Goal: Task Accomplishment & Management: Complete application form

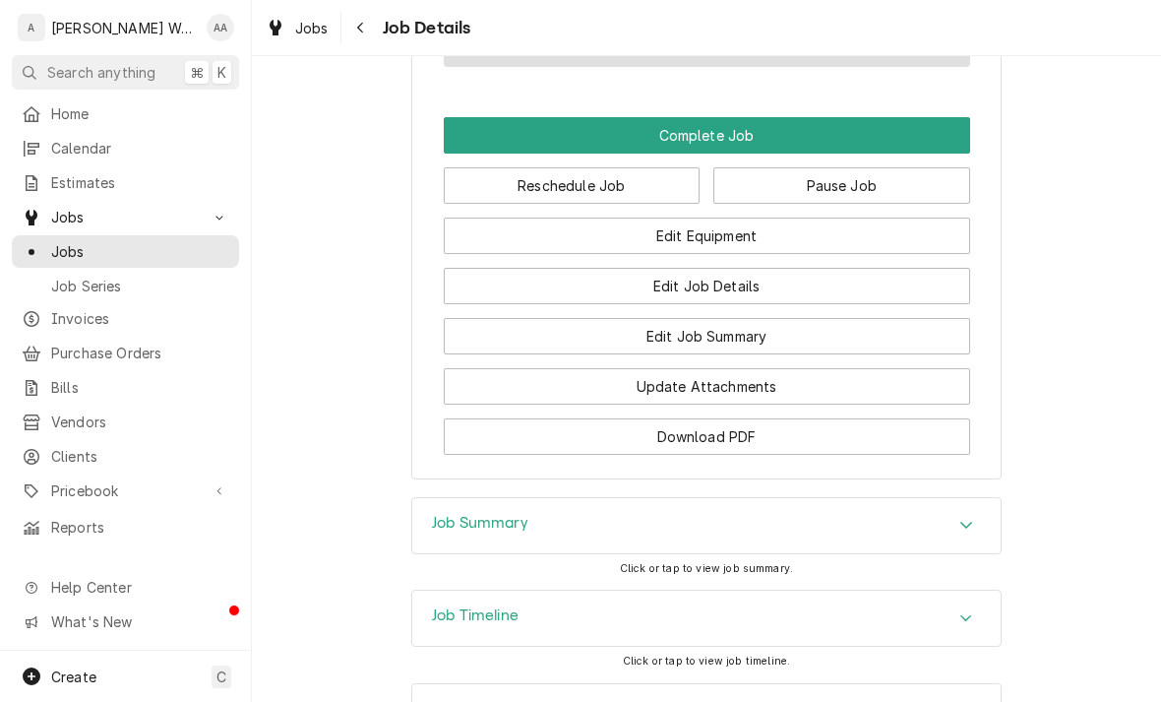
scroll to position [1246, 0]
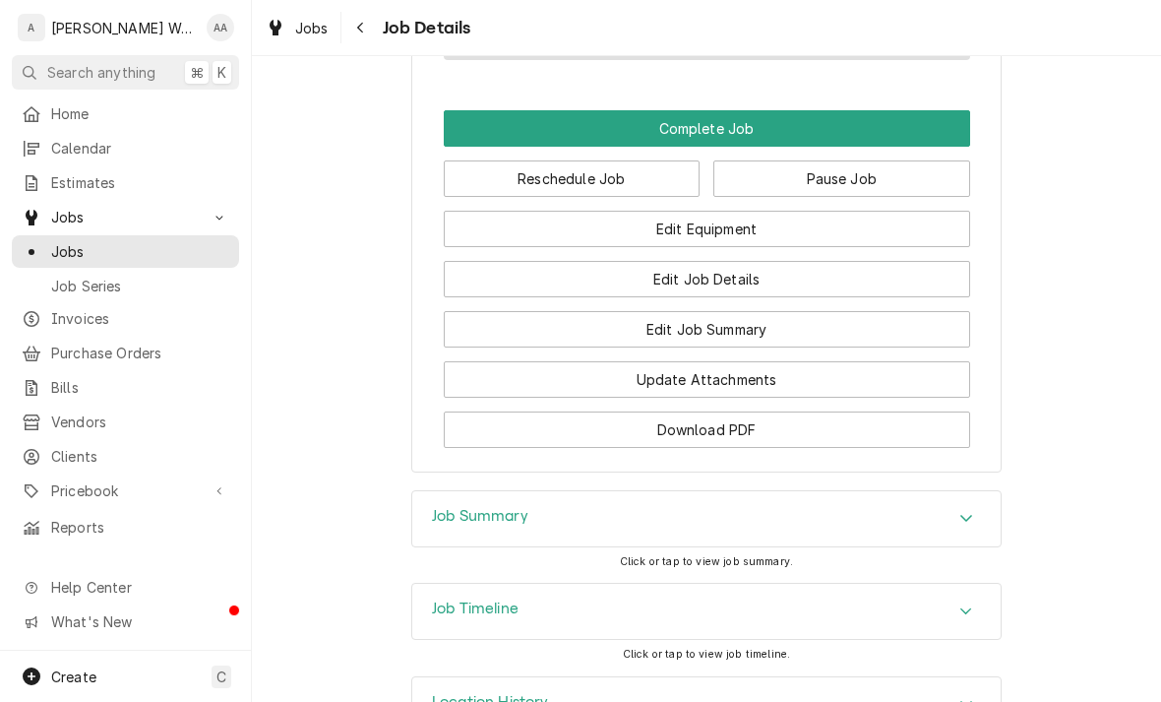
click at [632, 338] on button "Edit Job Summary" at bounding box center [707, 329] width 526 height 36
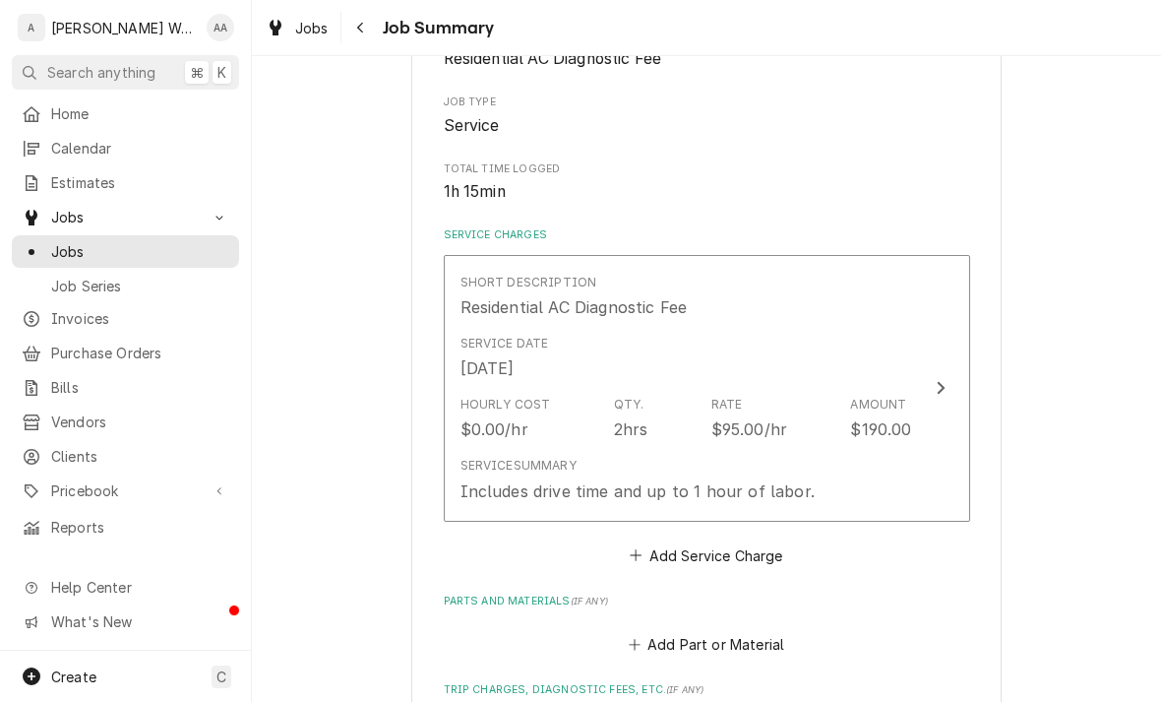
click at [894, 456] on div "Service Summary Includes drive time and up to 1 hour of labor." at bounding box center [686, 479] width 452 height 61
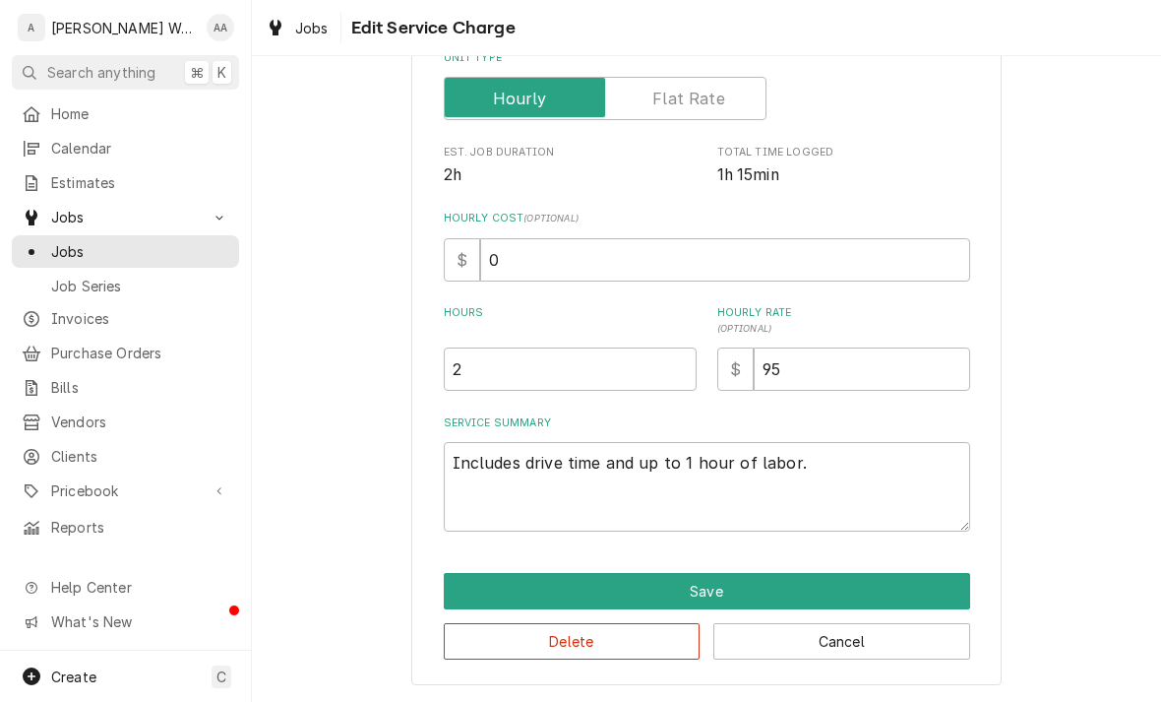
scroll to position [271, 0]
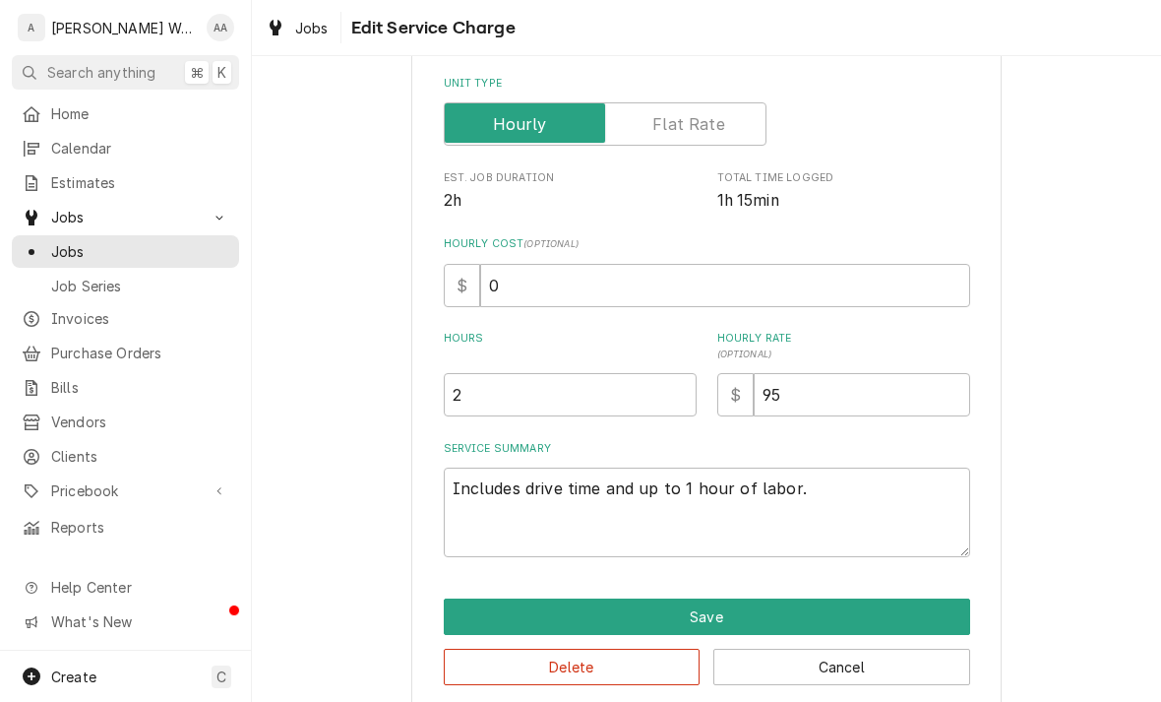
type textarea "x"
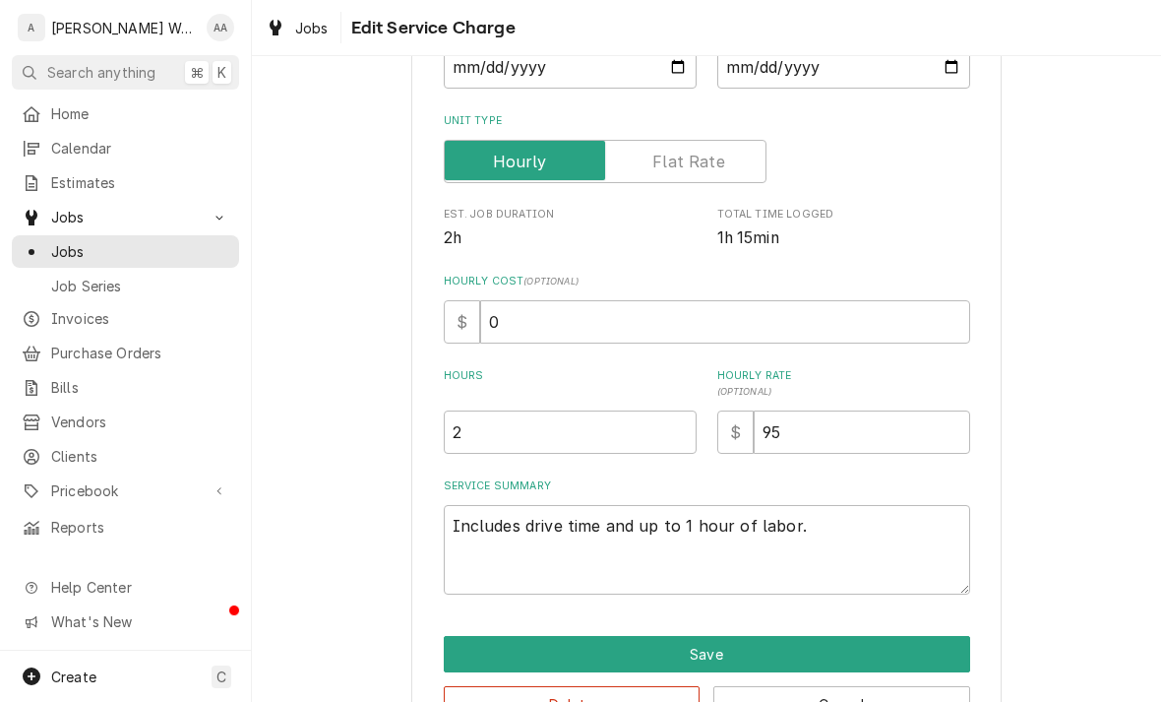
scroll to position [0, 0]
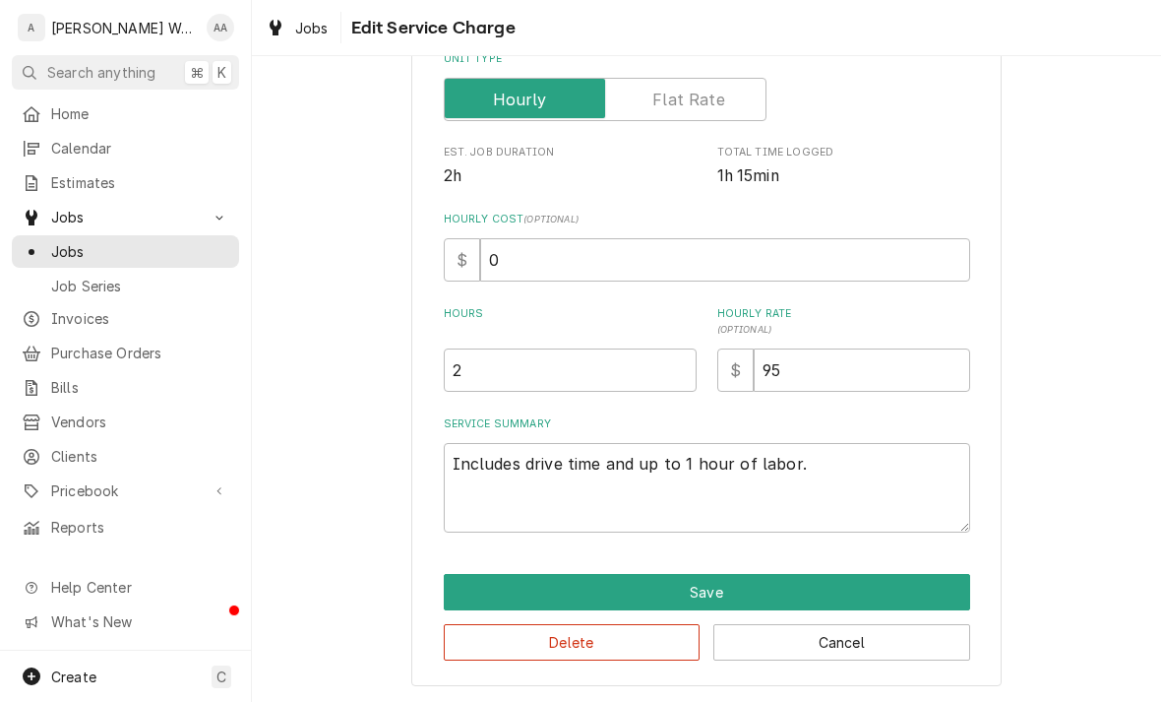
click at [675, 112] on input "Unit Type" at bounding box center [605, 99] width 305 height 43
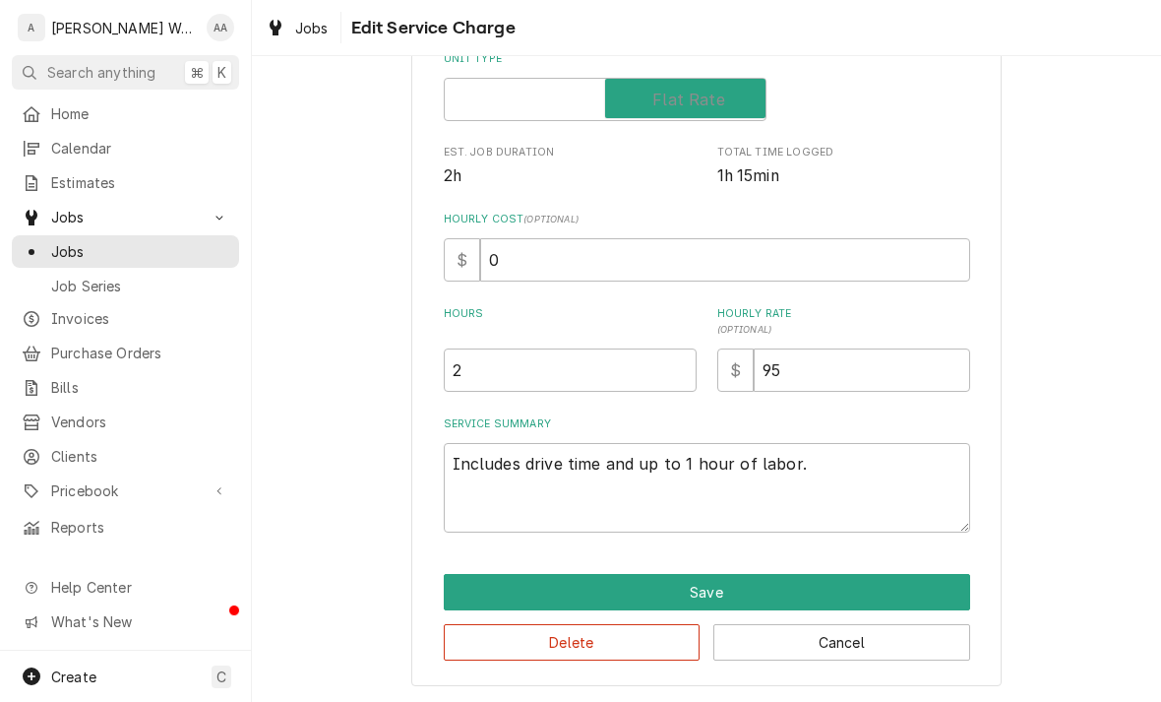
checkbox input "true"
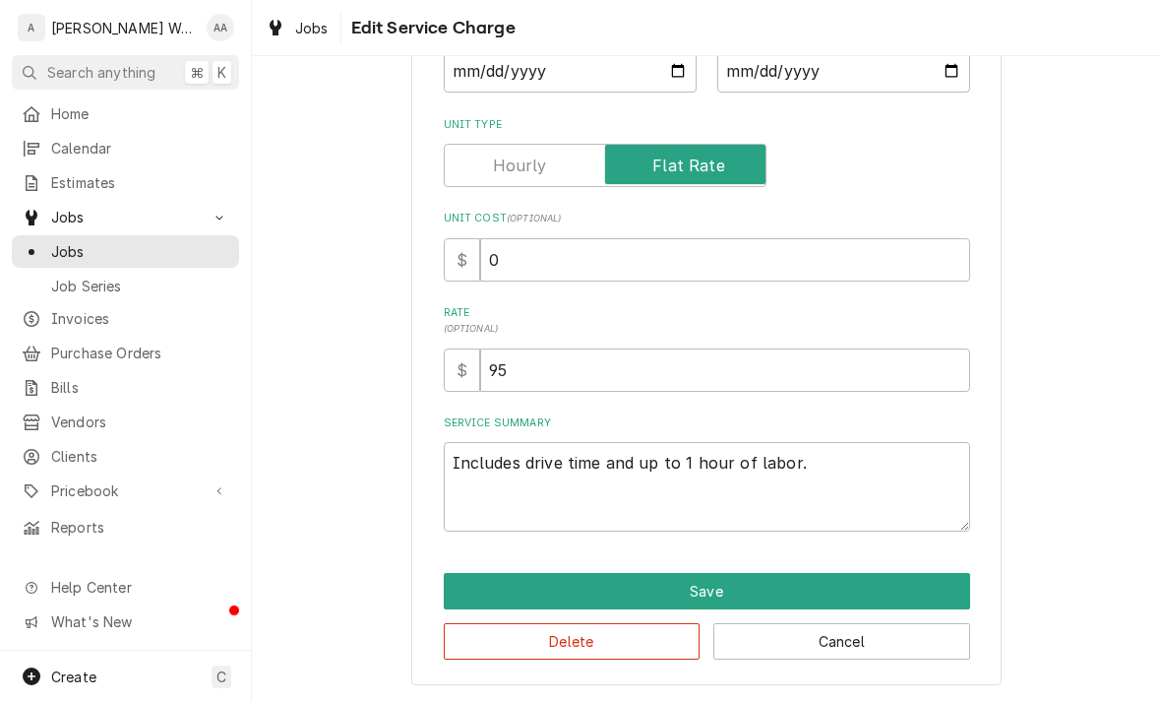
scroll to position [267, 0]
click at [555, 380] on input "95" at bounding box center [725, 369] width 490 height 43
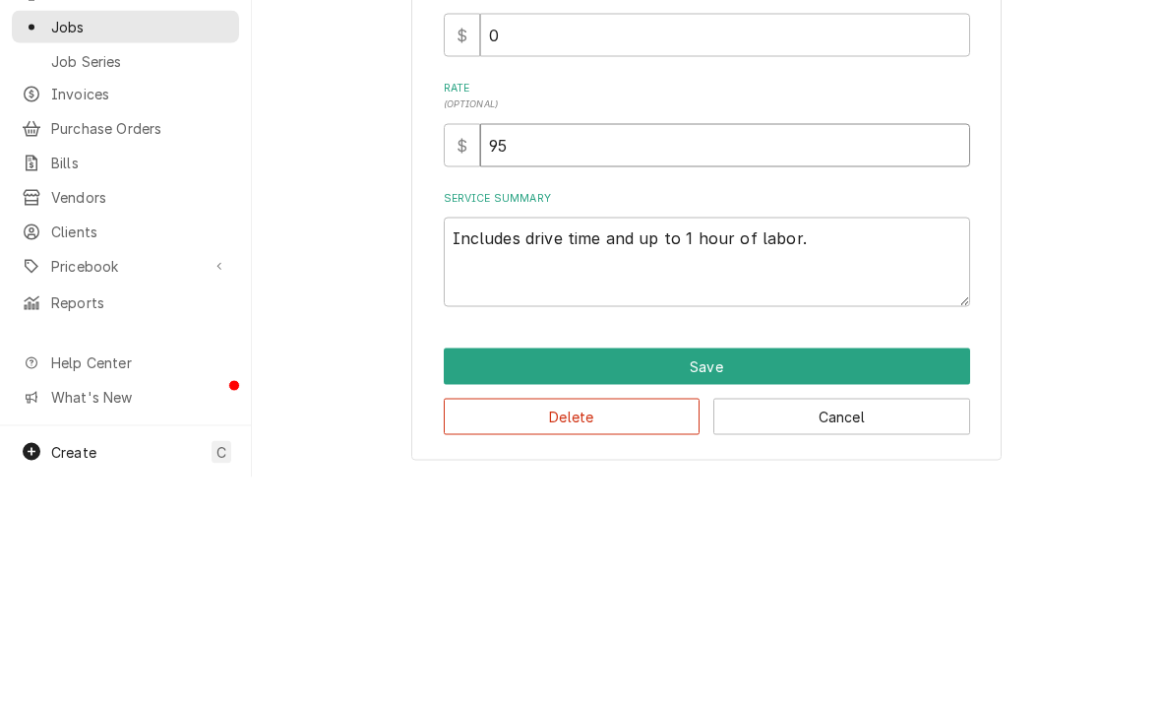
type textarea "x"
type input "9"
type textarea "x"
type input "1"
type textarea "x"
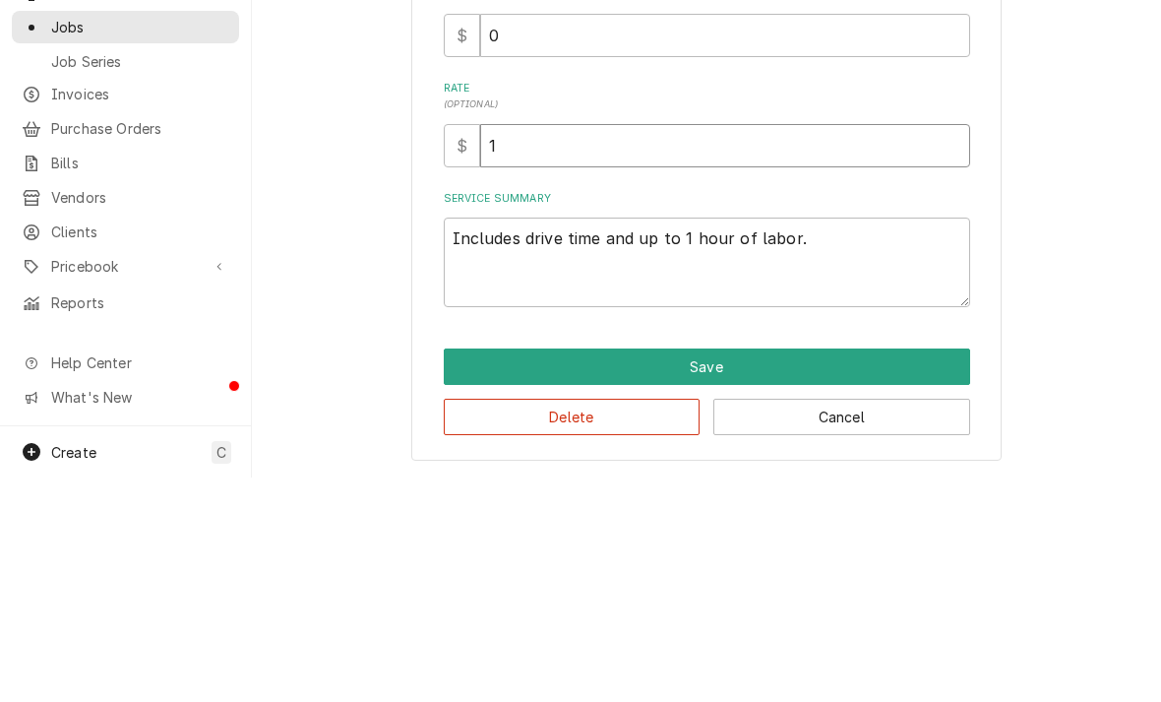
type input "15"
type textarea "x"
type input "150"
type textarea "x"
type input "150"
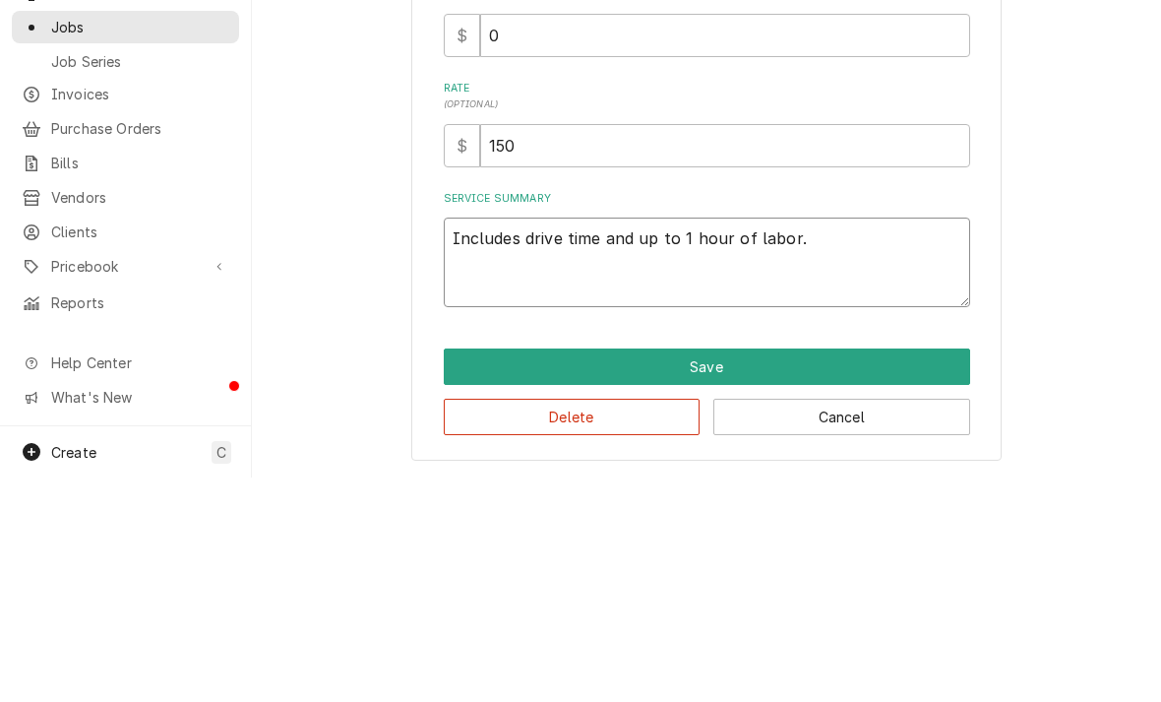
click at [824, 442] on textarea "Includes drive time and up to 1 hour of labor." at bounding box center [707, 487] width 526 height 90
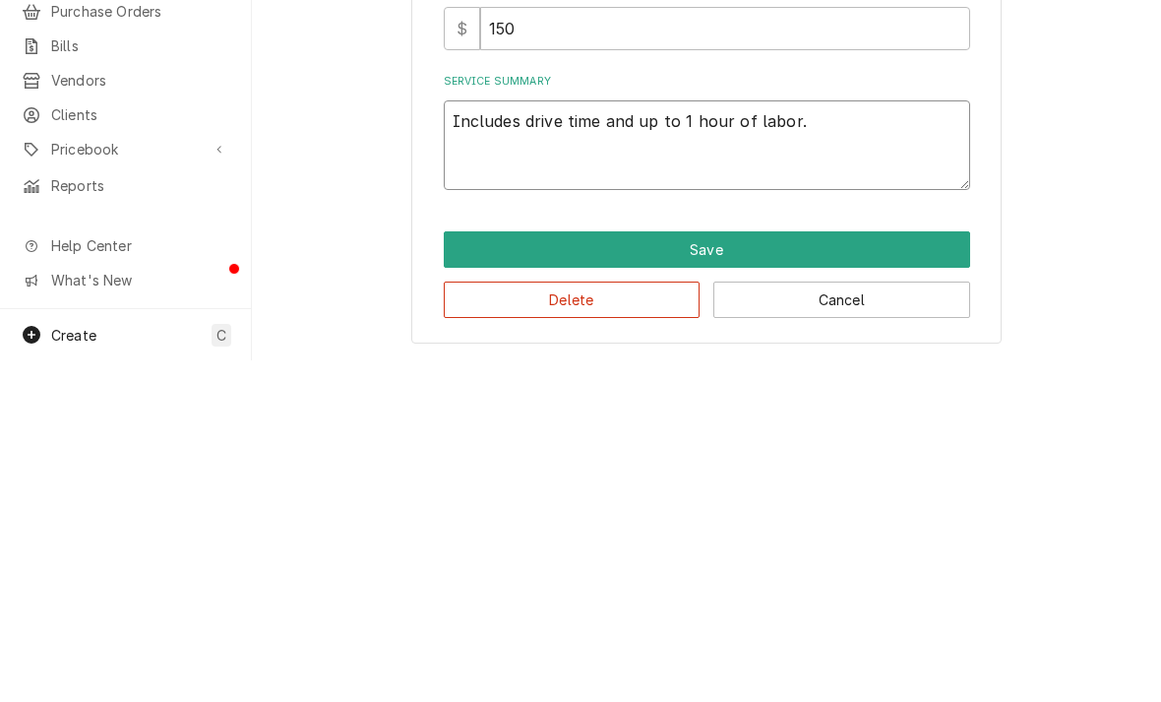
click at [802, 442] on textarea "Includes drive time and up to 1 hour of labor." at bounding box center [707, 487] width 526 height 90
click at [801, 442] on textarea "Includes drive time and up to 1 hour of labor." at bounding box center [707, 487] width 526 height 90
click at [810, 442] on textarea "Includes drive time and up to 1 hour of labor." at bounding box center [707, 487] width 526 height 90
type textarea "x"
type textarea "Fo"
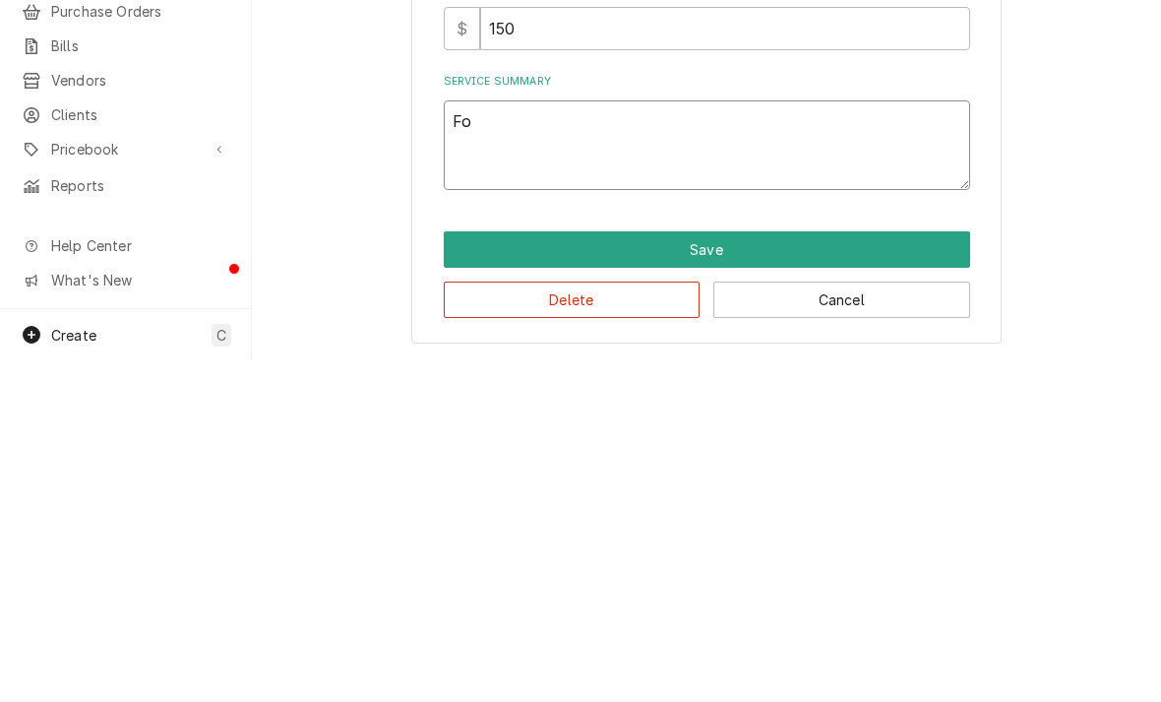
type textarea "x"
type textarea "Fou"
type textarea "x"
type textarea "Foun"
type textarea "x"
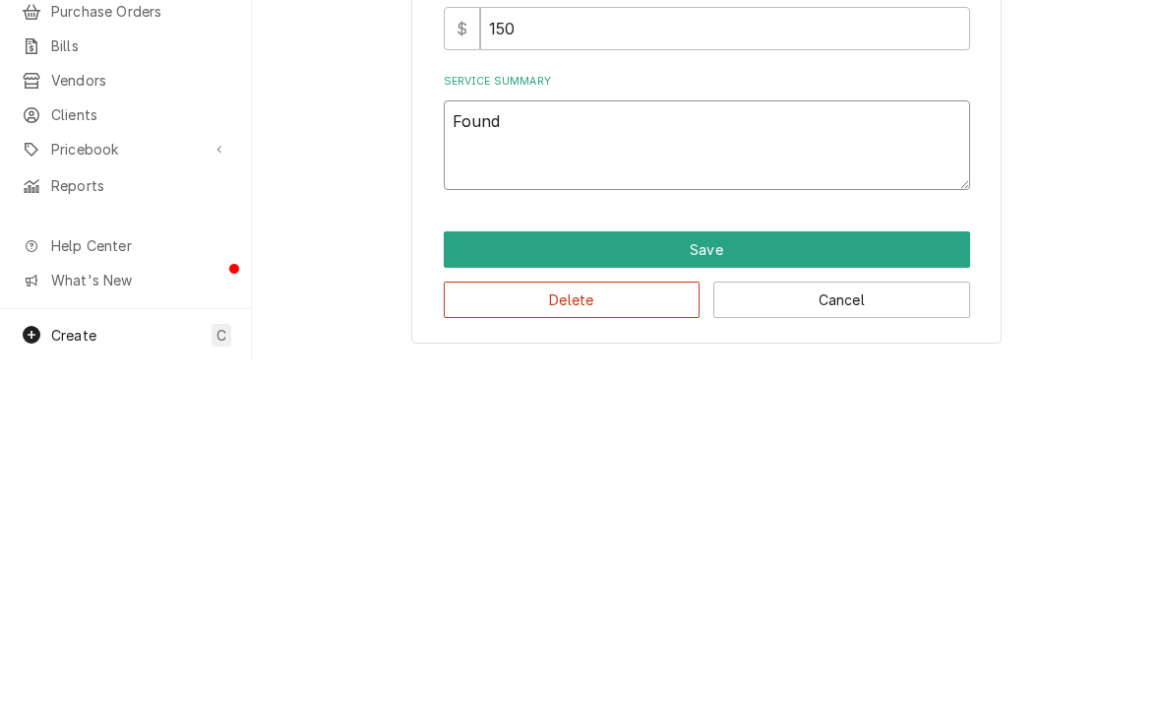
type textarea "Found"
type textarea "x"
type textarea "Found bl"
type textarea "x"
type textarea "Found blo"
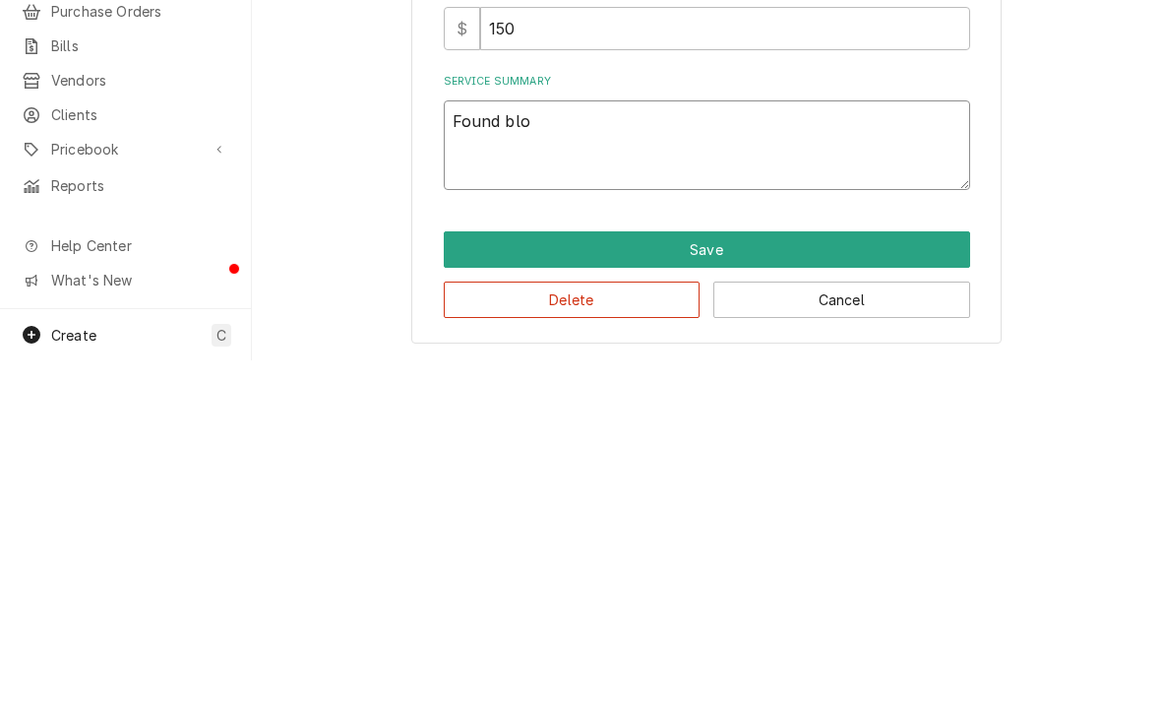
type textarea "x"
type textarea "Found blow"
type textarea "x"
type textarea "Found blown"
type textarea "x"
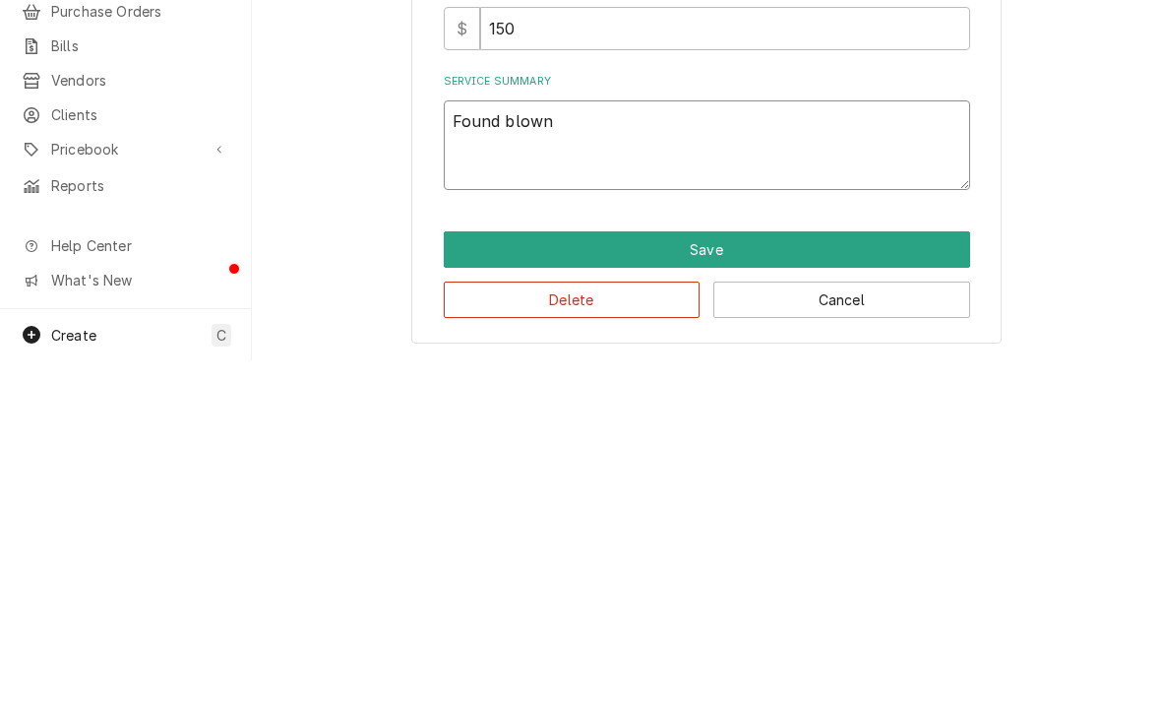
type textarea "Found blown"
type textarea "x"
type textarea "Found blown f"
type textarea "x"
type textarea "Found blown fu"
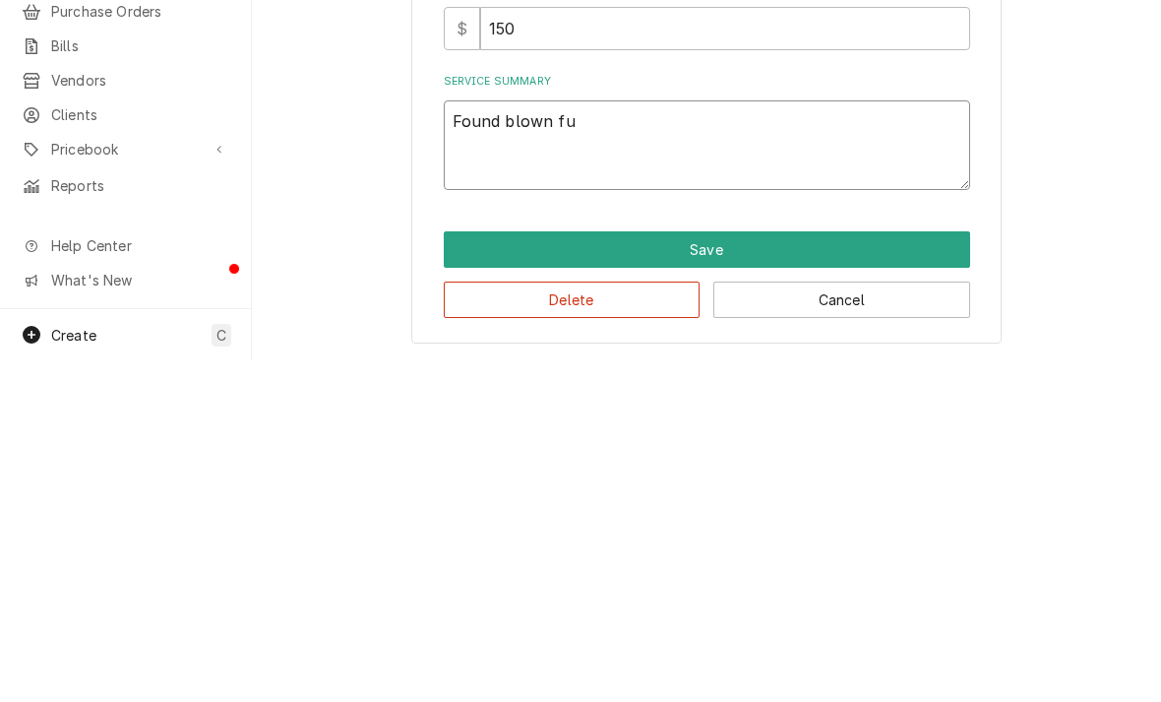
type textarea "x"
type textarea "Found blown fuse"
type textarea "x"
type textarea "Found blown fuse"
type textarea "x"
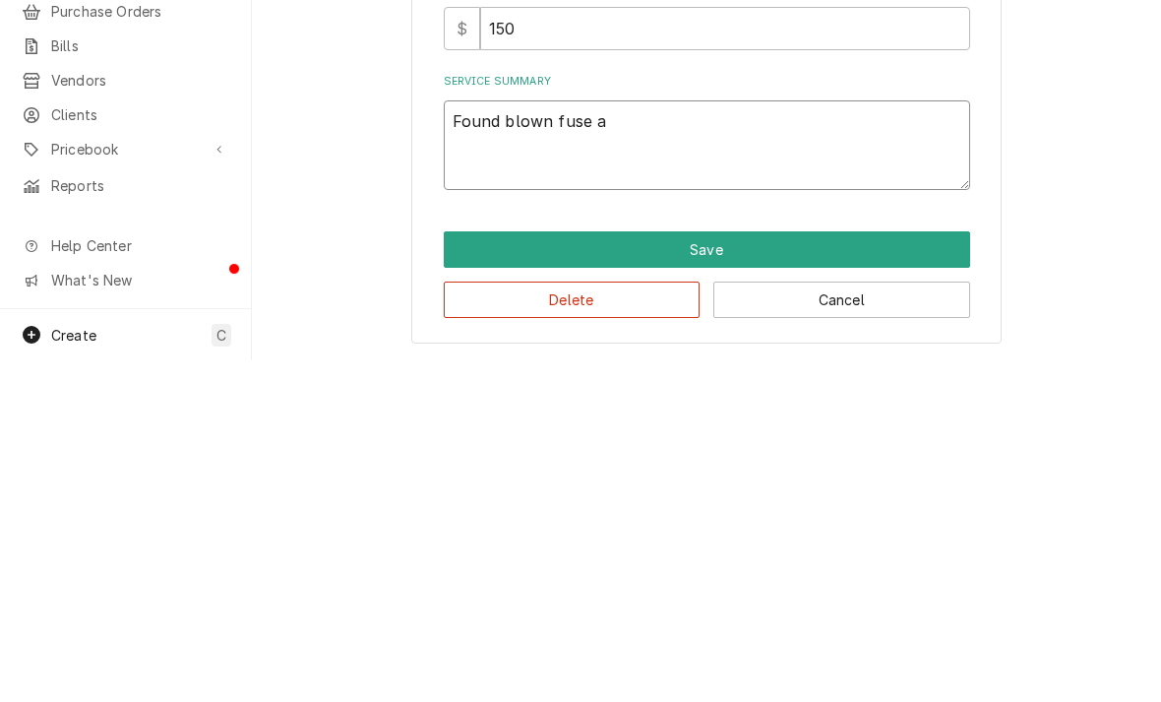
type textarea "Found blown fuse an"
type textarea "x"
type textarea "Found blown fuse and"
type textarea "x"
type textarea "Found blown fuse and"
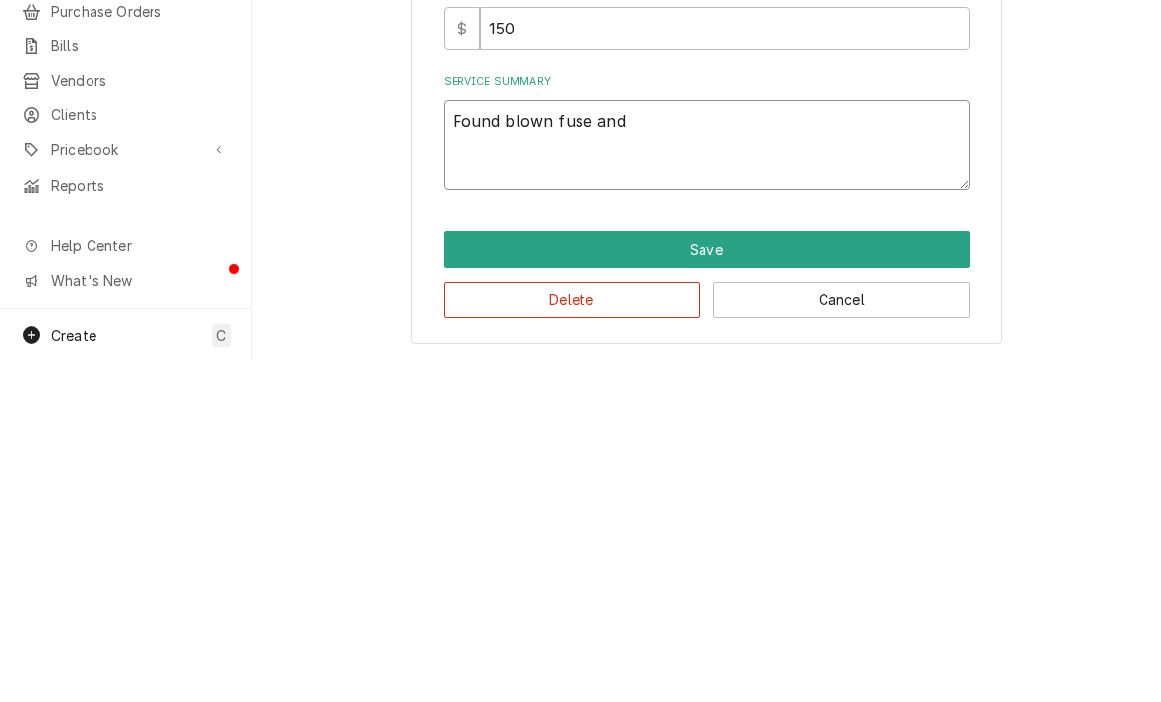
type textarea "x"
type textarea "Found blown fuse and m"
type textarea "x"
type textarea "Found blown fuse and mi"
type textarea "x"
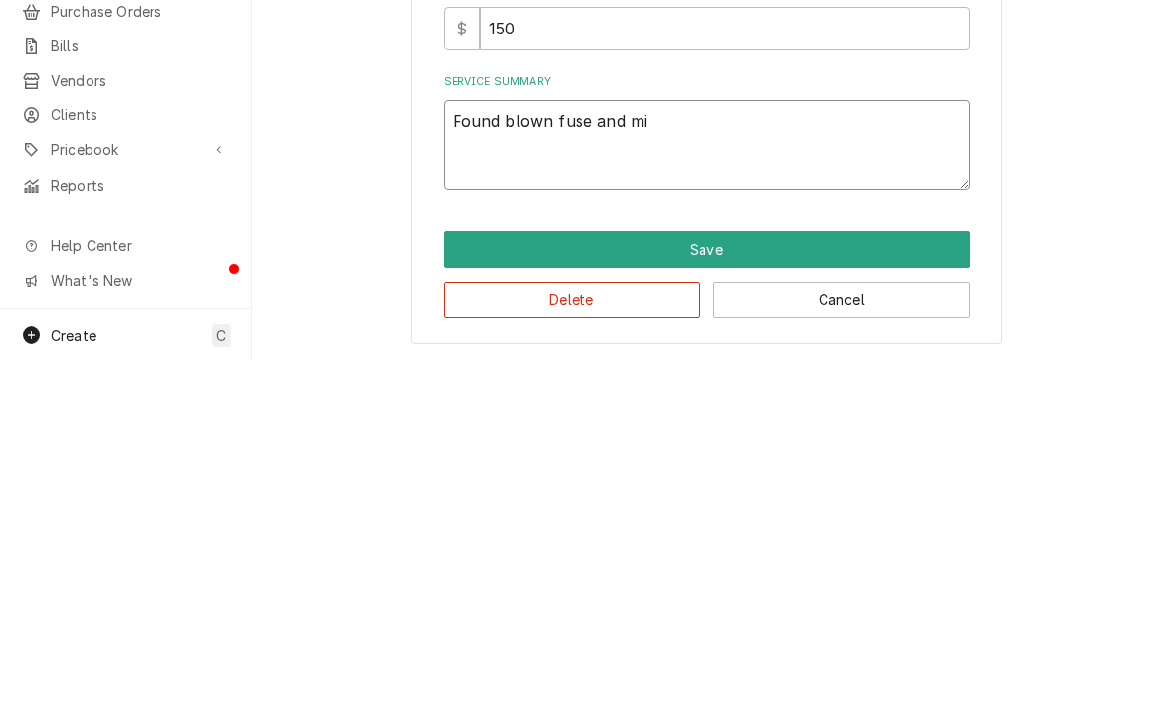
type textarea "Found blown fuse and mis"
type textarea "x"
type textarea "Found blown fuse and miss"
type textarea "x"
type textarea "Found blown fuse and missi"
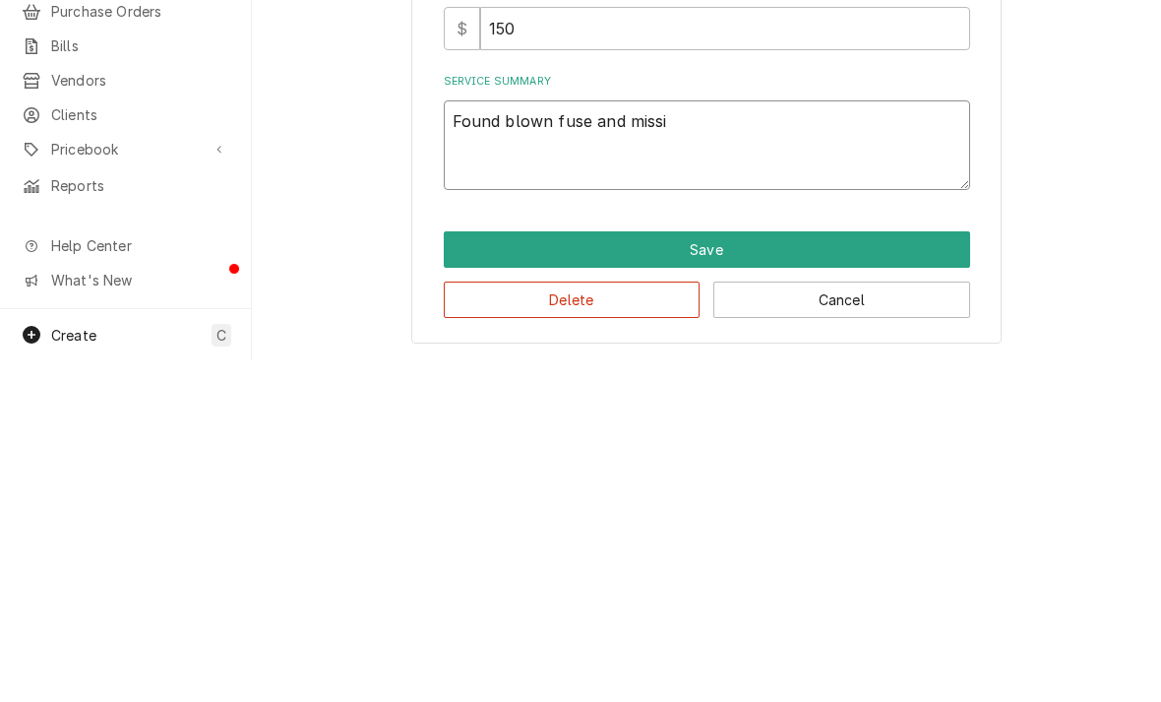
type textarea "x"
type textarea "Found blown fuse and missire"
type textarea "x"
type textarea "Found blown fuse and missired"
type textarea "x"
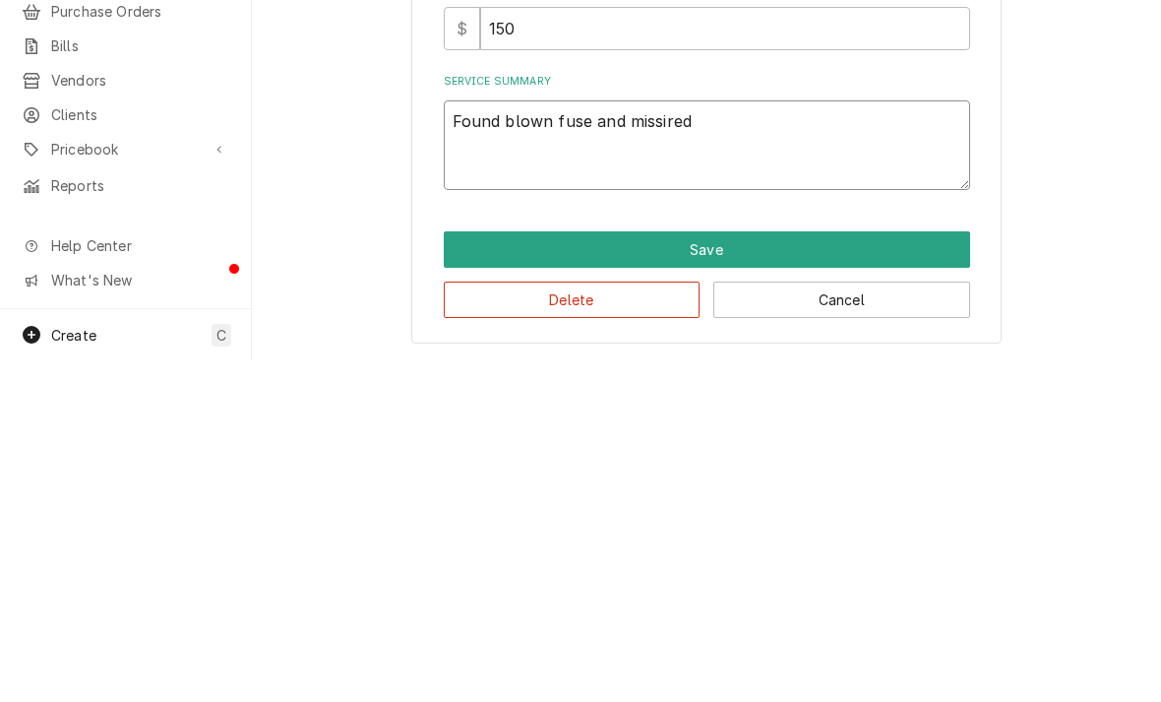
type textarea "Found blown fuse and misfired"
type textarea "x"
type textarea "Found blown fuse and misfired"
type textarea "x"
type textarea "Found blown fuse and misfired"
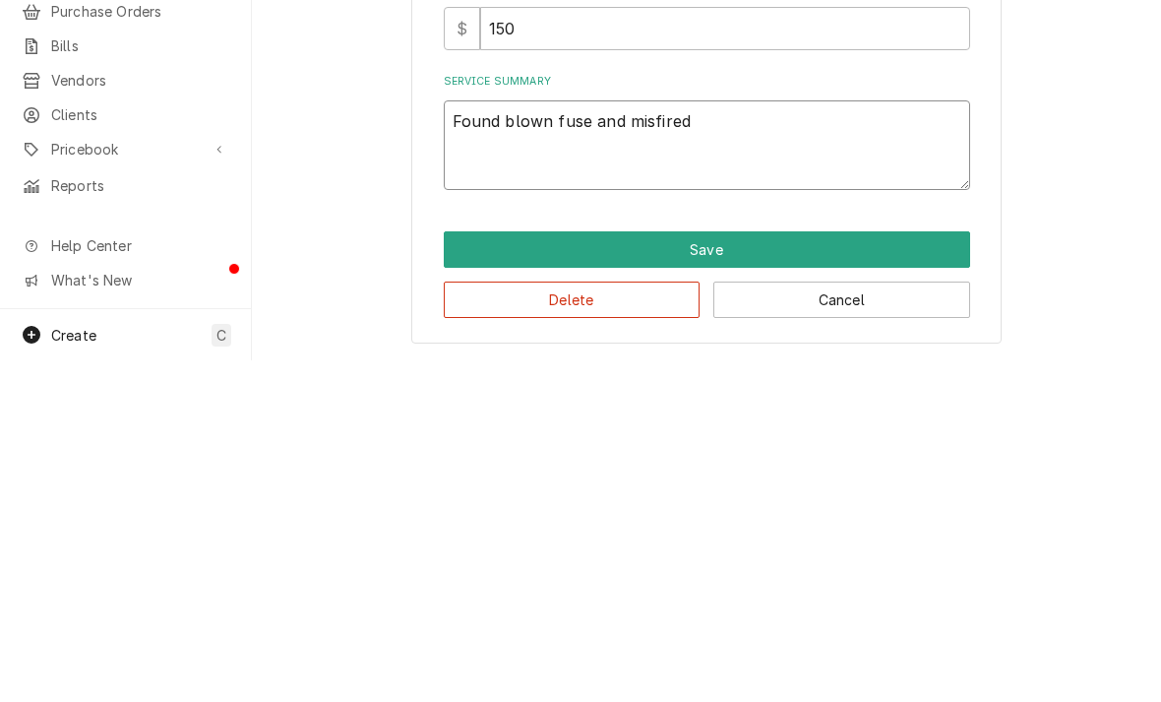
type textarea "x"
type textarea "Found blown fuse and misfir"
type textarea "x"
type textarea "Found blown fuse and misfi"
type textarea "x"
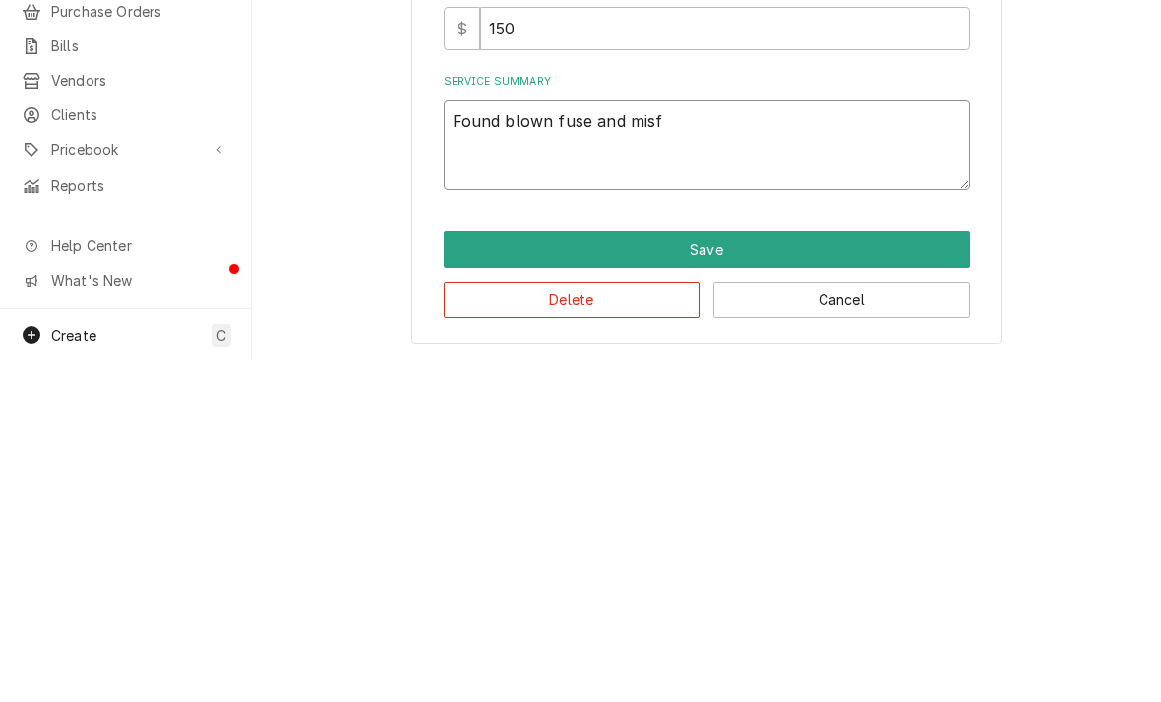
type textarea "Found blown fuse and mis"
type textarea "x"
type textarea "Found blown fuse and misw"
type textarea "x"
type textarea "Found blown fuse and miswi"
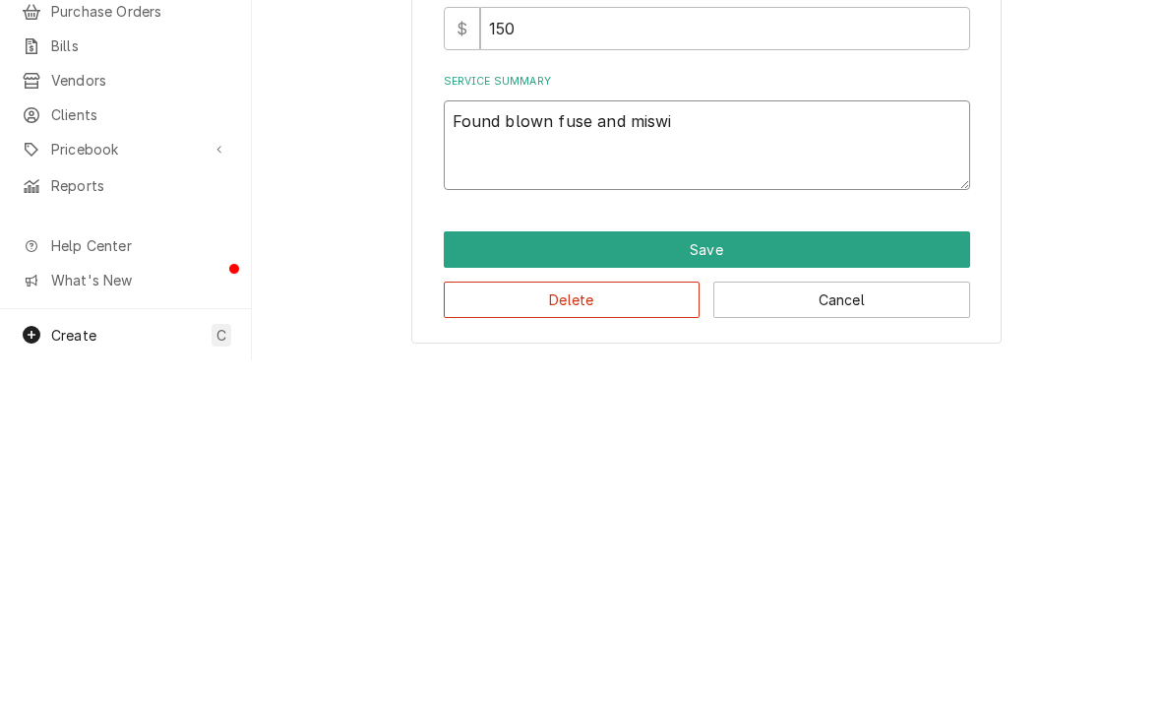
type textarea "x"
type textarea "Found blown fuse and miswire"
type textarea "x"
type textarea "Found blown fuse and miswired"
type textarea "x"
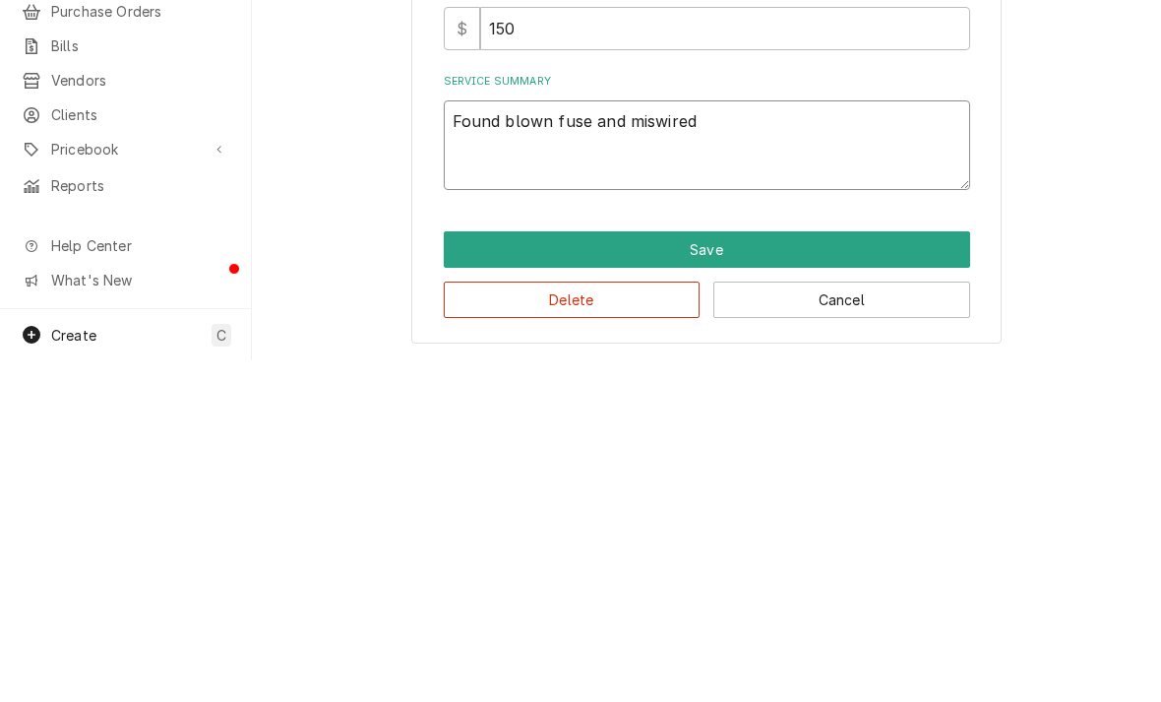
type textarea "Found blown fuse and miswired"
type textarea "x"
type textarea "Found blown fuse and miswired t"
type textarea "x"
type textarea "Found blown fuse and miswired th"
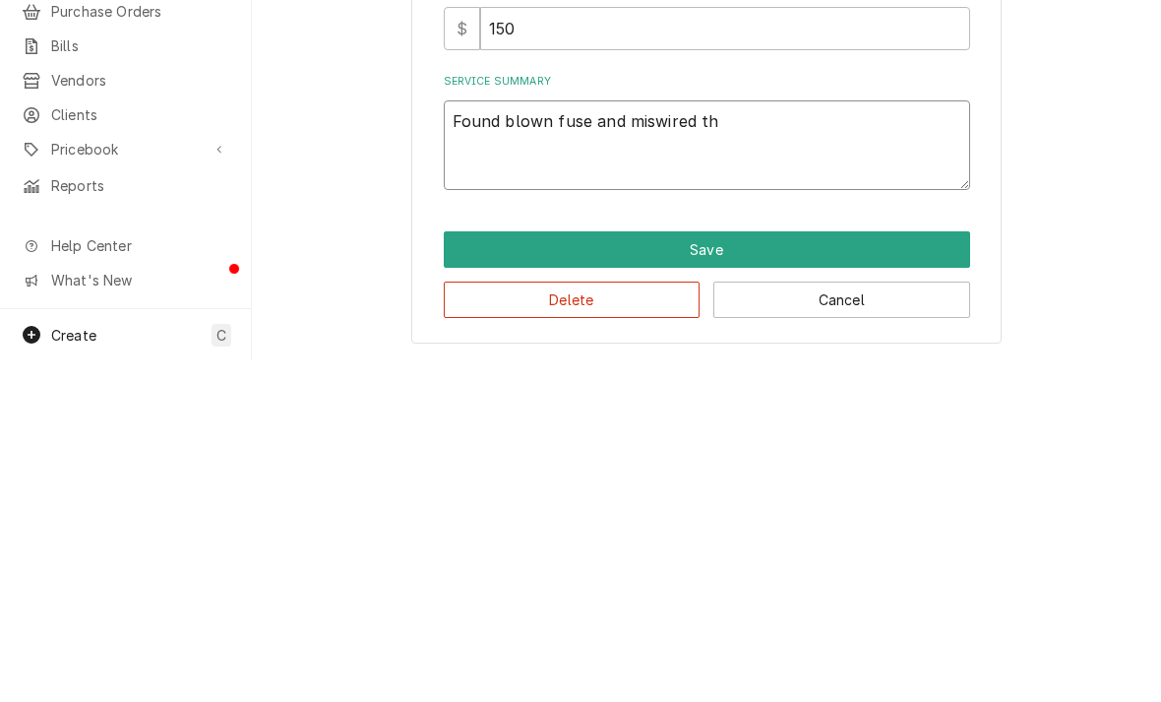
type textarea "x"
type textarea "Found blown fuse and miswired the"
type textarea "x"
type textarea "Found blown fuse and miswired ther"
type textarea "x"
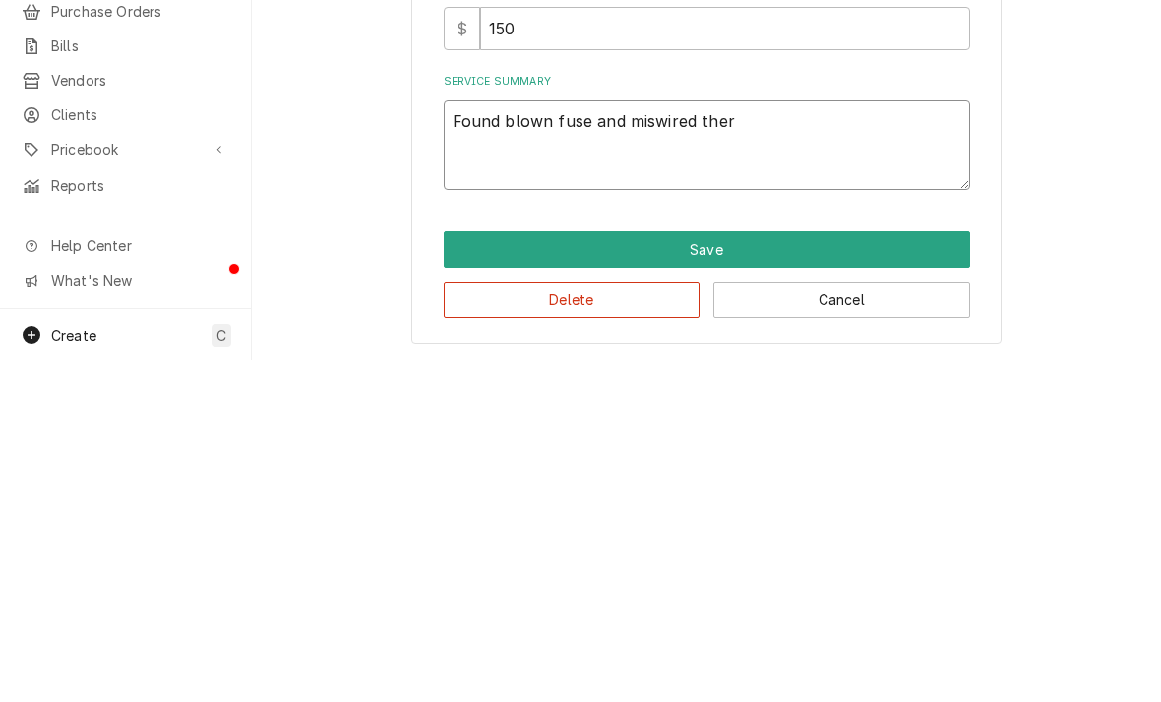
type textarea "Found blown fuse and miswired therm"
type textarea "x"
type textarea "Found blown fuse and miswired thermo"
type textarea "x"
type textarea "Found blown fuse and miswired thermost"
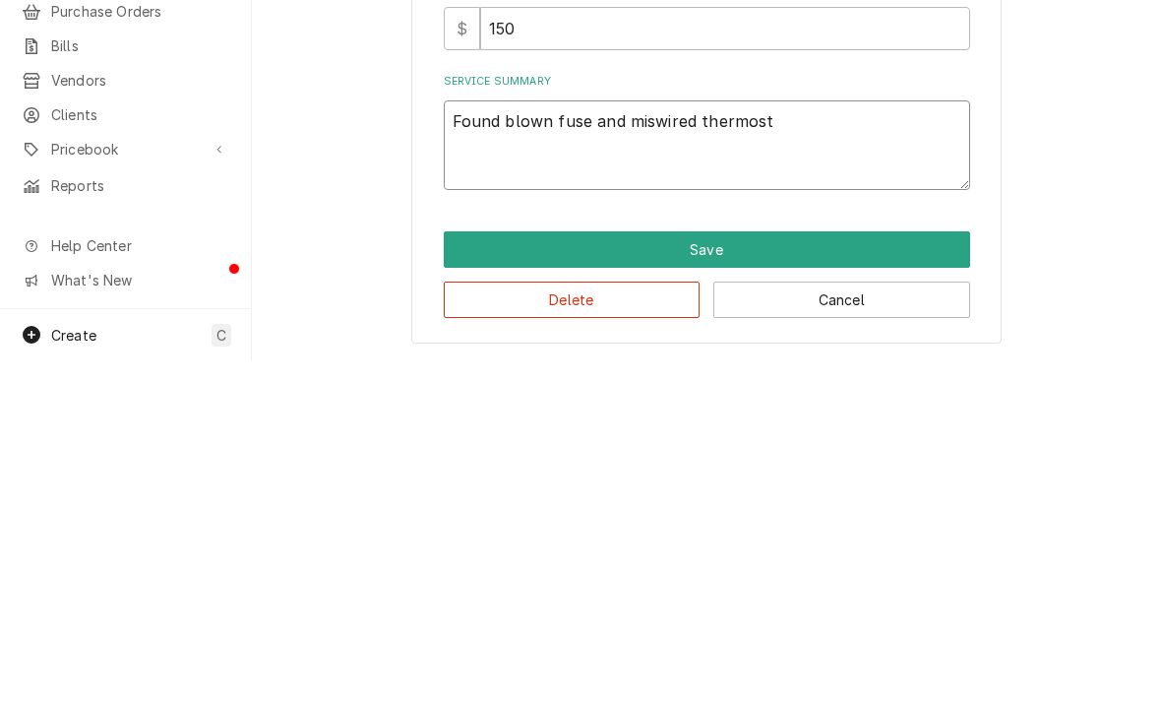
type textarea "x"
type textarea "Found blown fuse and miswired thermosts"
type textarea "x"
type textarea "Found blown fuse and miswired thermostst"
type textarea "x"
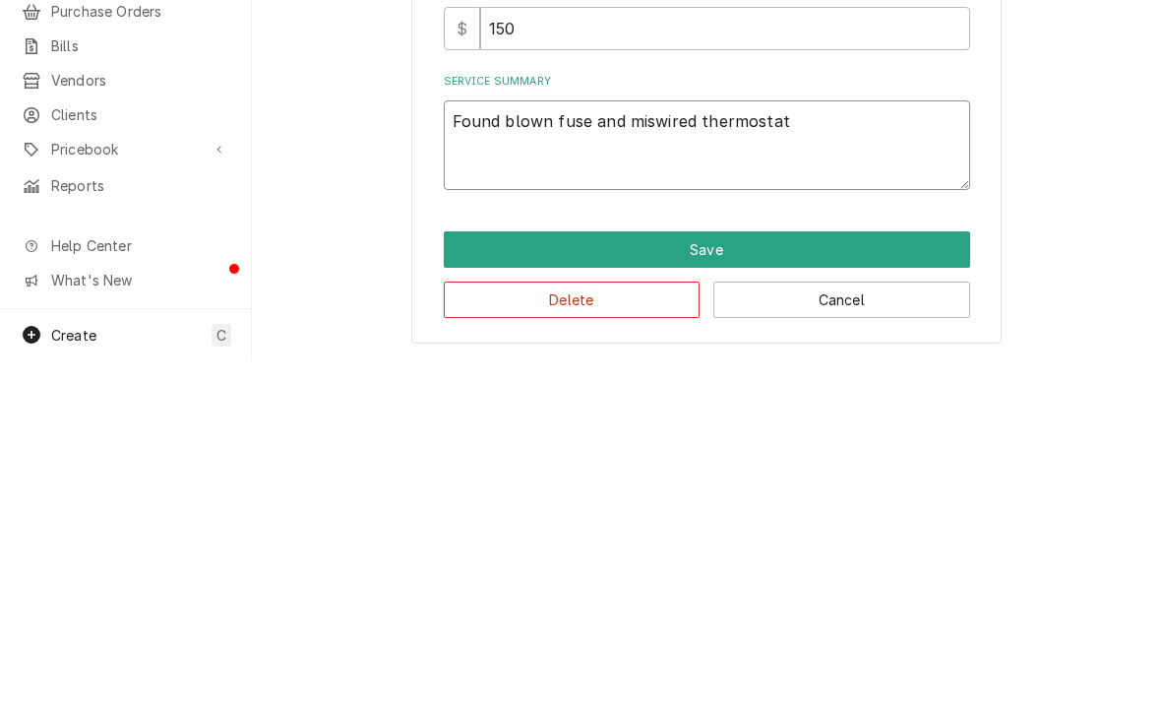
type textarea "Found blown fuse and miswired thermostat"
type textarea "x"
type textarea "Found blown fuse and miswired thermostat."
type textarea "x"
type textarea "Found blown fuse and miswired thermostat. R"
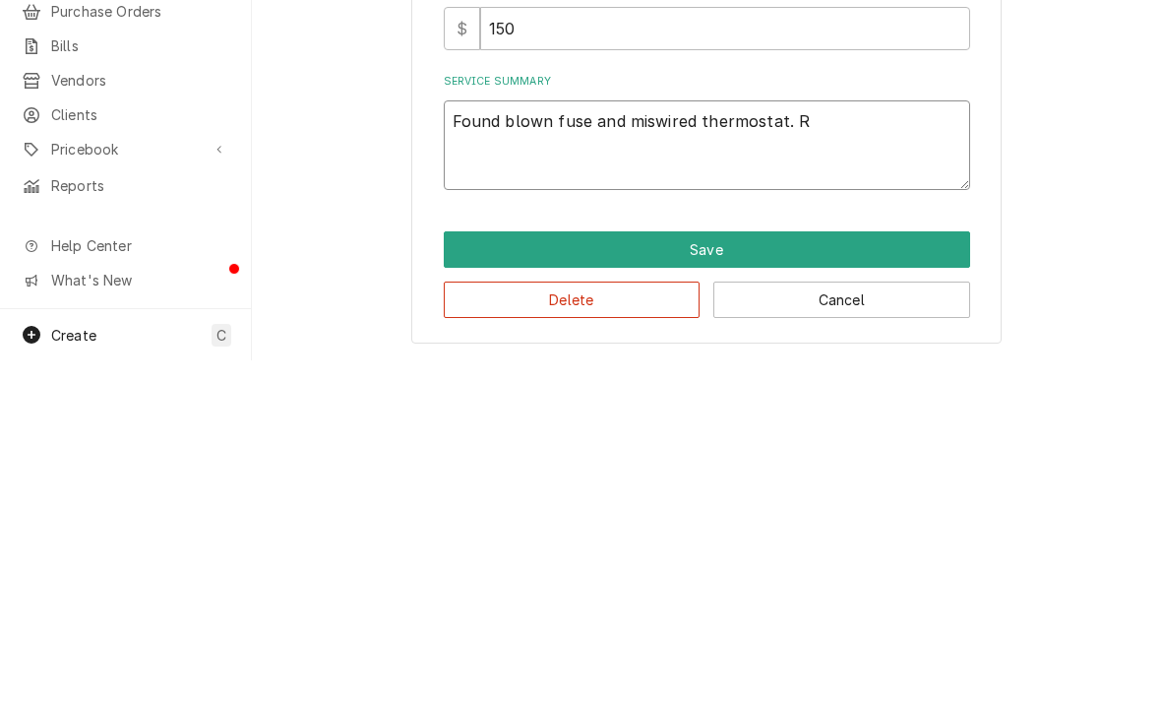
type textarea "x"
type textarea "Found blown fuse and miswired thermostat. Re"
type textarea "x"
type textarea "Found blown fuse and miswired thermostat. Rep"
type textarea "x"
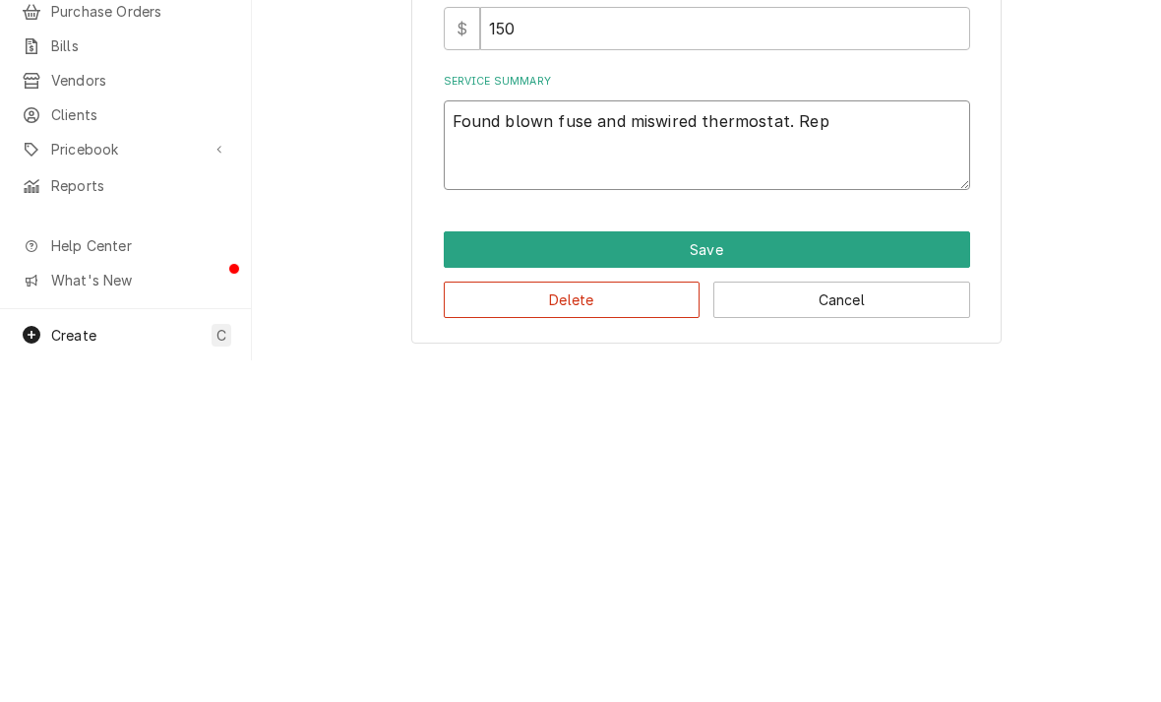
type textarea "Found blown fuse and miswired thermostat. Repl"
type textarea "x"
type textarea "Found blown fuse and miswired thermostat. Repla"
type textarea "x"
type textarea "Found blown fuse and miswired thermostat. Replace"
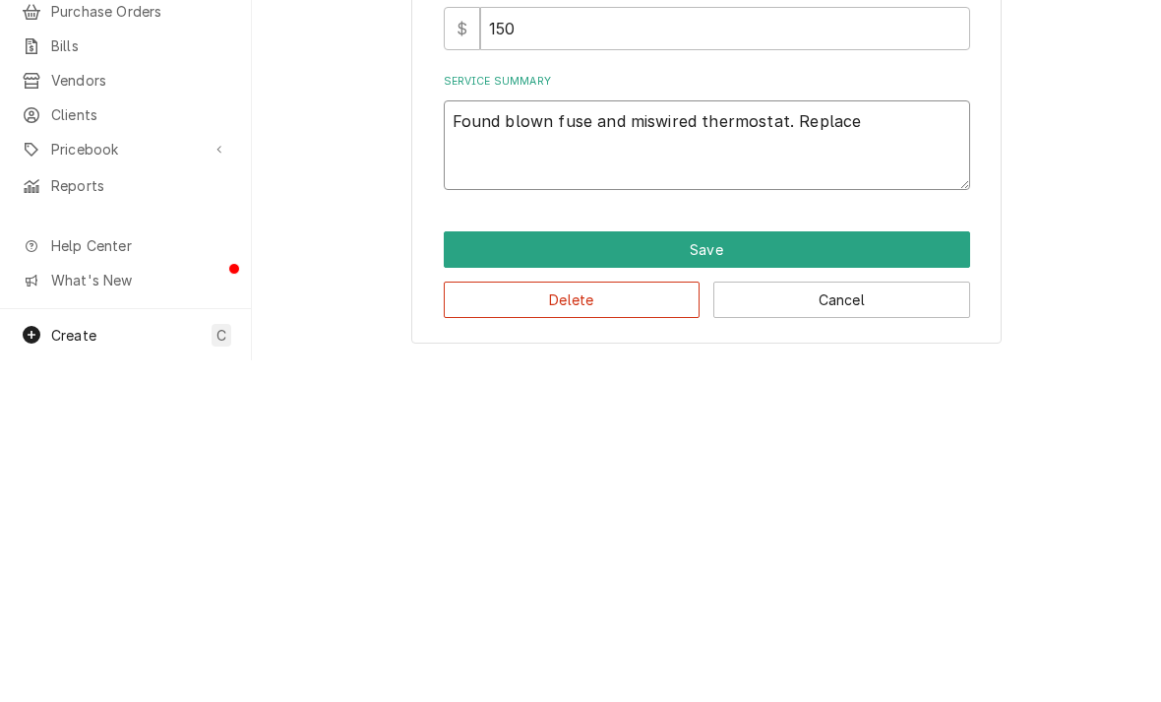
type textarea "x"
type textarea "Found blown fuse and miswired thermostat. Replaced"
type textarea "x"
type textarea "Found blown fuse and miswired thermostat. Replaced"
type textarea "x"
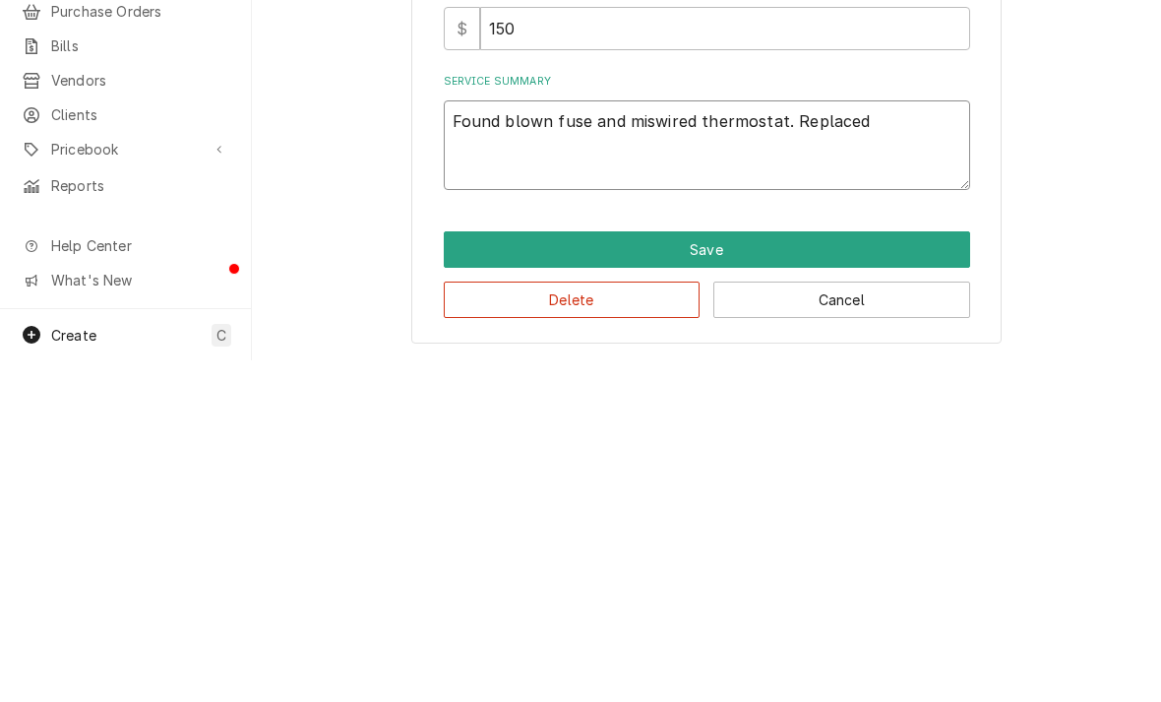
type textarea "Found blown fuse and miswired thermostat. Replaced f"
type textarea "x"
type textarea "Found blown fuse and miswired thermostat. Replaced fu"
type textarea "x"
type textarea "Found blown fuse and miswired thermostat. Replaced fus"
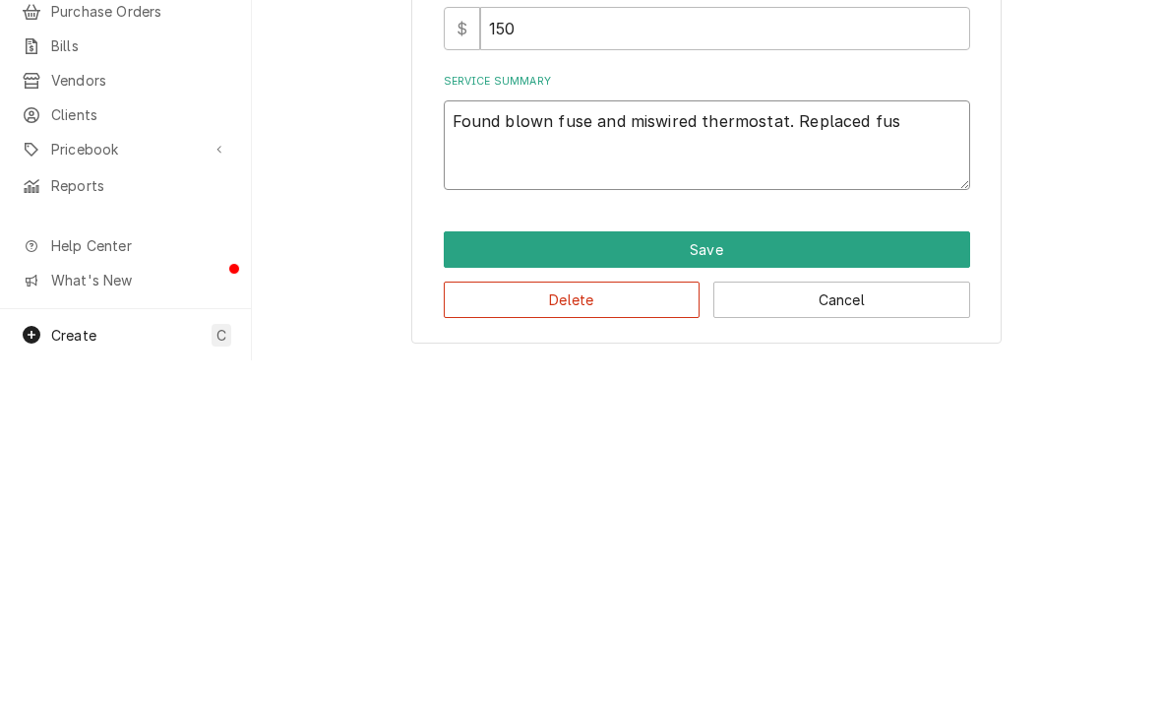
type textarea "x"
type textarea "Found blown fuse and miswired thermostat. Replaced fuse"
type textarea "x"
type textarea "Found blown fuse and miswired thermostat. Replaced fuse"
type textarea "x"
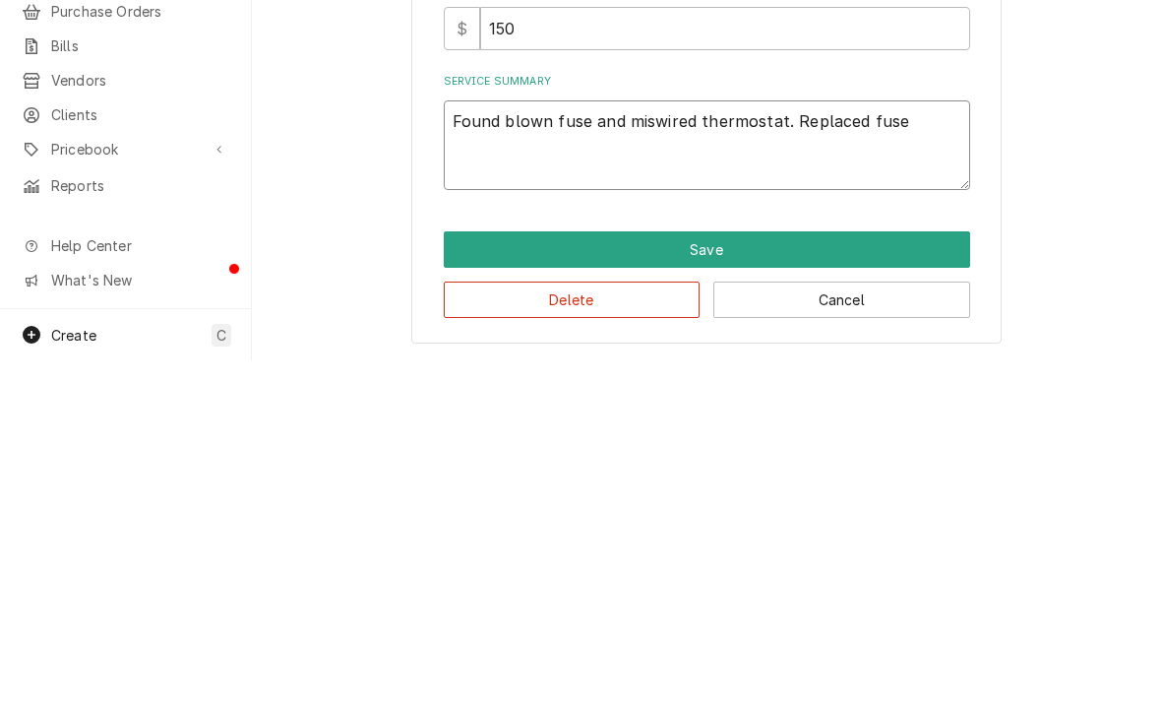
type textarea "Found blown fuse and miswired thermostat. Replaced fuse s"
type textarea "x"
type textarea "Found blown fuse and miswired thermostat. Replaced fuse sn"
type textarea "x"
type textarea "Found blown fuse and miswired thermostat. Replaced fuse sna"
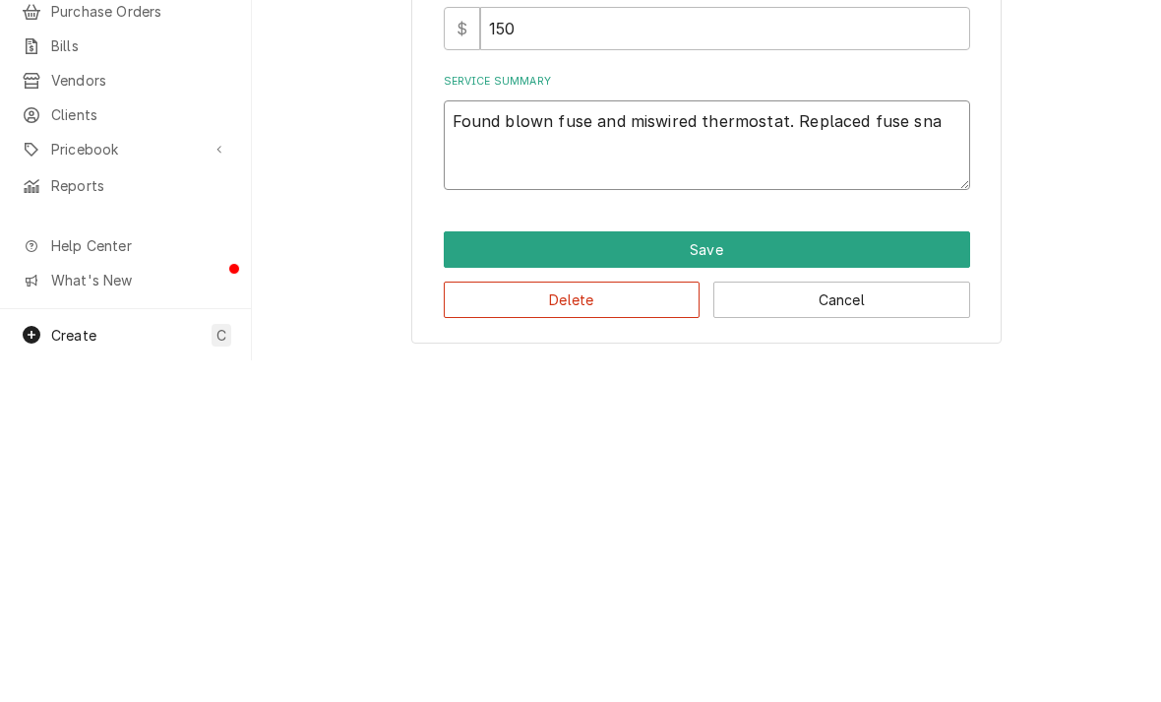
type textarea "x"
type textarea "Found blown fuse and miswired thermostat. Replaced fuse snad"
type textarea "x"
type textarea "Found blown fuse and miswired thermostat. Replaced fuse sand"
type textarea "x"
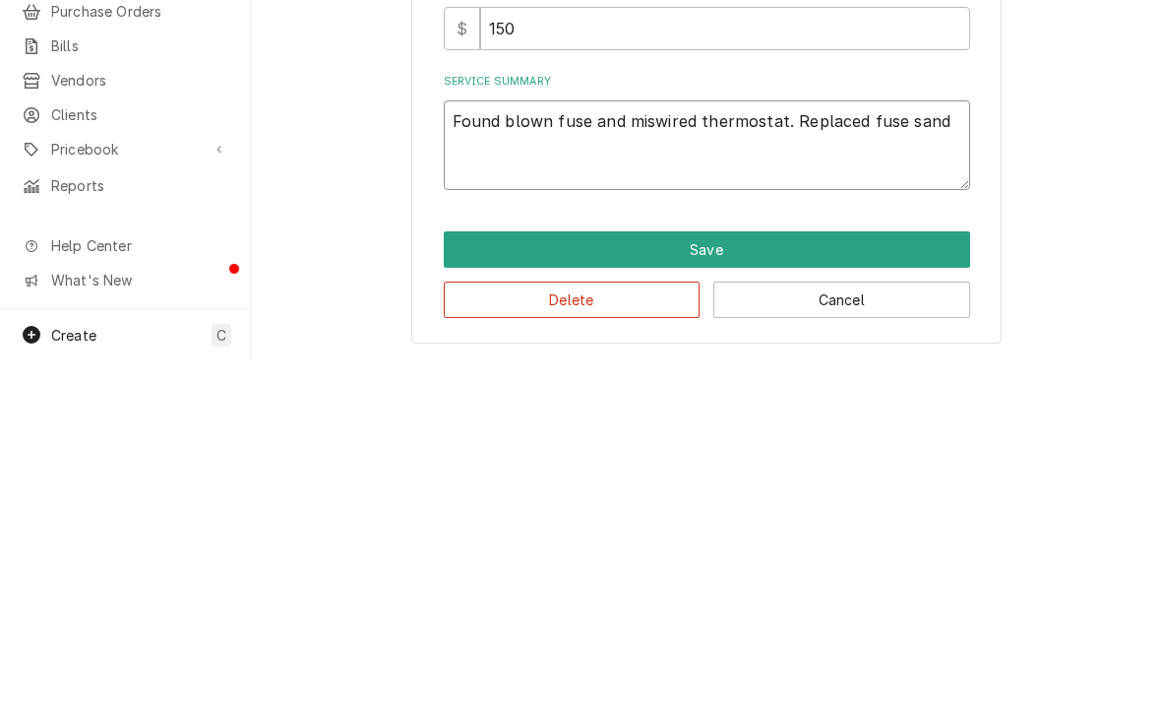
type textarea "Found blown fuse and miswired thermostat. Replaced fuse san"
type textarea "x"
type textarea "Found blown fuse and miswired thermostat. Replaced fuse sa"
type textarea "x"
type textarea "Found blown fuse and miswired thermostat. Replaced fuse s"
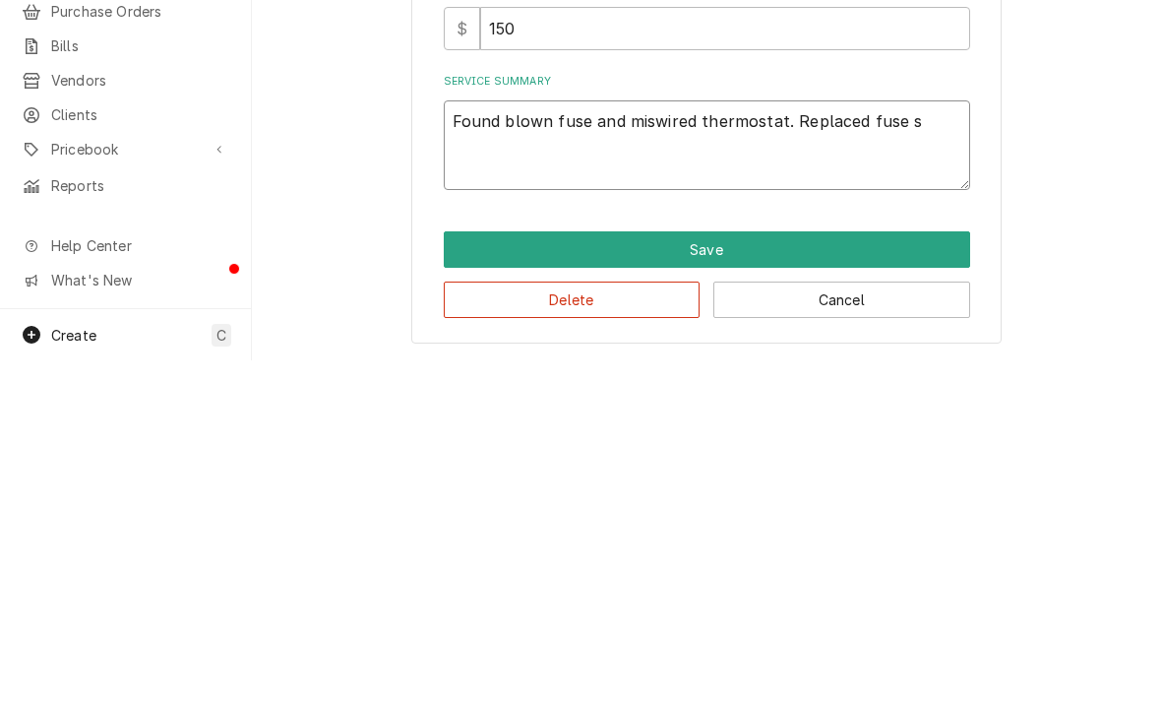
type textarea "x"
type textarea "Found blown fuse and miswired thermostat. Replaced fuse"
type textarea "x"
type textarea "Found blown fuse and miswired thermostat. Replaced fuse a"
type textarea "x"
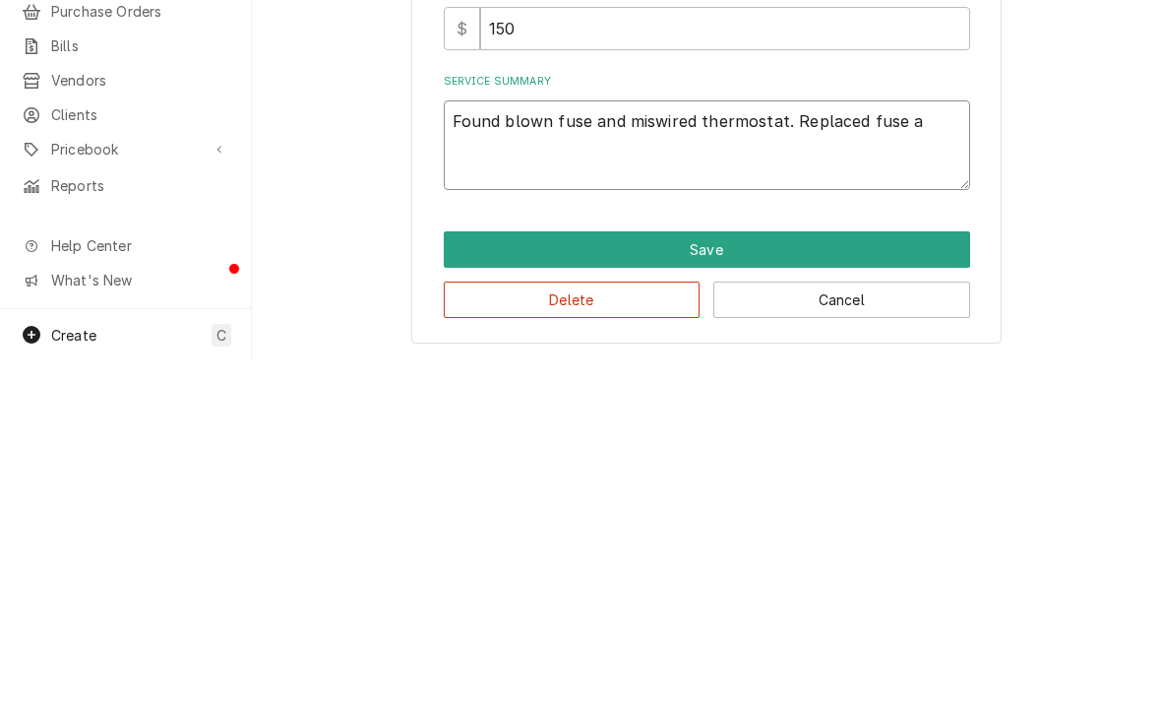
type textarea "Found blown fuse and miswired thermostat. Replaced fuse an"
type textarea "x"
type textarea "Found blown fuse and miswired thermostat. Replaced fuse and"
type textarea "x"
type textarea "Found blown fuse and miswired thermostat. Replaced fuse and"
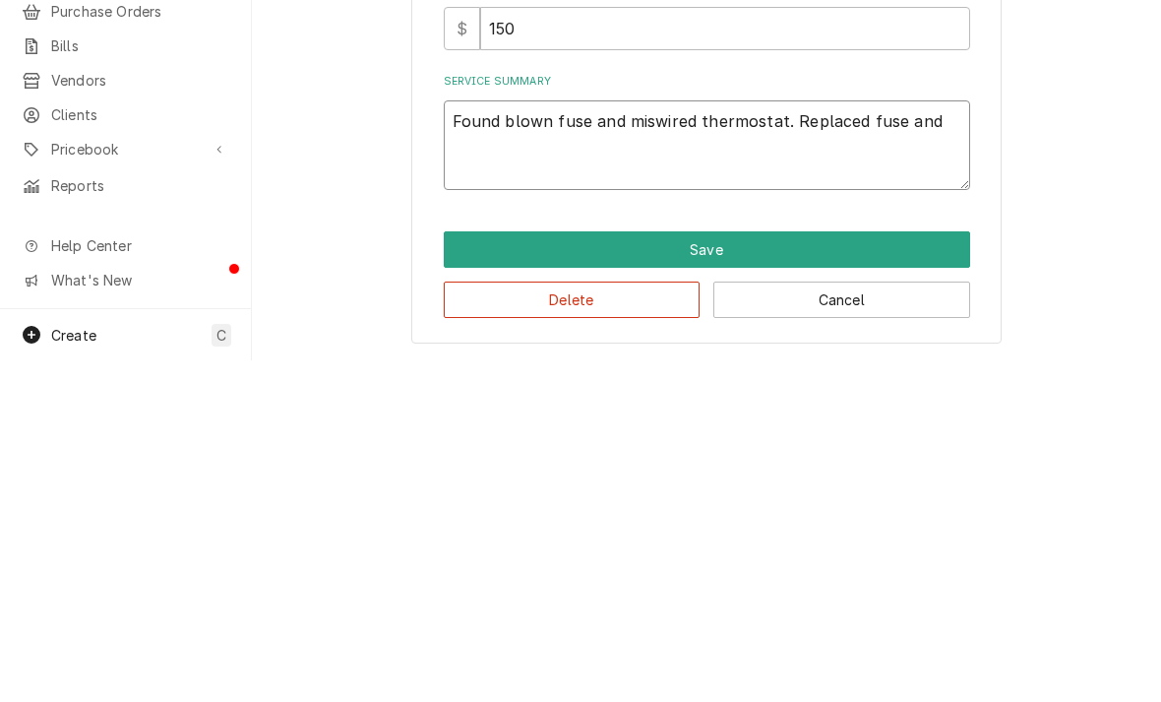
type textarea "x"
type textarea "Found blown fuse and miswired thermostat. Replaced fuse and c"
type textarea "x"
type textarea "Found blown fuse and miswired thermostat. Replaced fuse and"
type textarea "x"
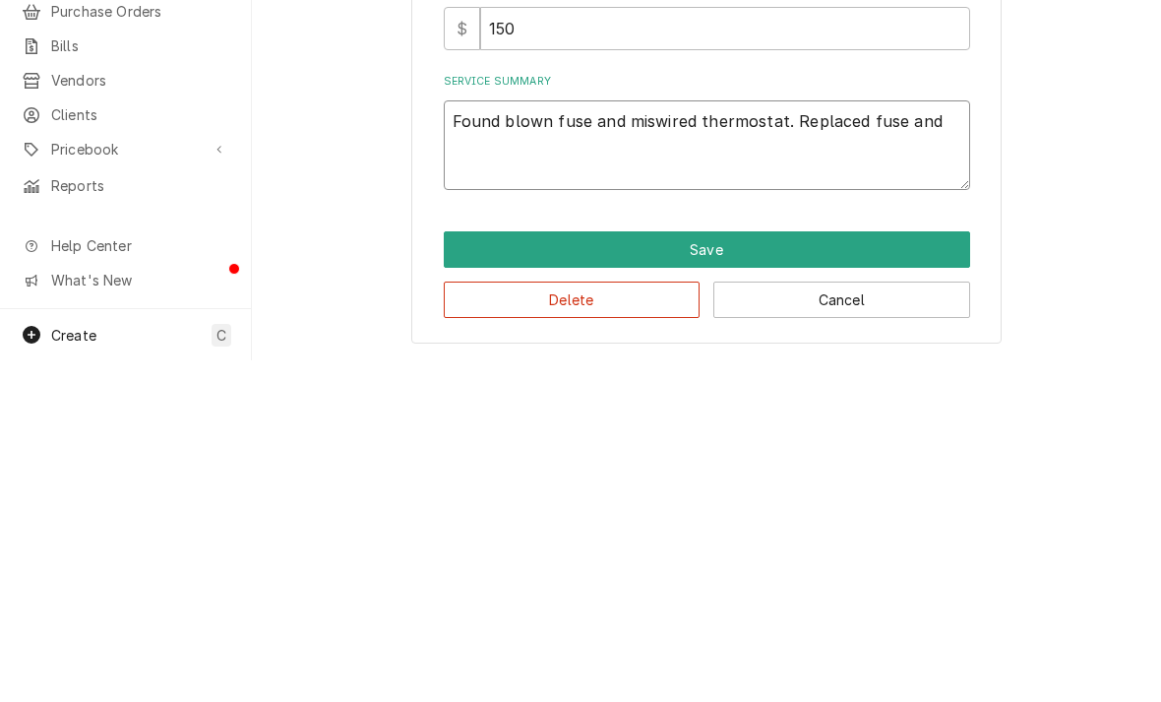
type textarea "Found blown fuse and miswired thermostat. Replaced fuse and r"
type textarea "x"
type textarea "Found blown fuse and miswired thermostat. Replaced fuse and rem"
type textarea "x"
type textarea "Found blown fuse and miswired thermostat. Replaced fuse and remov"
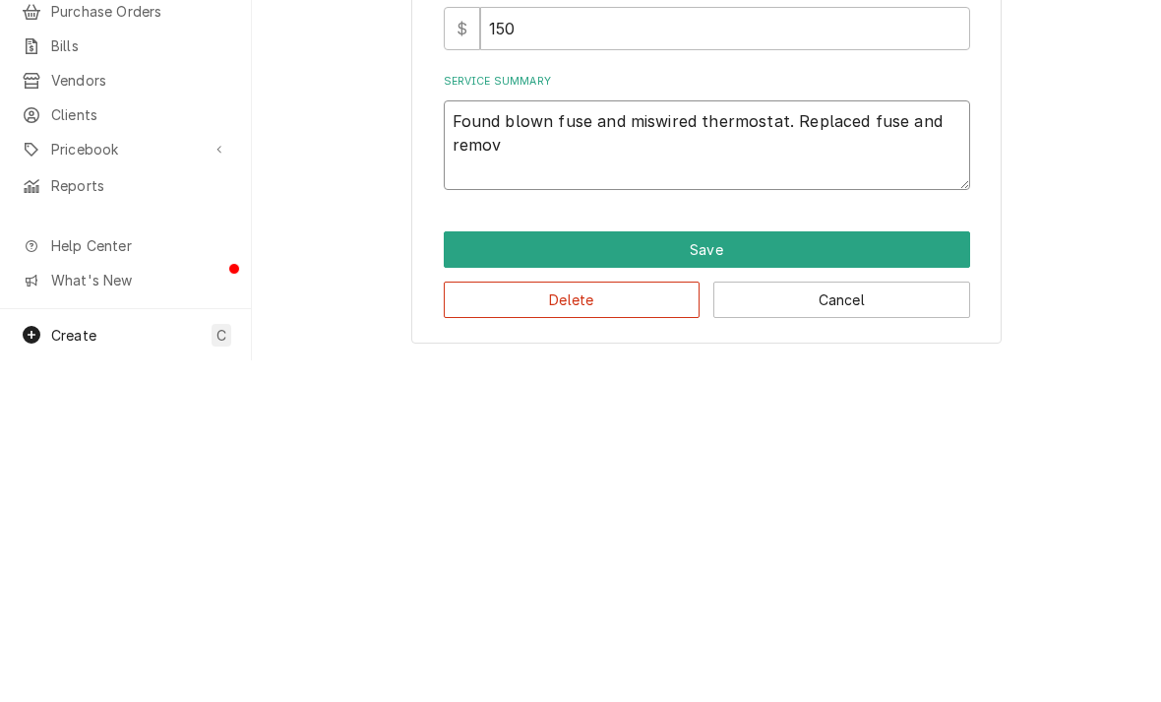
type textarea "x"
type textarea "Found blown fuse and miswired thermostat. Replaced fuse and remove"
type textarea "x"
type textarea "Found blown fuse and miswired thermostat. Replaced fuse and removed"
type textarea "x"
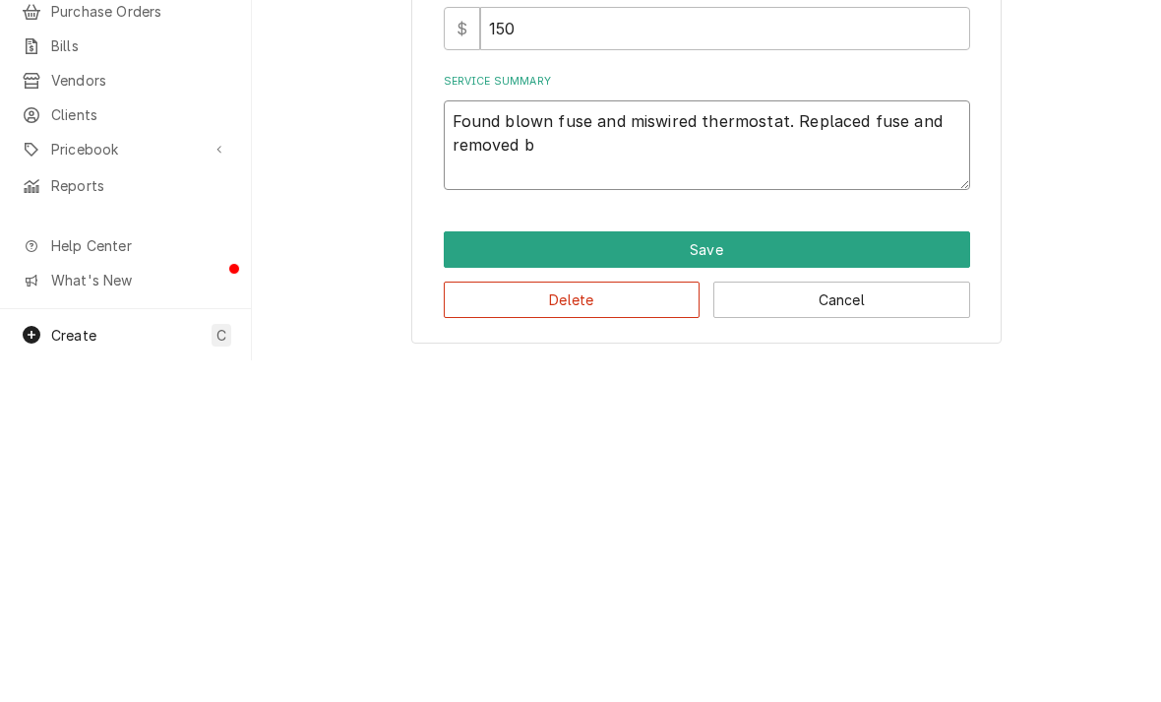
type textarea "Found blown fuse and miswired thermostat. Replaced fuse and removed bl"
type textarea "x"
type textarea "Found blown fuse and miswired thermostat. Replaced fuse and removed blu"
type textarea "x"
type textarea "Found blown fuse and miswired thermostat. Replaced fuse and removed blue"
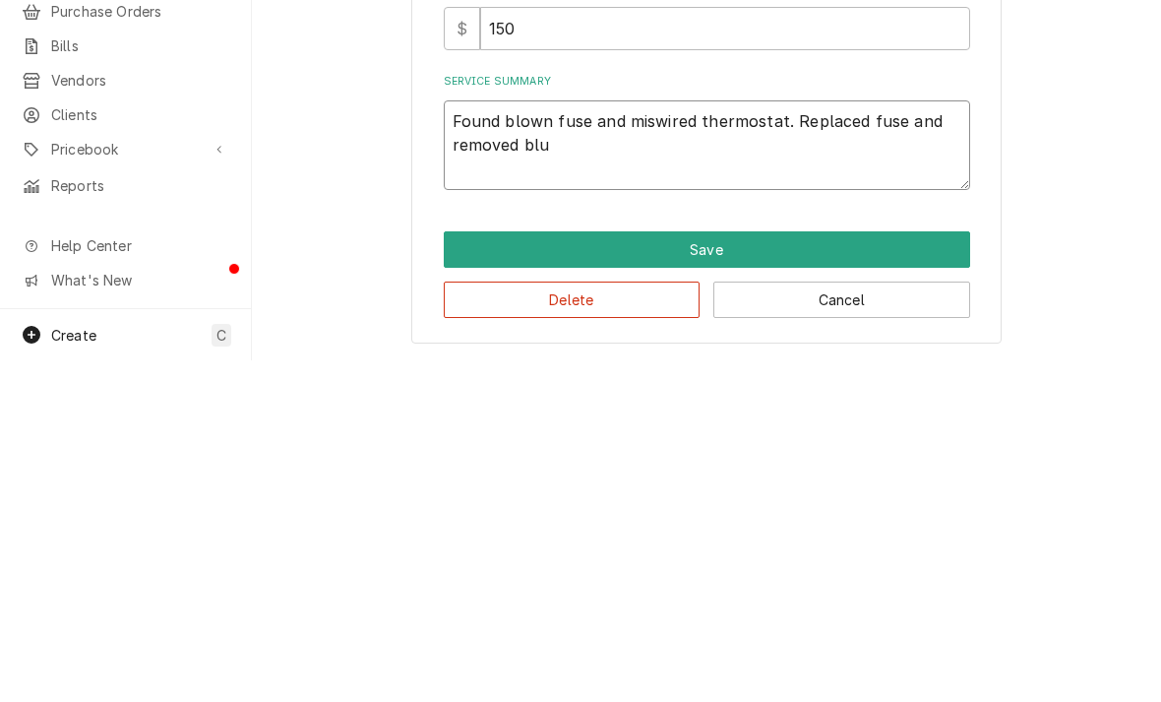
type textarea "x"
type textarea "Found blown fuse and miswired thermostat. Replaced fuse and removed bluem"
type textarea "x"
type textarea "Found blown fuse and miswired thermostat. Replaced fuse and removed bluemw"
type textarea "x"
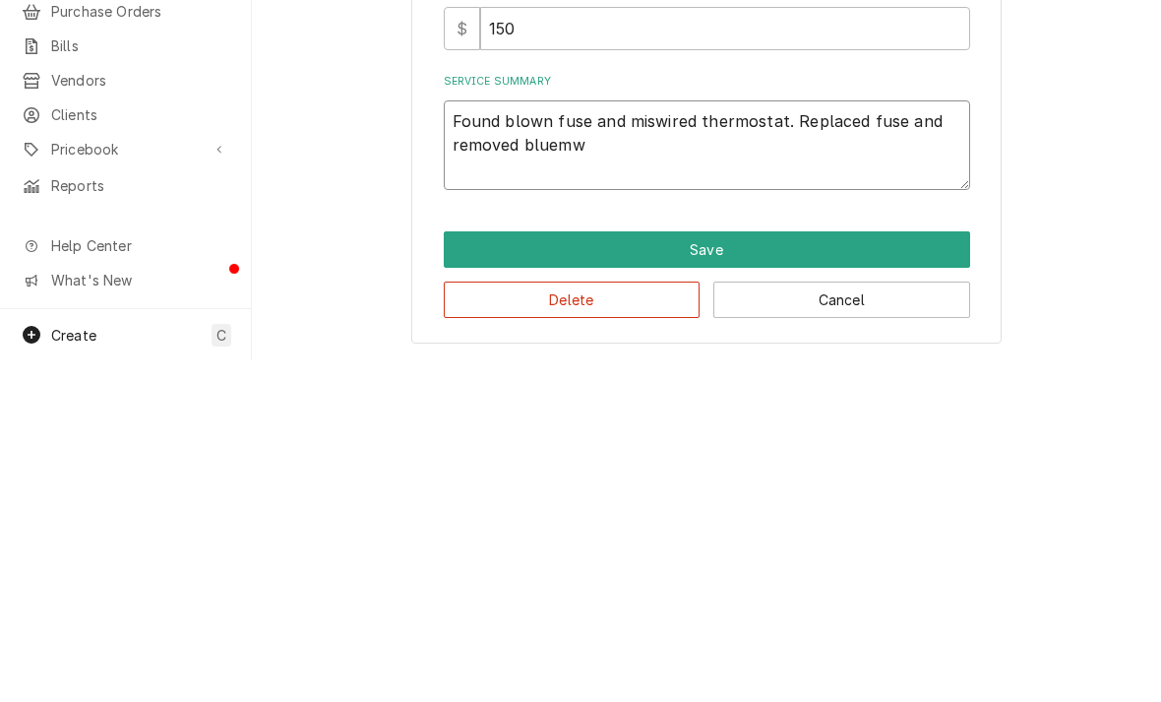
type textarea "Found blown fuse and miswired thermostat. Replaced fuse and removed bluemwi"
type textarea "x"
type textarea "Found blown fuse and miswired thermostat. Replaced fuse and removed bluemwir"
type textarea "x"
type textarea "Found blown fuse and miswired thermostat. Replaced fuse and removed bluemwire"
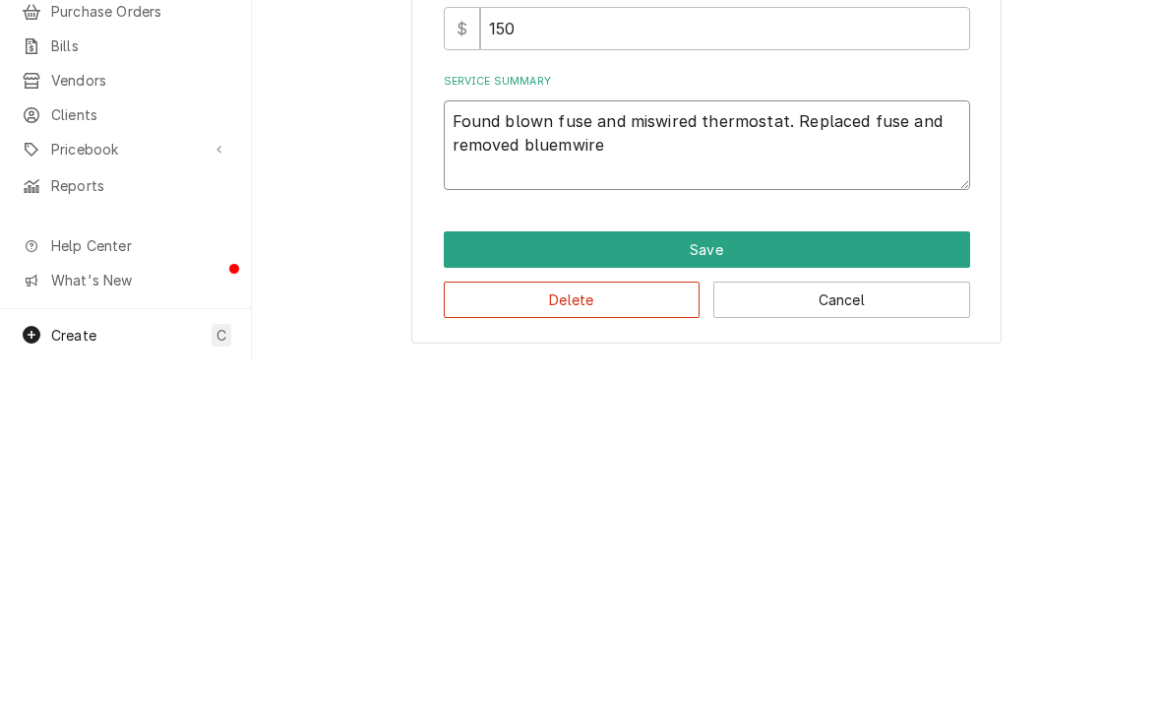
type textarea "x"
type textarea "Found blown fuse and miswired thermostat. Replaced fuse and removed blue wire"
type textarea "x"
type textarea "Found blown fuse and miswired thermostat. Replaced fuse and removed blue wire f"
type textarea "x"
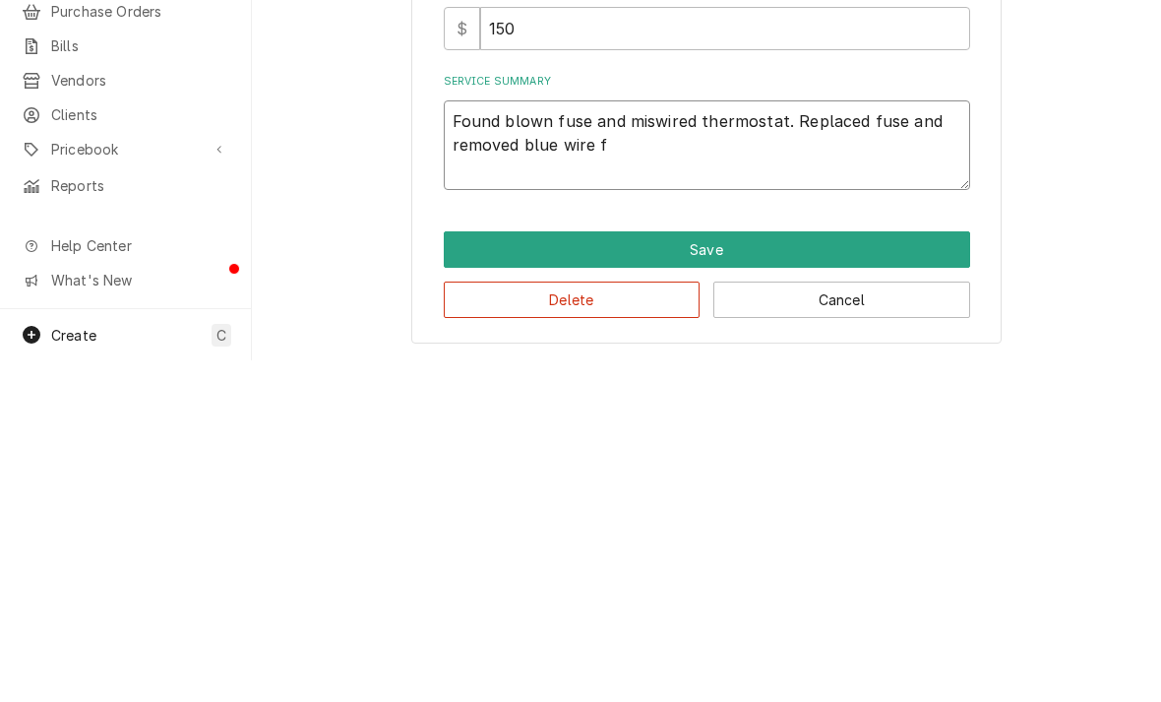
type textarea "Found blown fuse and miswired thermostat. Replaced fuse and removed blue wire fr"
type textarea "x"
type textarea "Found blown fuse and miswired thermostat. Replaced fuse and removed blue wire f…"
type textarea "x"
type textarea "Found blown fuse and miswired thermostat. Replaced fuse and removed blue wire f…"
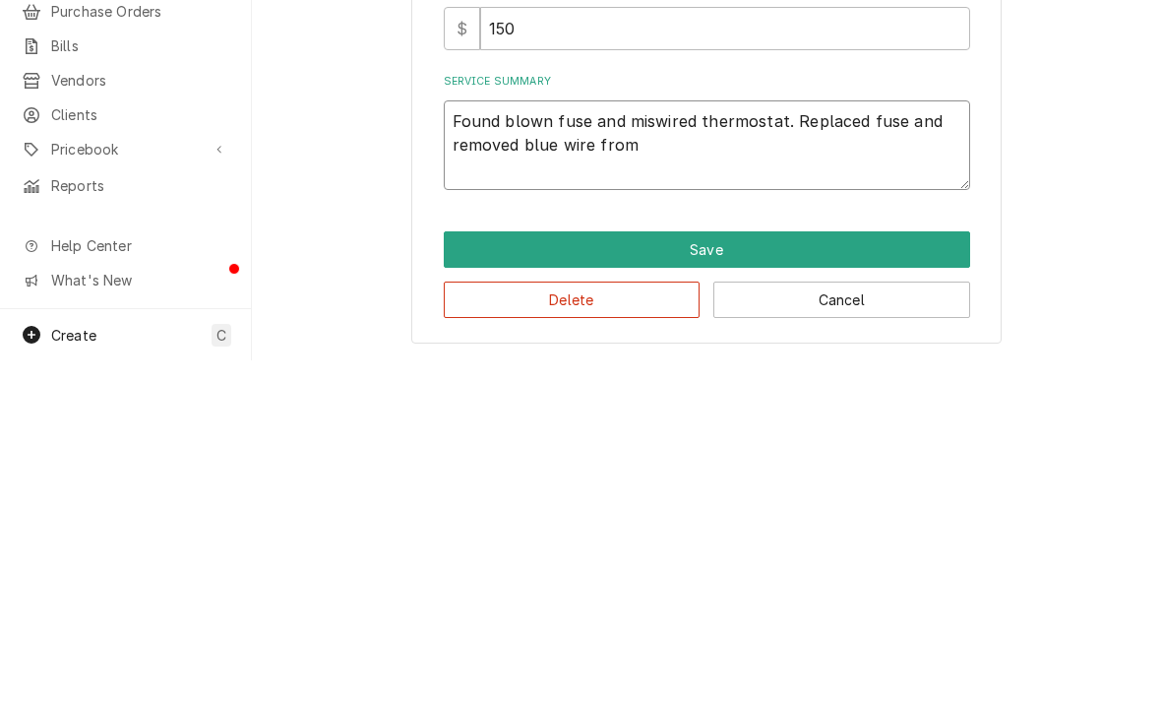
type textarea "x"
type textarea "Found blown fuse and miswired thermostat. Replaced fuse and removed blue wire f…"
type textarea "x"
type textarea "Found blown fuse and miswired thermostat. Replaced fuse and removed blue wire f…"
type textarea "x"
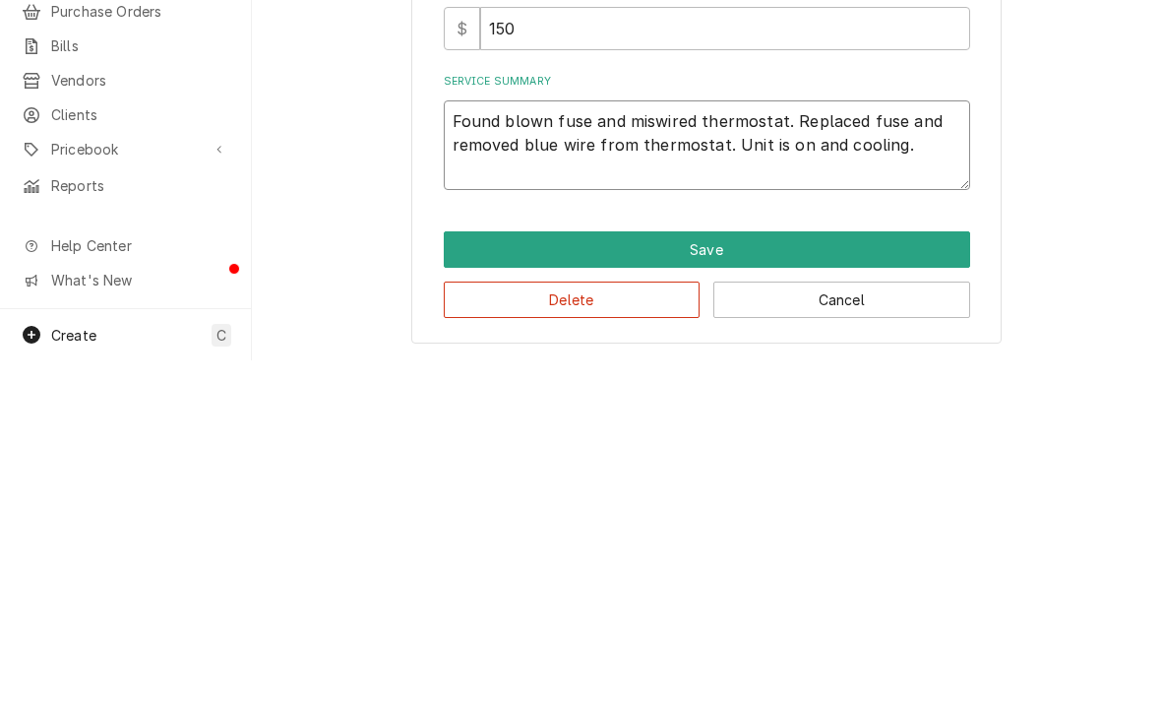
click at [654, 442] on textarea "Found blown fuse and miswired thermostat. Replaced fuse and removed blue wire f…" at bounding box center [707, 487] width 526 height 90
click at [575, 442] on textarea "Found blown fuse and miswired thermostat. Replaced fuse and removed blue wire f…" at bounding box center [707, 487] width 526 height 90
click at [600, 573] on button "Save" at bounding box center [707, 591] width 526 height 36
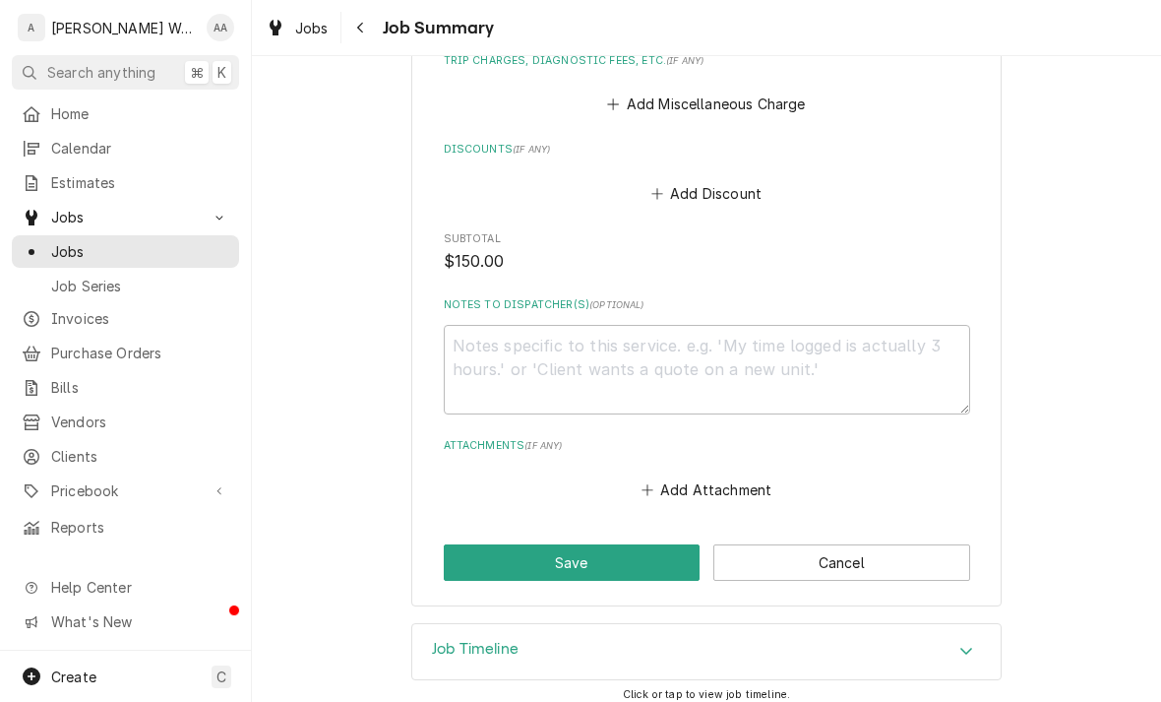
scroll to position [984, 0]
click at [475, 569] on button "Save" at bounding box center [572, 562] width 257 height 36
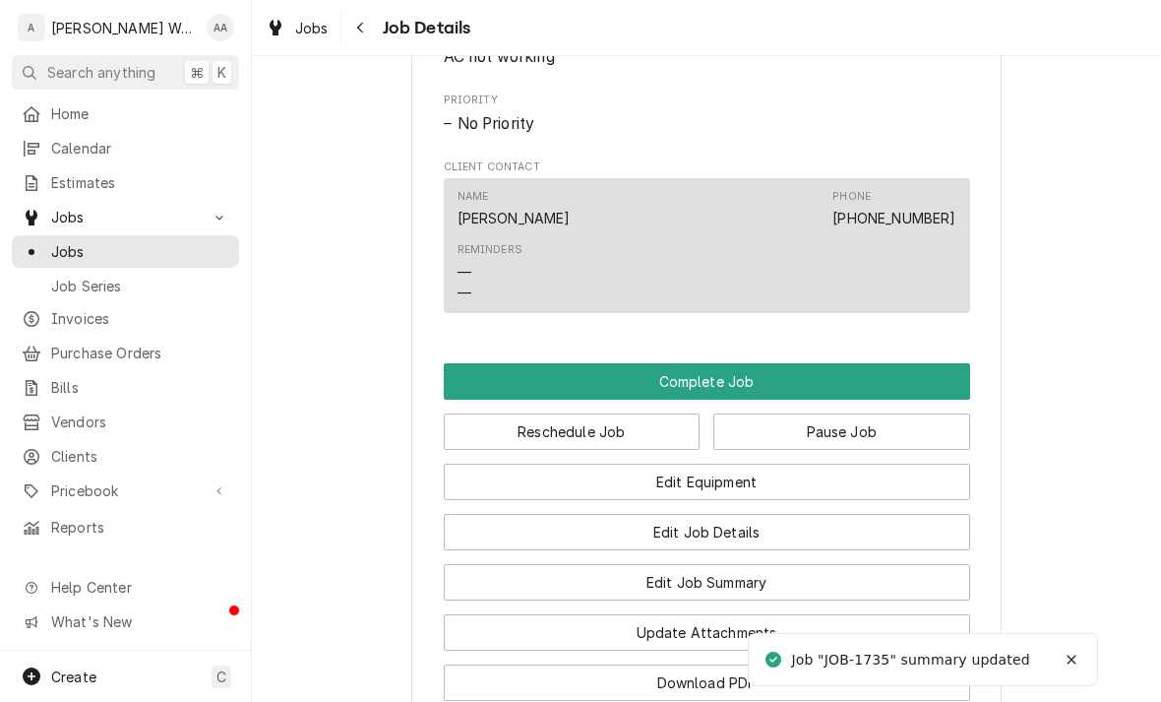
scroll to position [1191, 0]
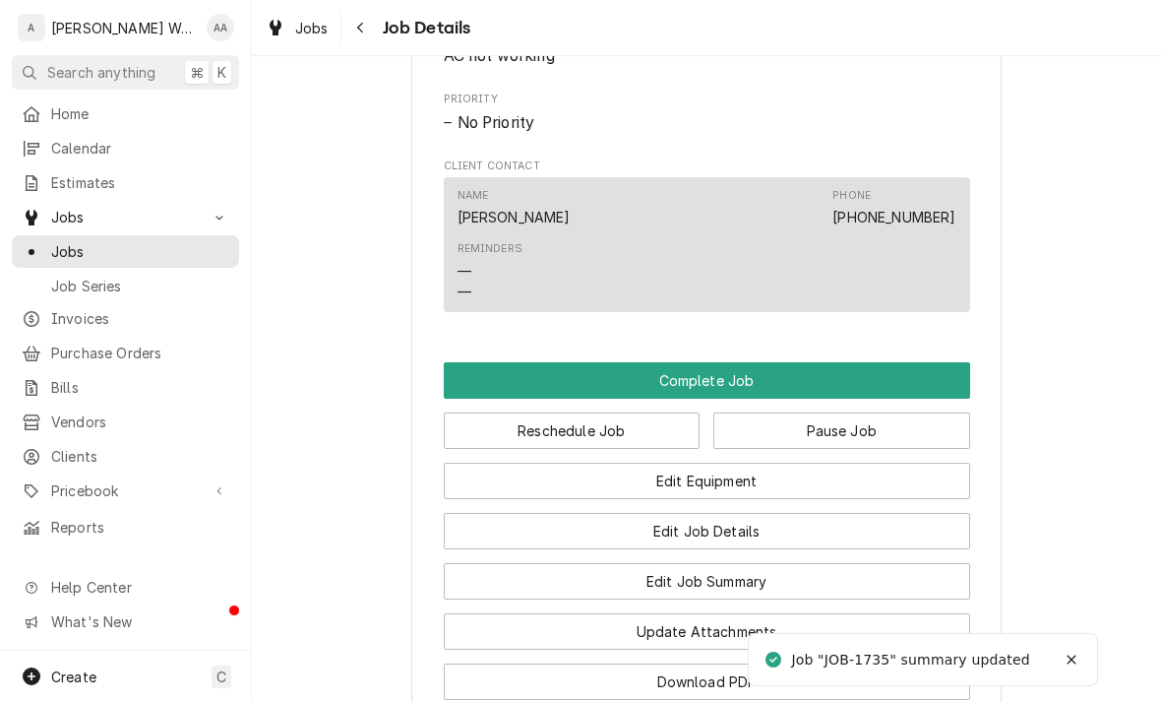
click at [494, 482] on button "Edit Equipment" at bounding box center [707, 480] width 526 height 36
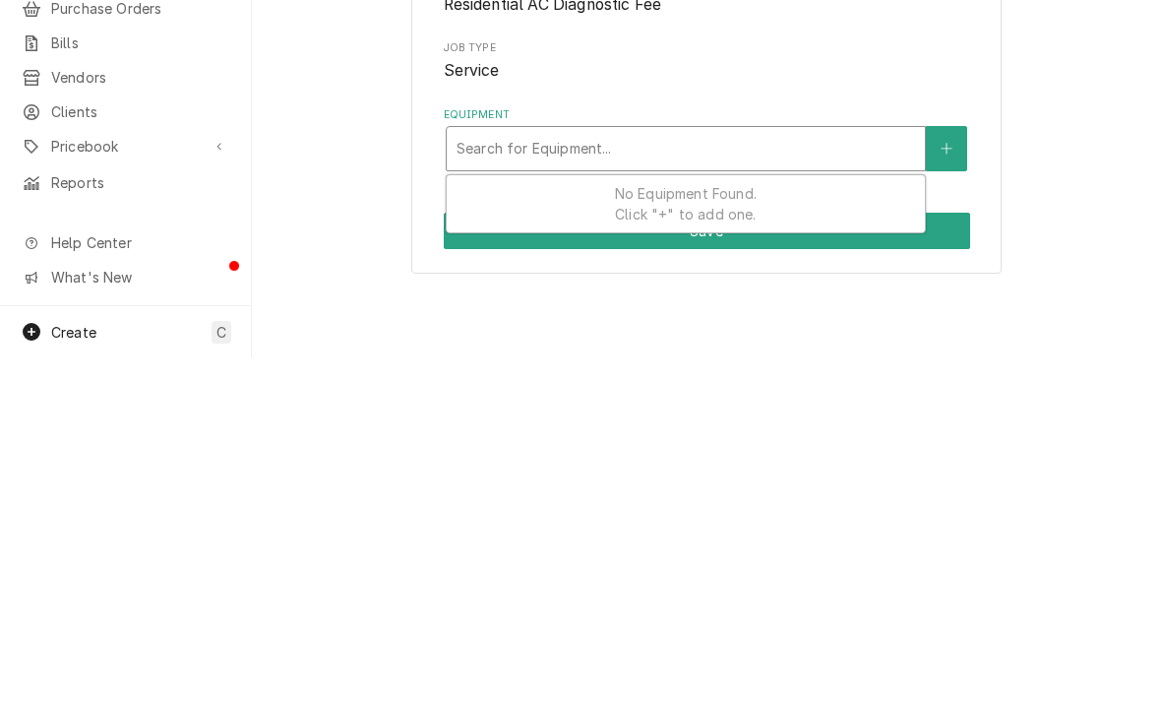
click at [950, 473] on button "Equipment" at bounding box center [946, 492] width 41 height 45
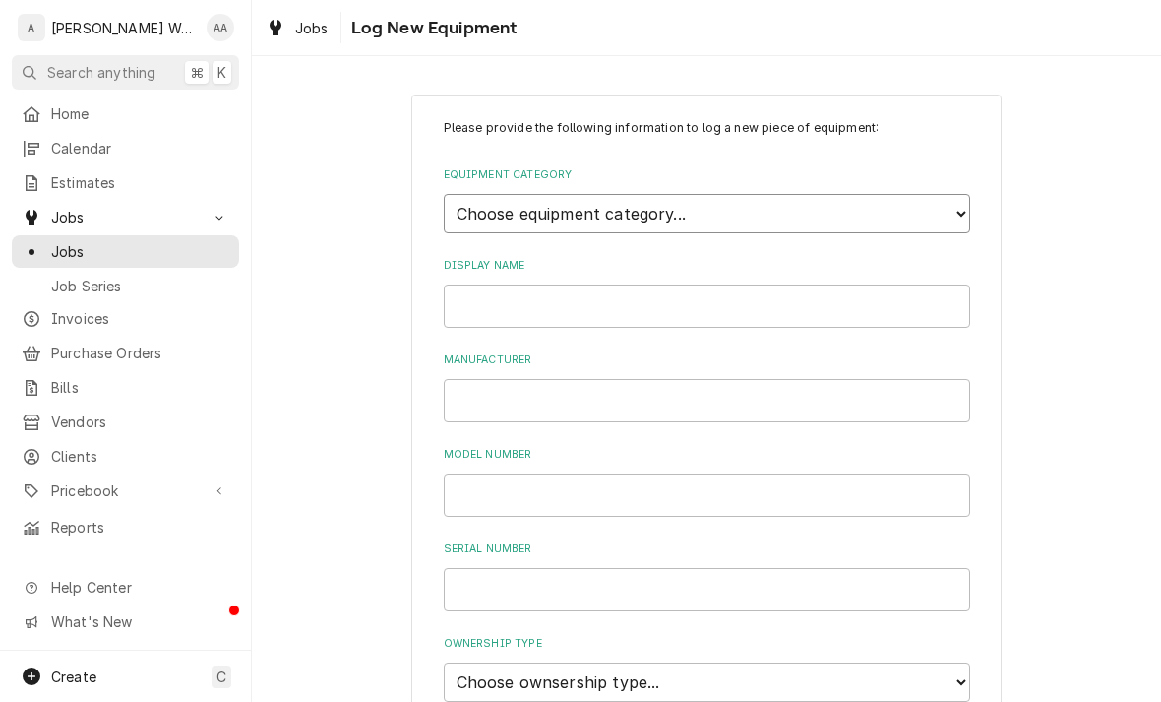
click at [885, 199] on select "Choose equipment category... Ice Machines Refrigeration Beverage Equipment Work…" at bounding box center [707, 213] width 526 height 39
select select "15"
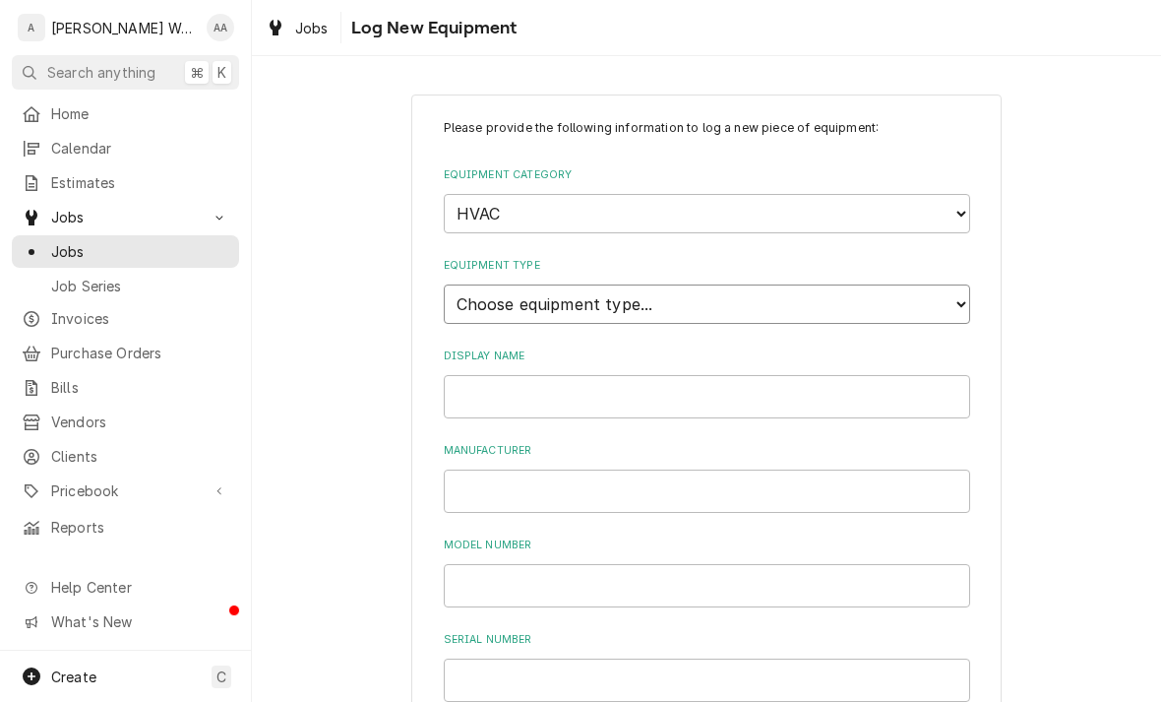
click at [468, 293] on select "Choose equipment type... Condenser Furnace Chiller Air Handler VRF Mini Split M…" at bounding box center [707, 303] width 526 height 39
click at [475, 295] on select "Choose equipment type... Condenser Furnace Chiller Air Handler VRF Mini Split M…" at bounding box center [707, 303] width 526 height 39
select select "118"
click at [496, 377] on input "Display Name" at bounding box center [707, 396] width 526 height 43
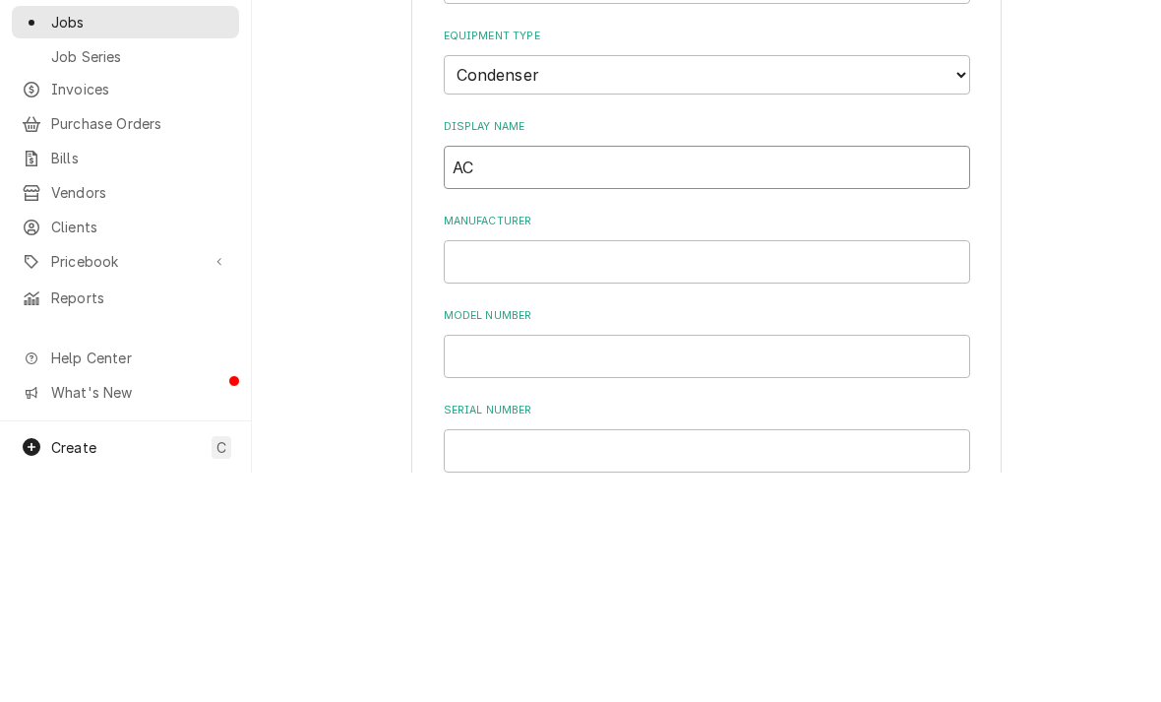
type input "AC"
click at [515, 469] on input "Manufacturer" at bounding box center [707, 490] width 526 height 43
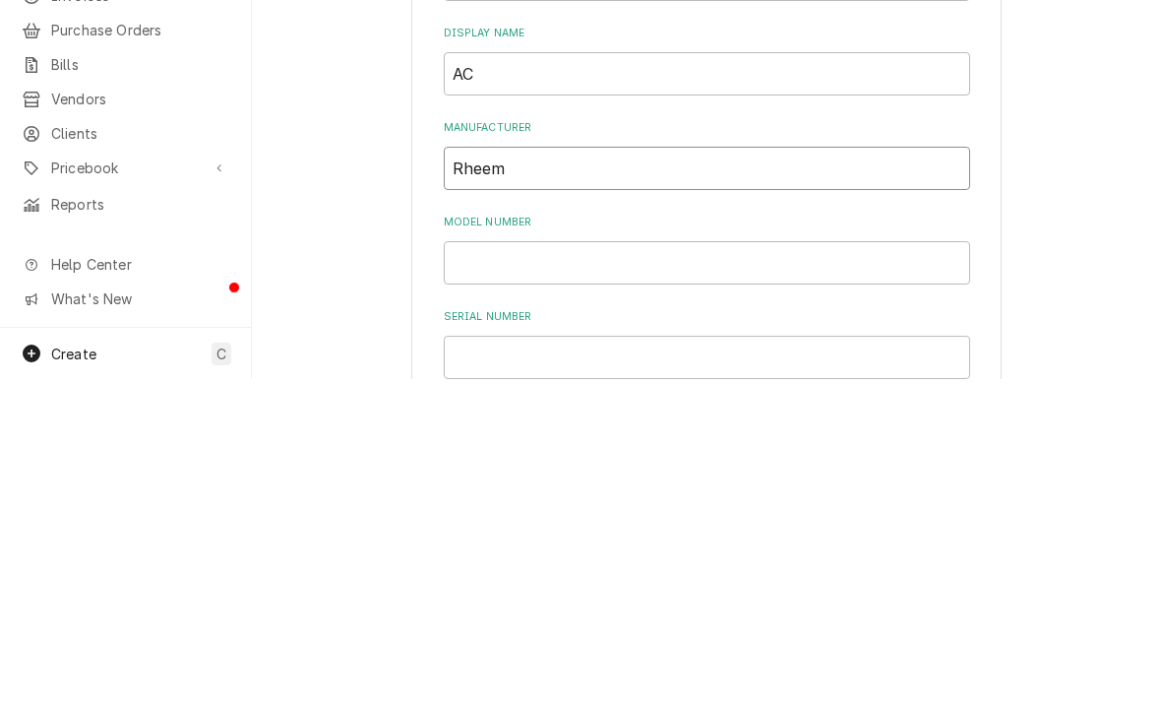
type input "Rheem"
click at [474, 537] on label "Model Number" at bounding box center [707, 545] width 526 height 16
click at [474, 564] on input "Model Number" at bounding box center [707, 585] width 526 height 43
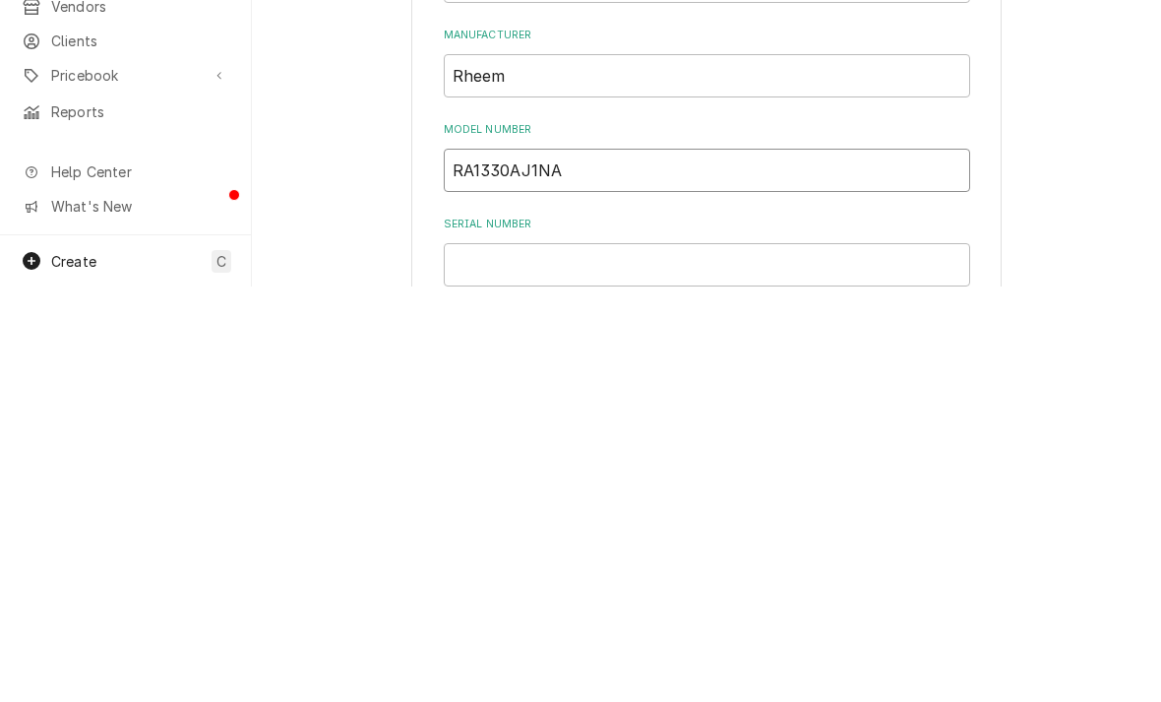
type input "RA1330AJ1NA"
click at [487, 658] on input "Serial Number" at bounding box center [707, 679] width 526 height 43
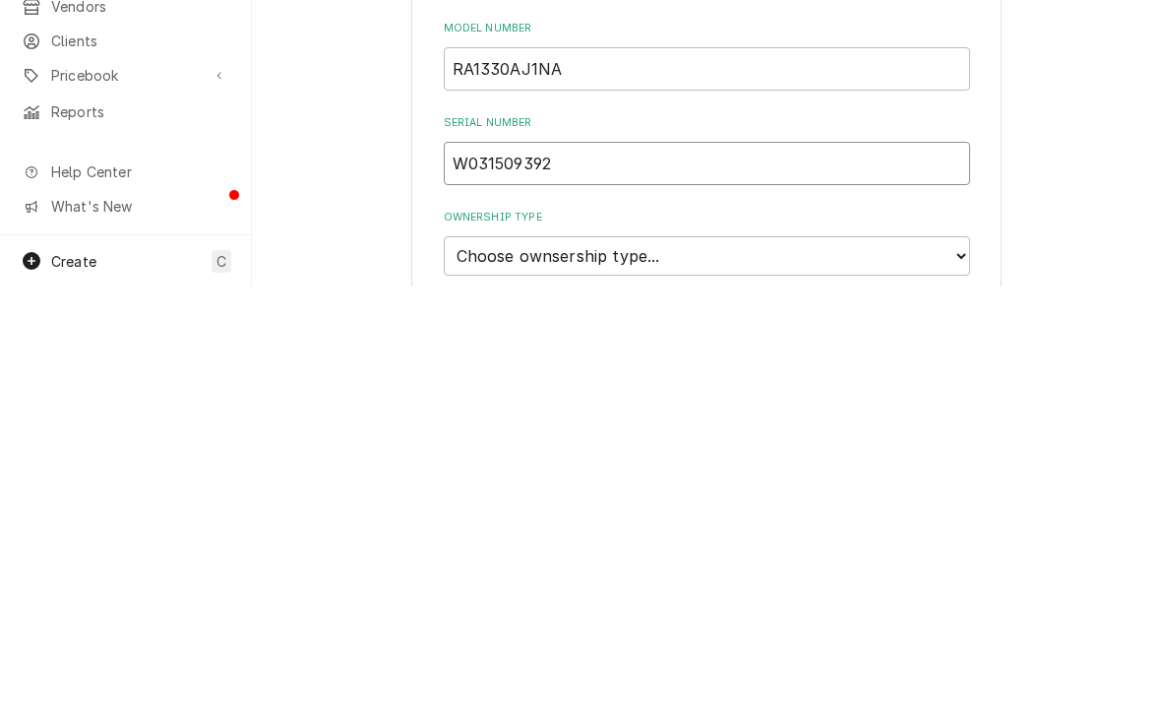
scroll to position [103, 0]
type input "W031509392"
click at [496, 649] on select "Choose ownsership type... Unknown Owned Leased Rented" at bounding box center [707, 668] width 526 height 39
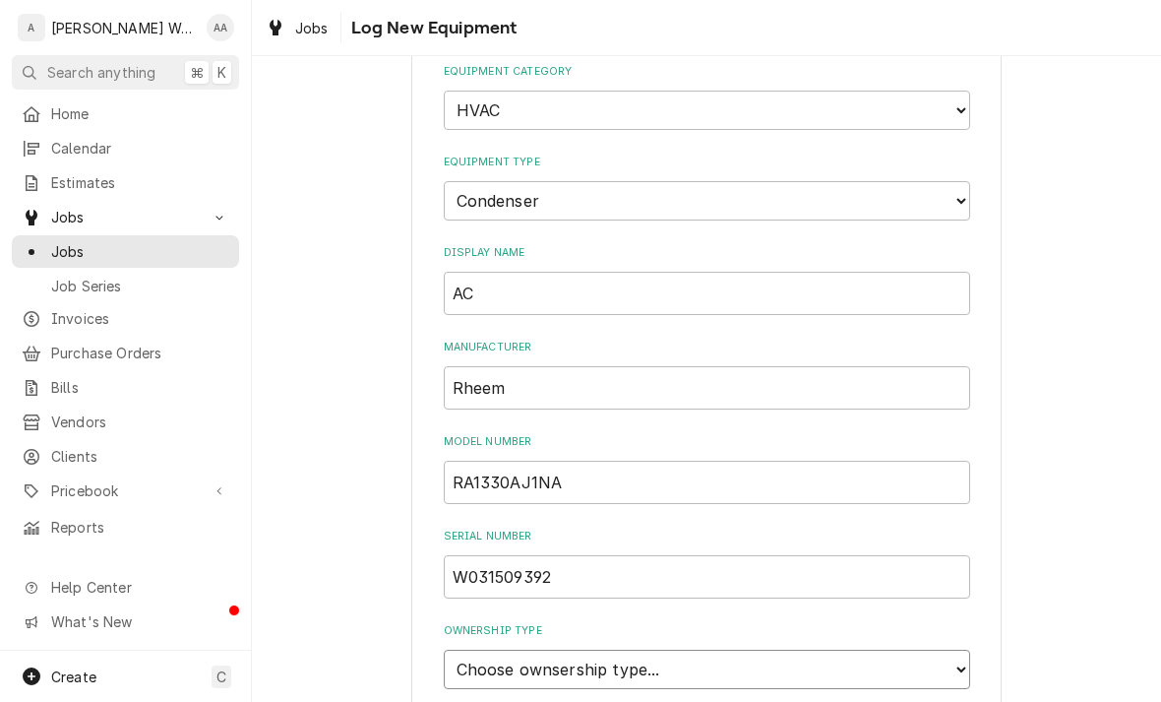
select select "1"
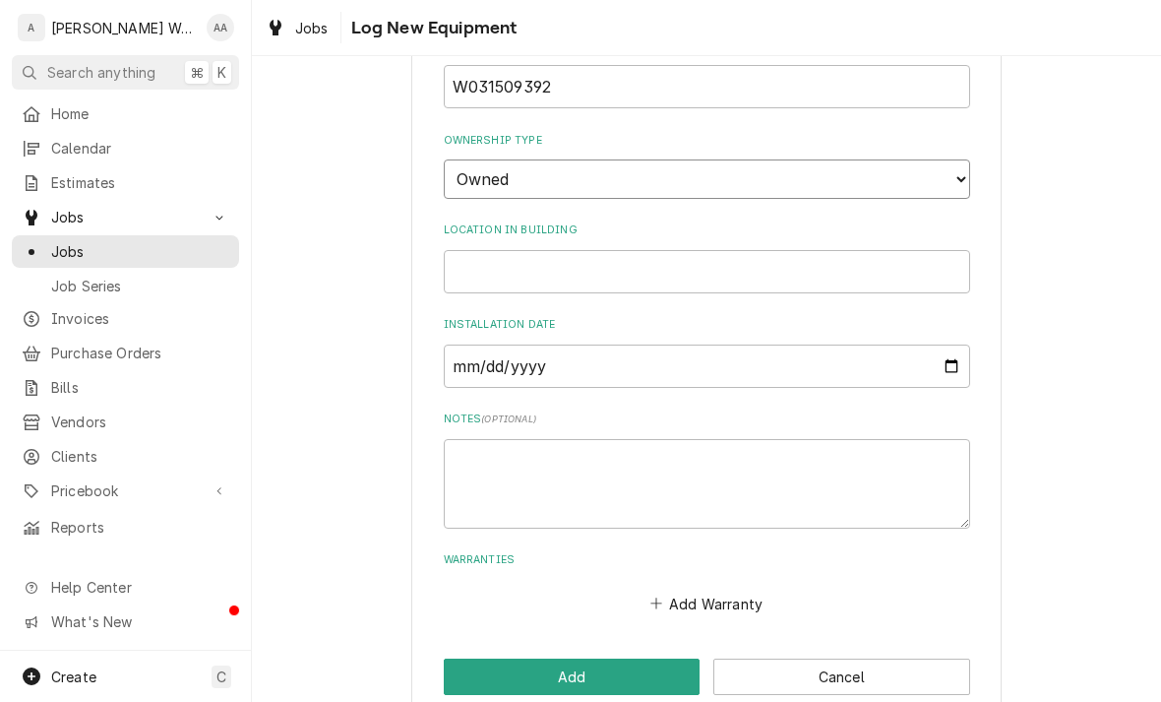
scroll to position [592, 0]
click at [487, 659] on button "Add" at bounding box center [572, 677] width 257 height 36
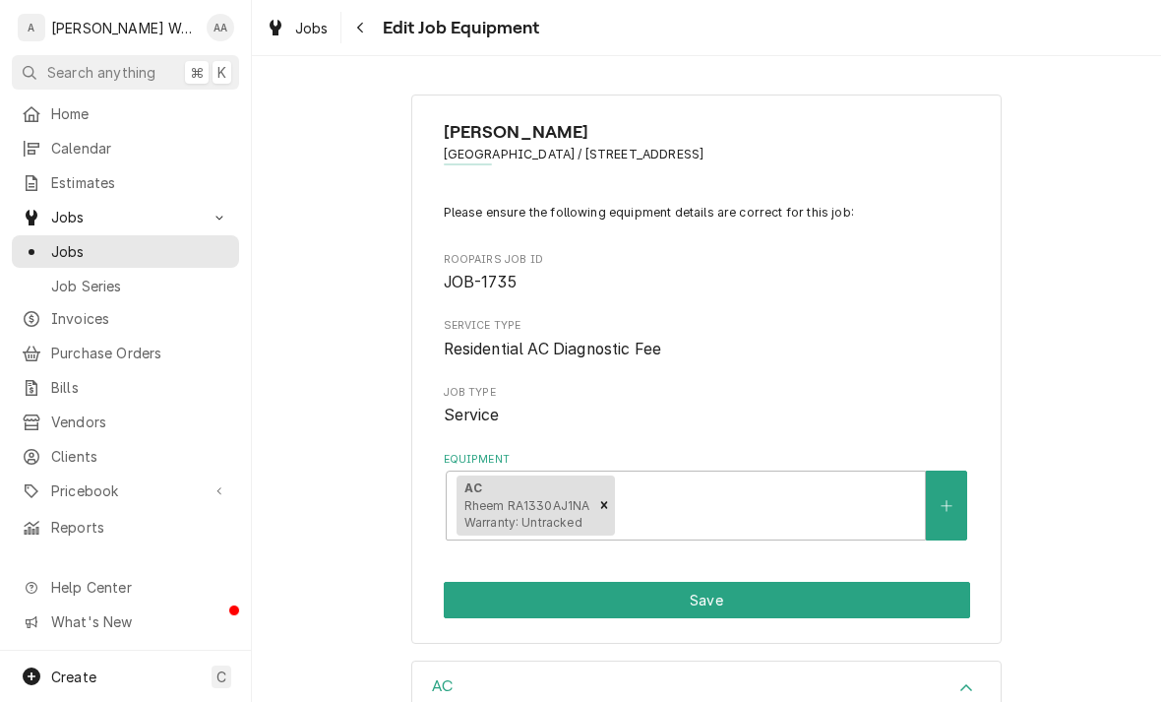
click at [499, 605] on button "Save" at bounding box center [707, 599] width 526 height 36
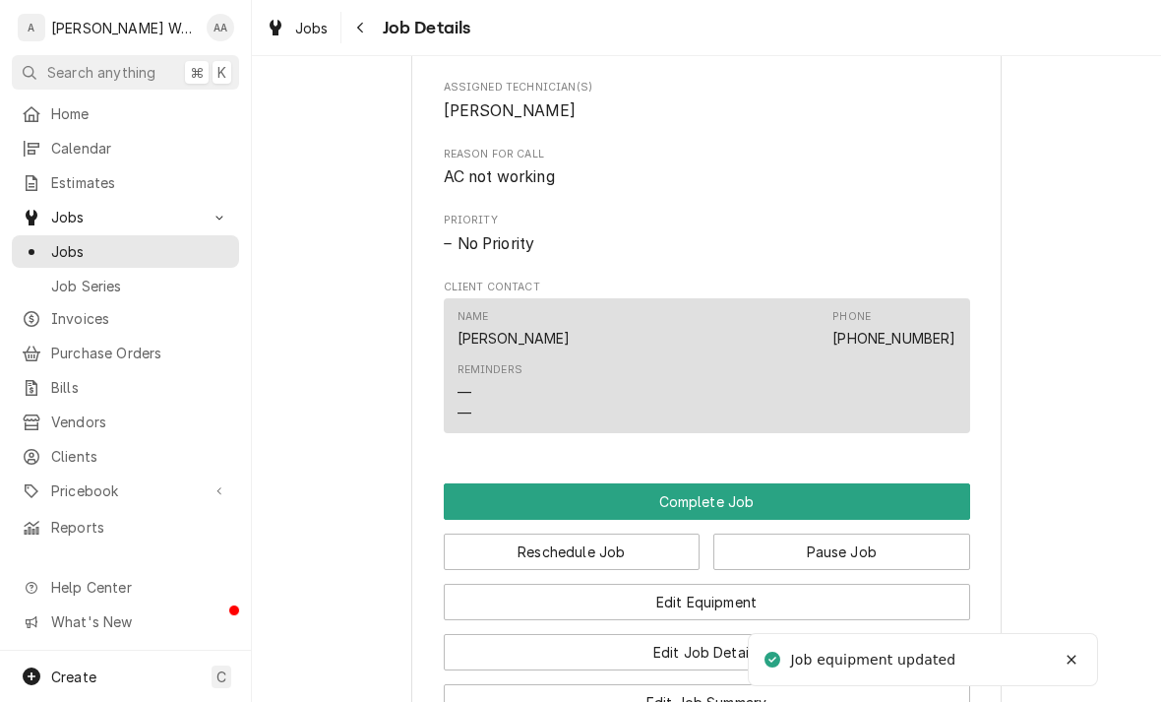
scroll to position [1071, 0]
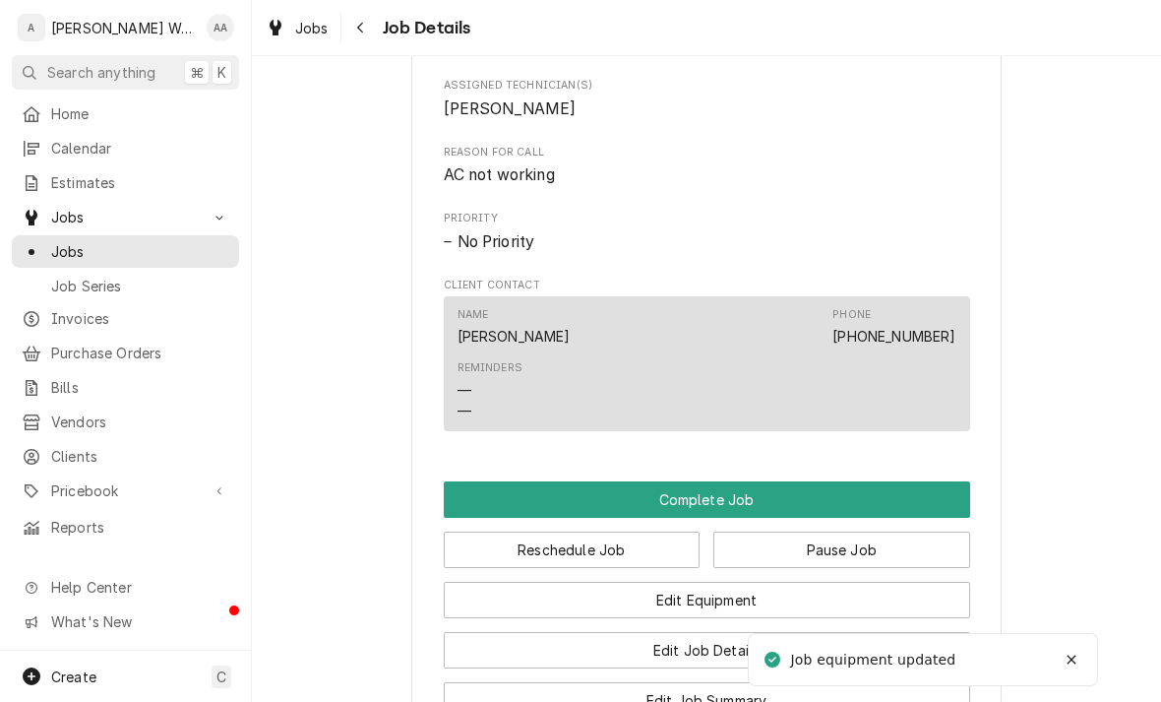
click at [904, 489] on button "Complete Job" at bounding box center [707, 499] width 526 height 36
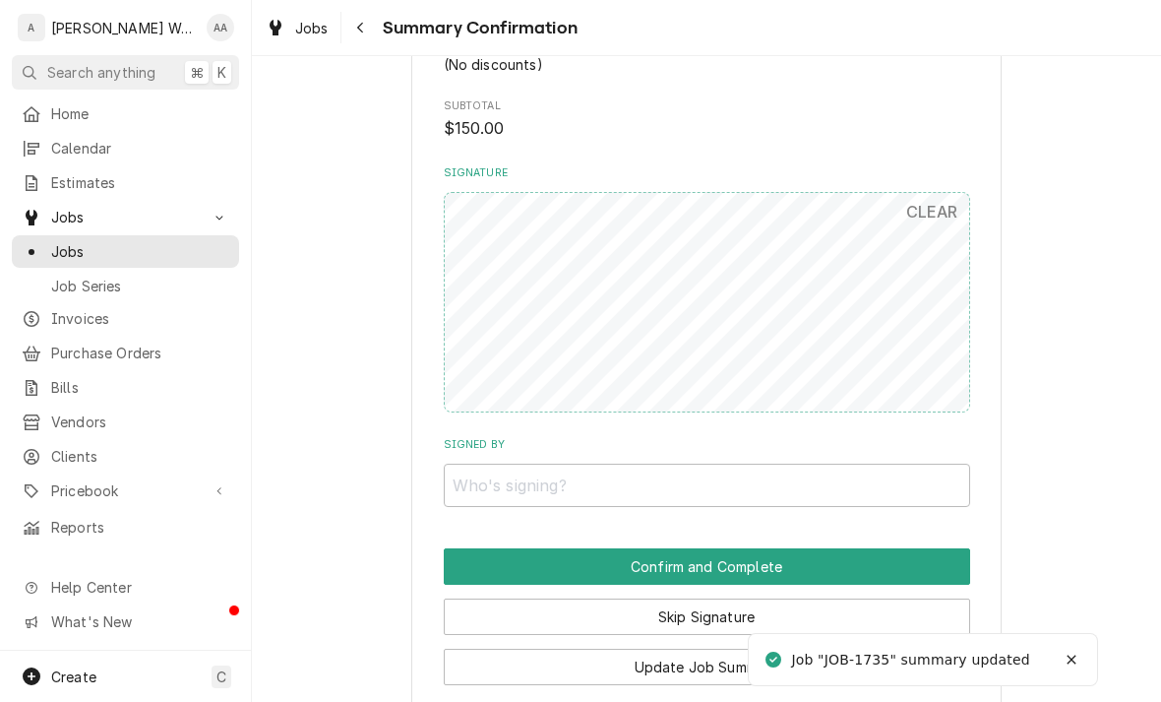
scroll to position [934, 0]
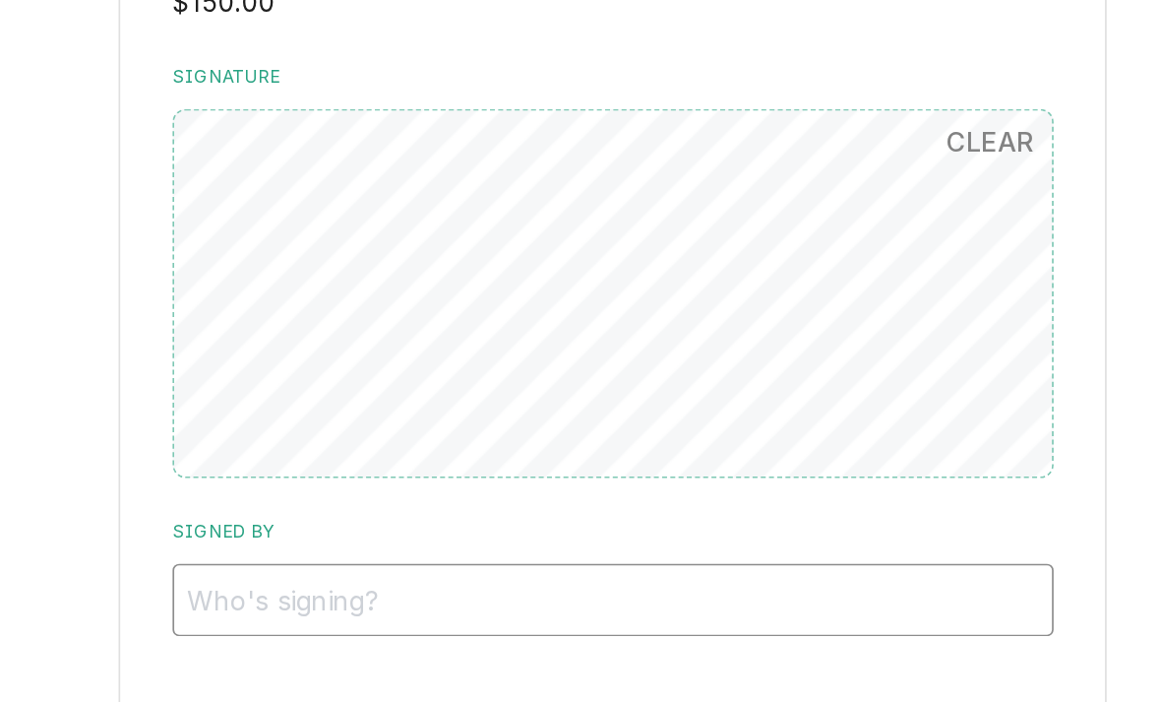
click at [444, 462] on input "Signed By" at bounding box center [707, 483] width 526 height 43
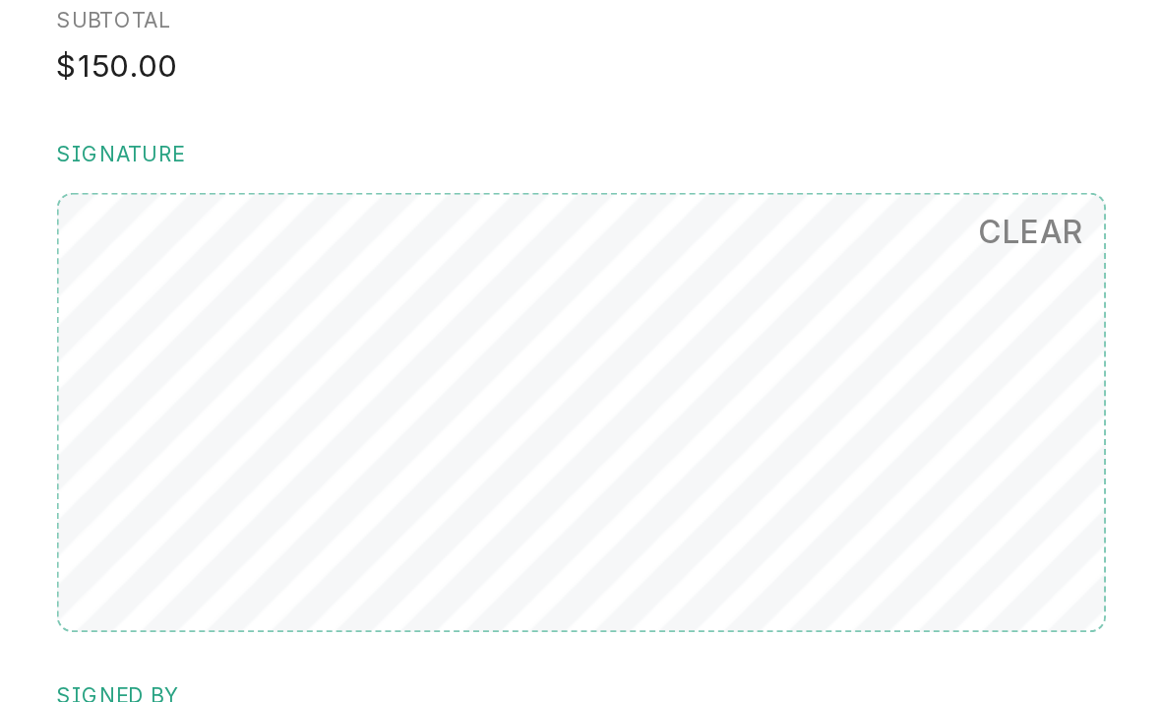
scroll to position [762, 0]
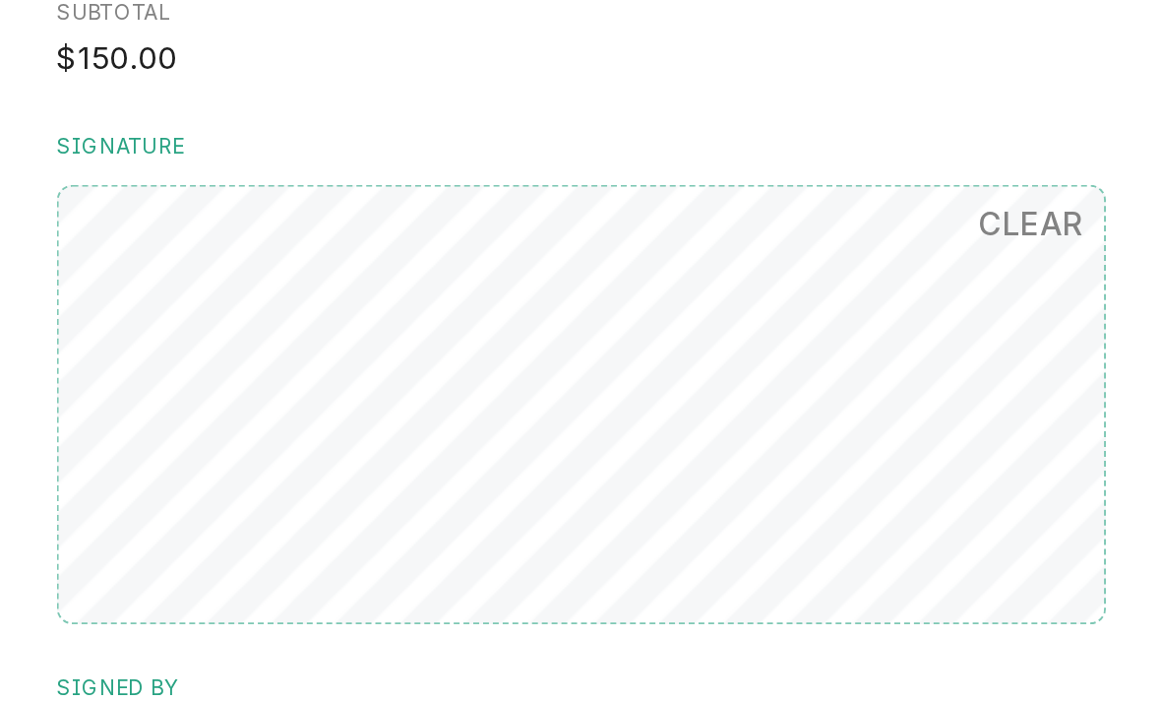
type input "Terry"
click at [894, 363] on button "CLEAR" at bounding box center [932, 382] width 76 height 39
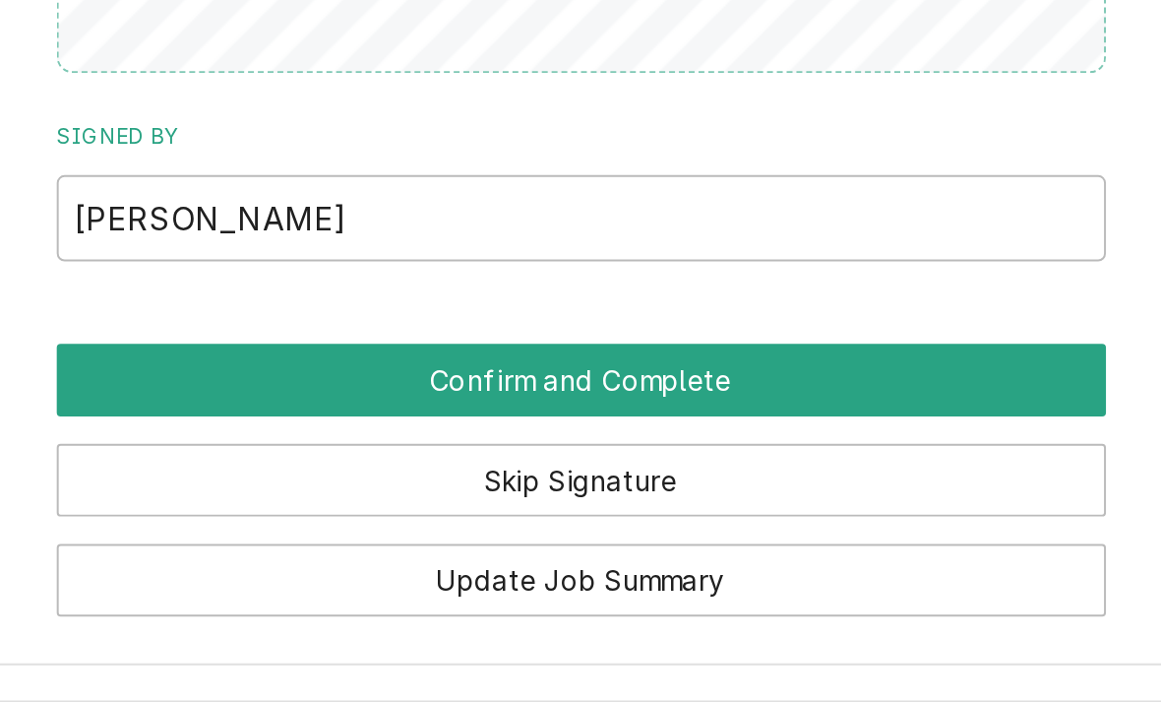
scroll to position [1033, 0]
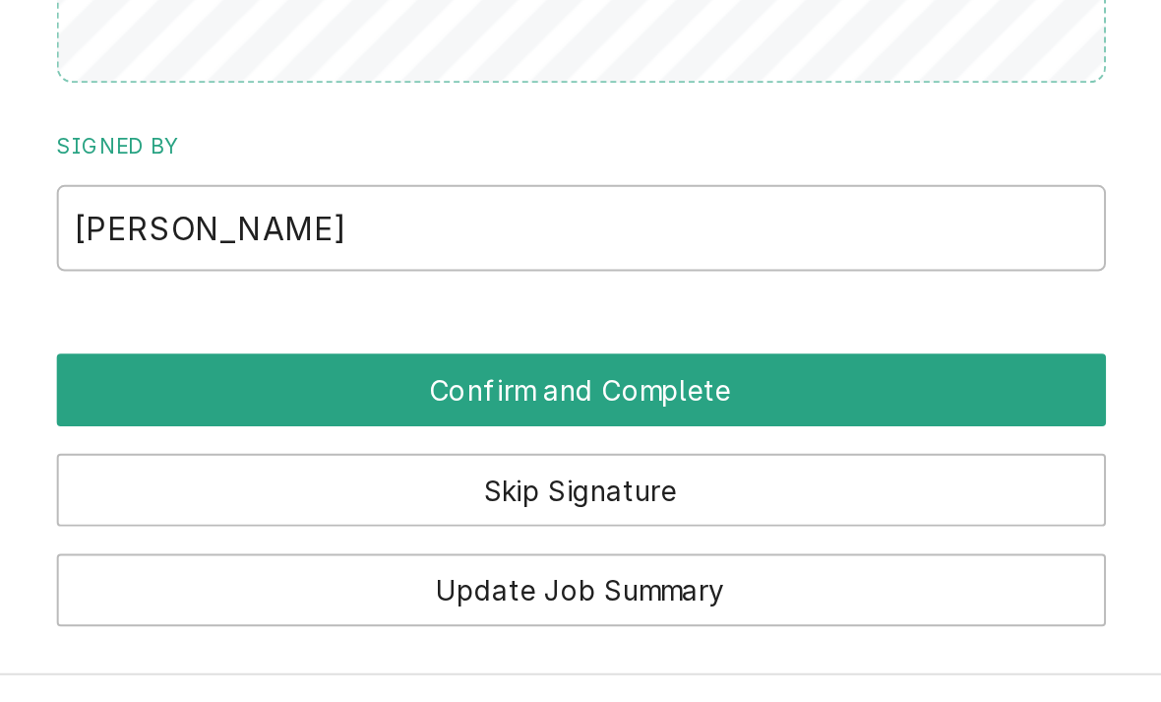
click at [444, 448] on button "Confirm and Complete" at bounding box center [707, 466] width 526 height 36
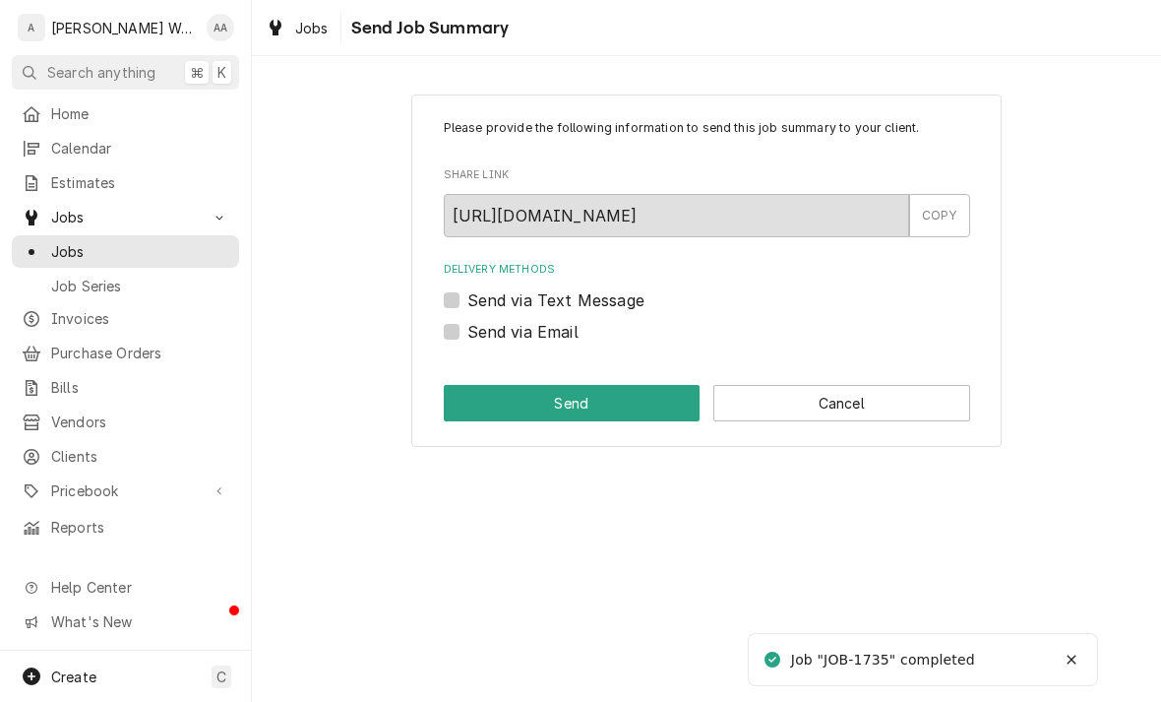
click at [914, 403] on button "Cancel" at bounding box center [841, 403] width 257 height 36
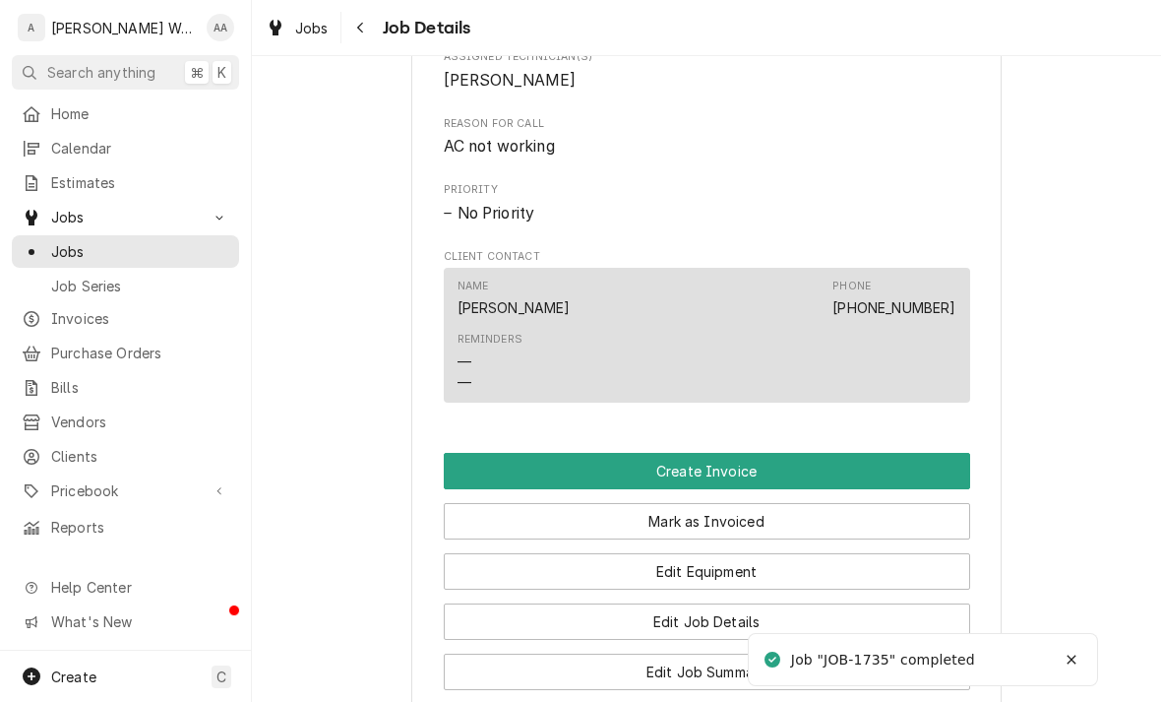
scroll to position [917, 0]
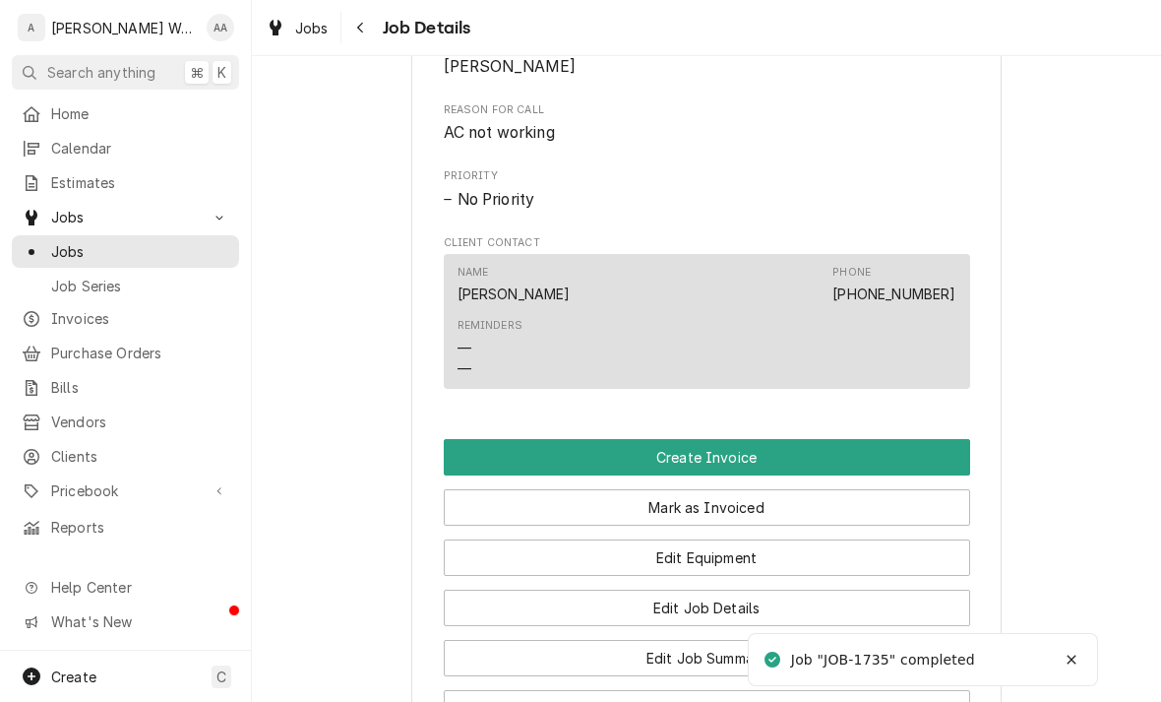
click at [511, 460] on button "Create Invoice" at bounding box center [707, 457] width 526 height 36
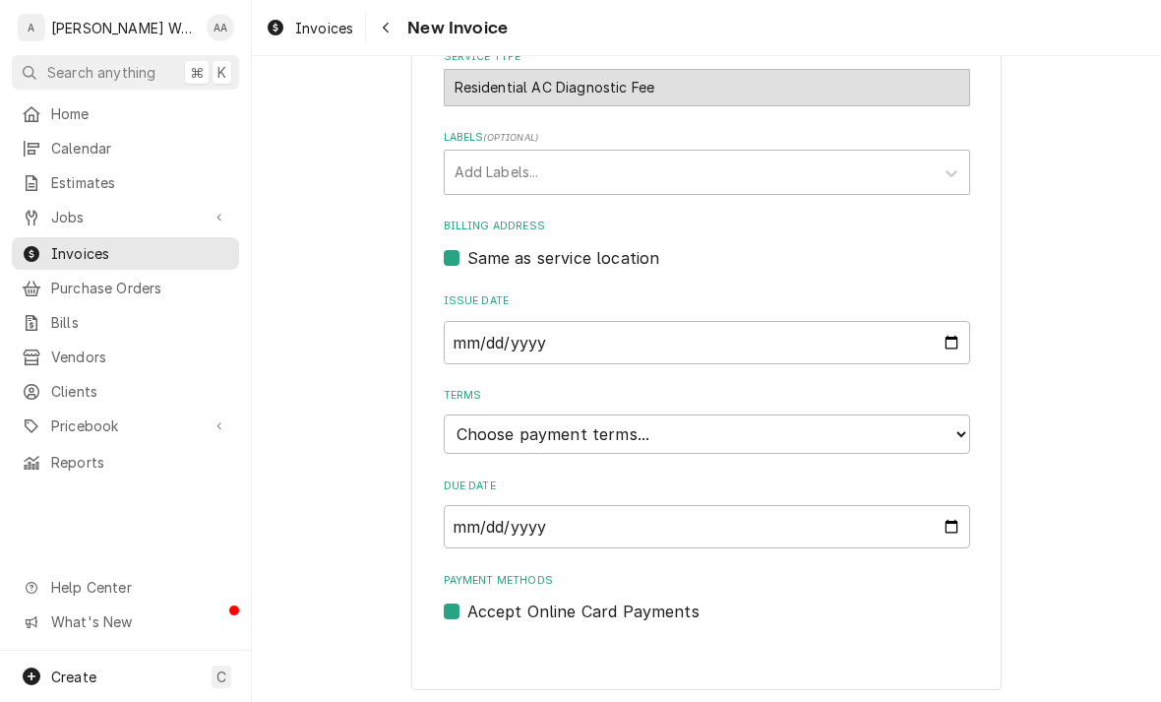
scroll to position [490, 0]
click at [490, 435] on select "Choose payment terms... Same Day Net 7 Net 14 Net 21 Net 30 Net 45 Net 60 Net 90" at bounding box center [707, 434] width 526 height 39
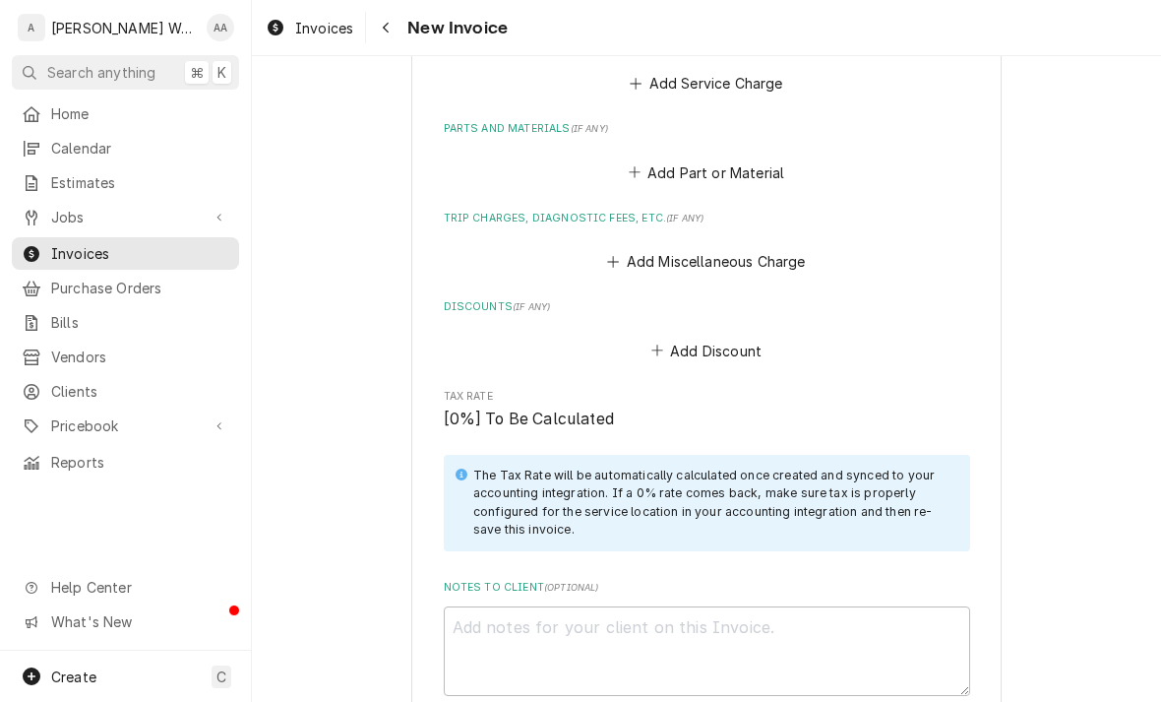
scroll to position [1491, 0]
click at [680, 348] on button "Add Discount" at bounding box center [705, 350] width 117 height 28
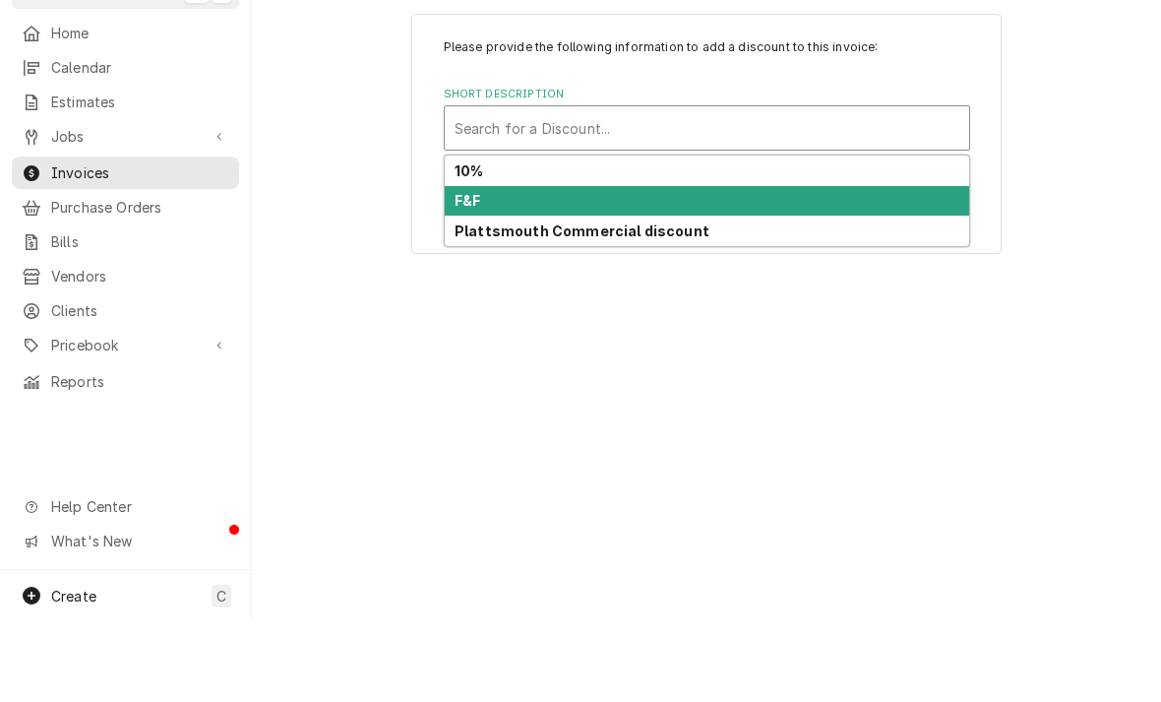
click at [471, 273] on strong "F&F" at bounding box center [468, 281] width 26 height 17
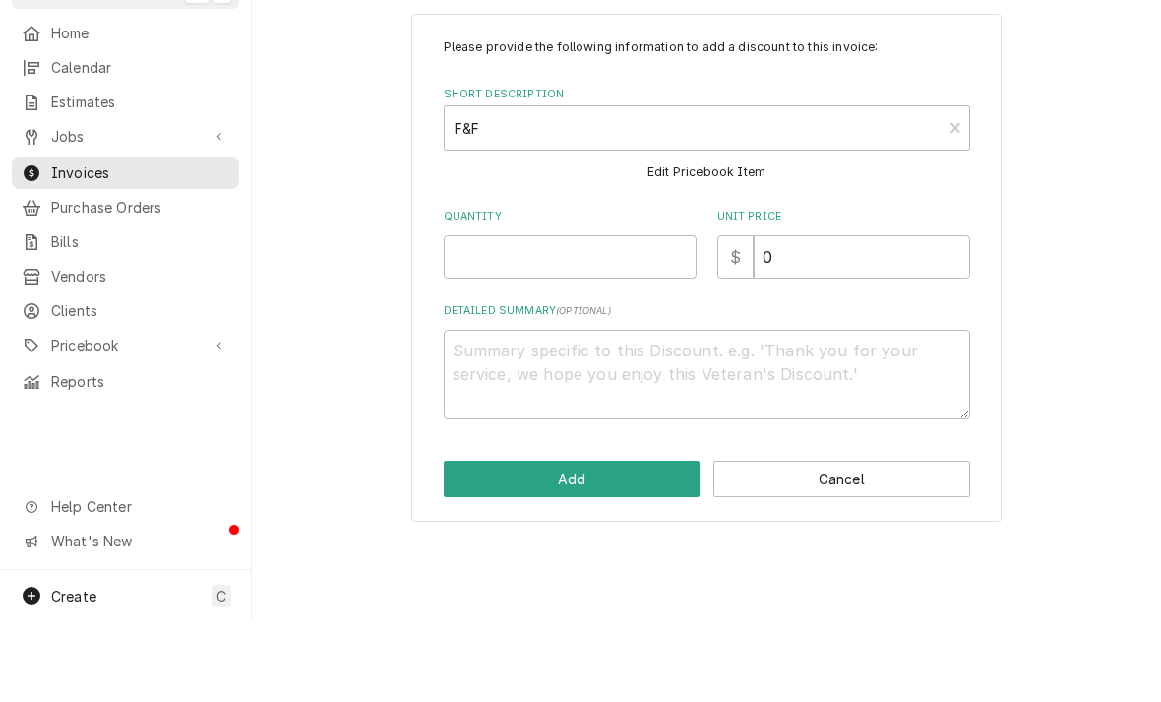
type textarea "x"
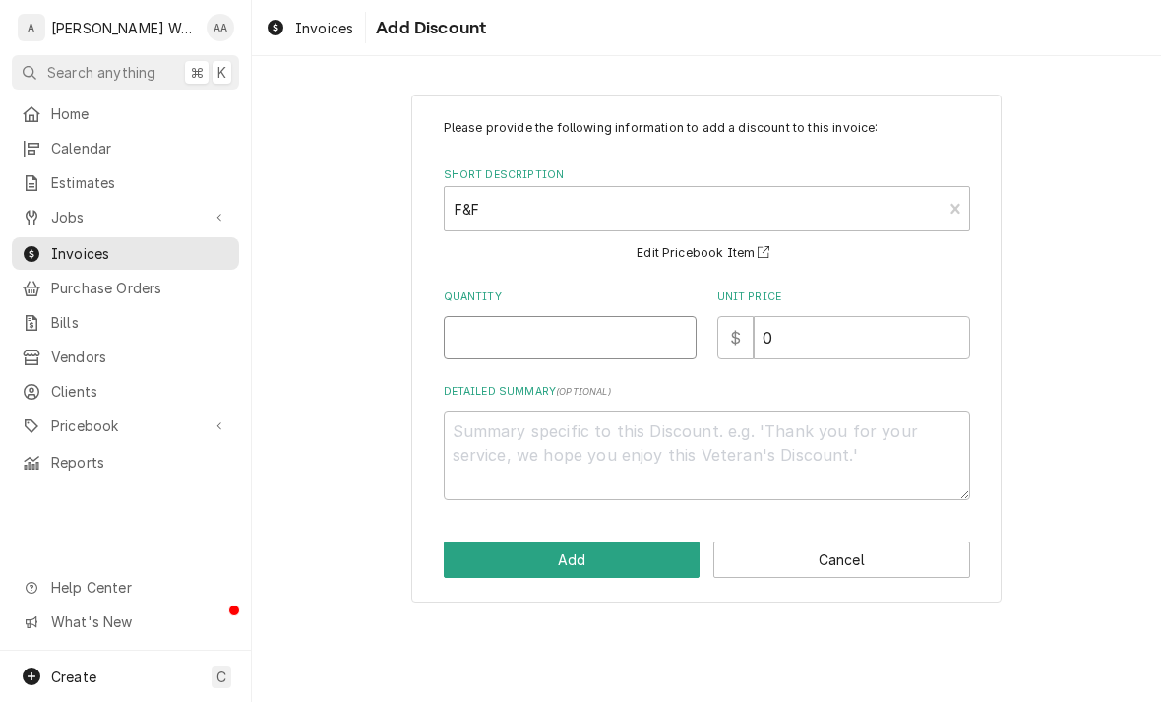
click at [475, 354] on input "Quantity" at bounding box center [570, 337] width 253 height 43
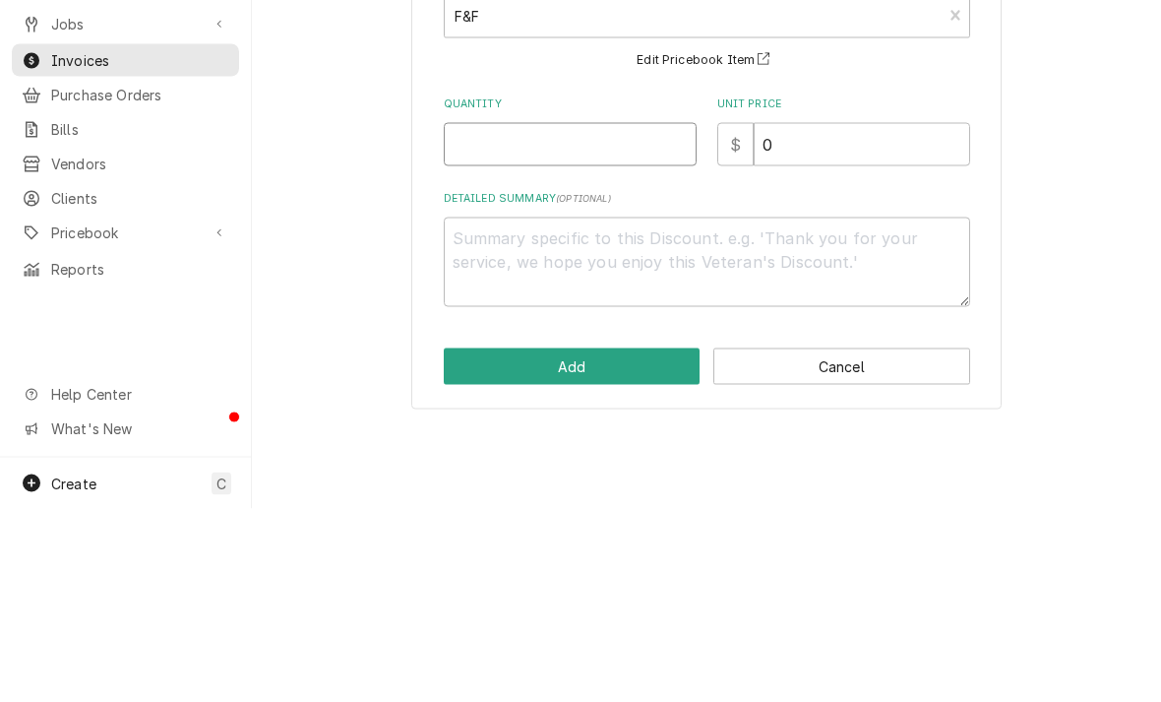
type input "1"
type textarea "x"
type input "1"
click at [830, 316] on input "0" at bounding box center [862, 337] width 216 height 43
type textarea "x"
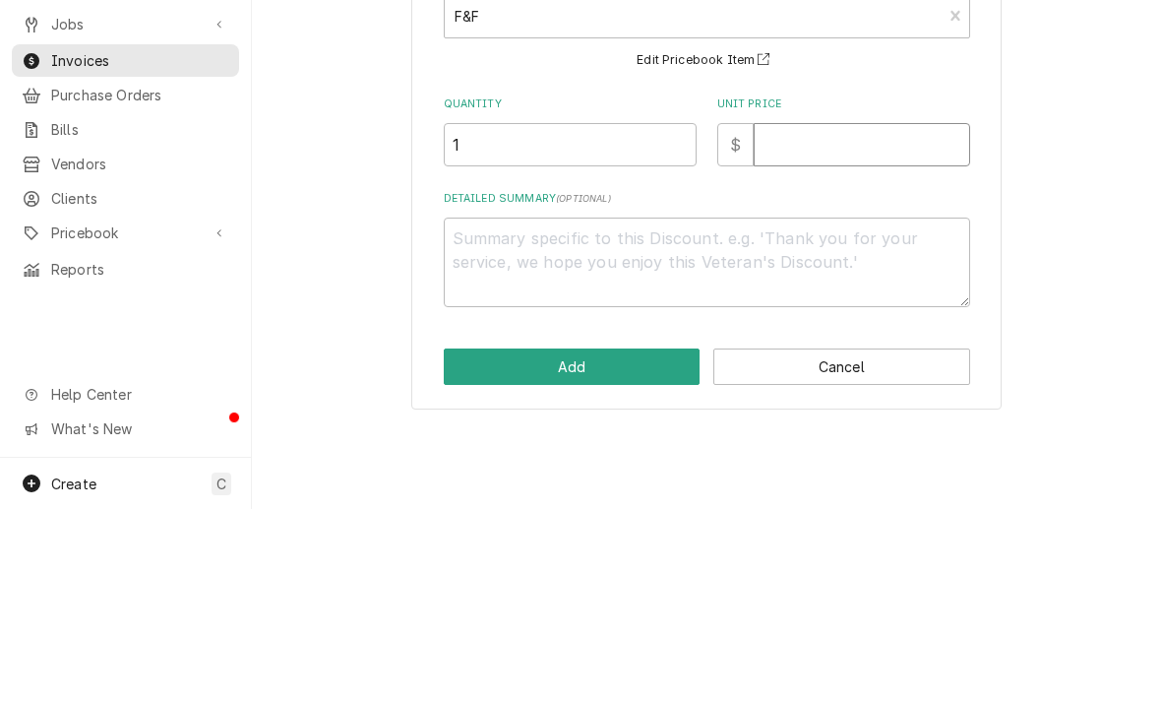
type input "1"
type textarea "x"
type input "15"
type textarea "x"
type input "150"
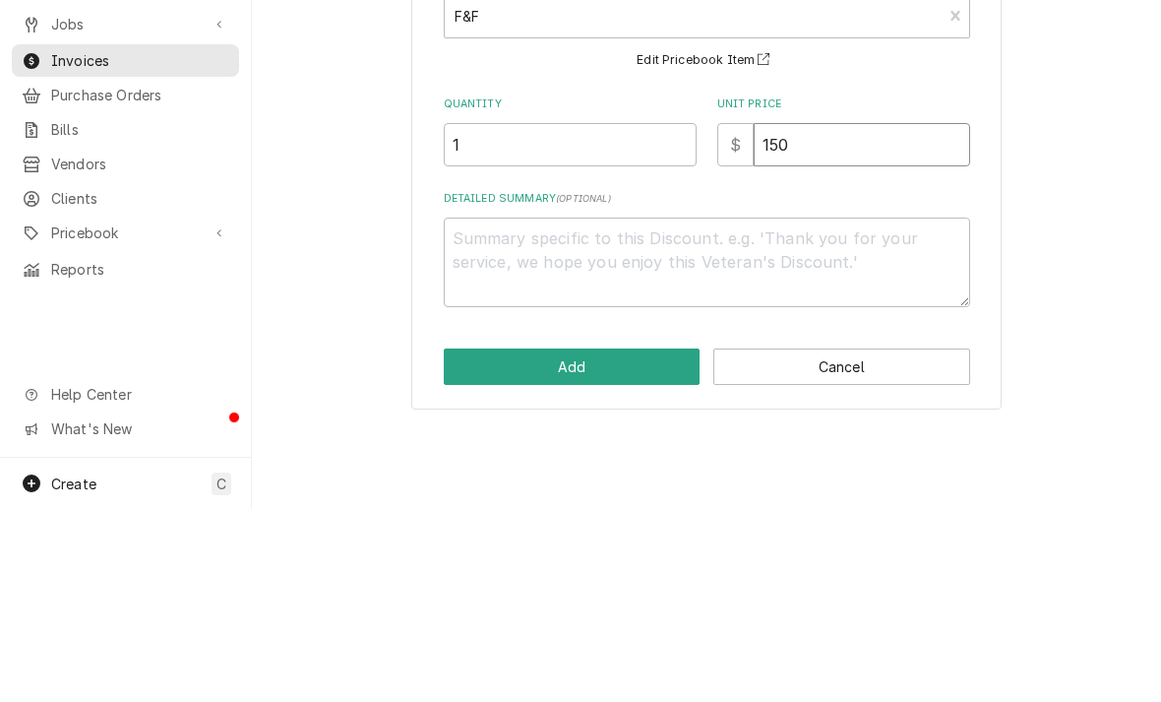
type textarea "x"
type input "150"
click at [512, 410] on textarea "Detailed Summary ( optional )" at bounding box center [707, 455] width 526 height 90
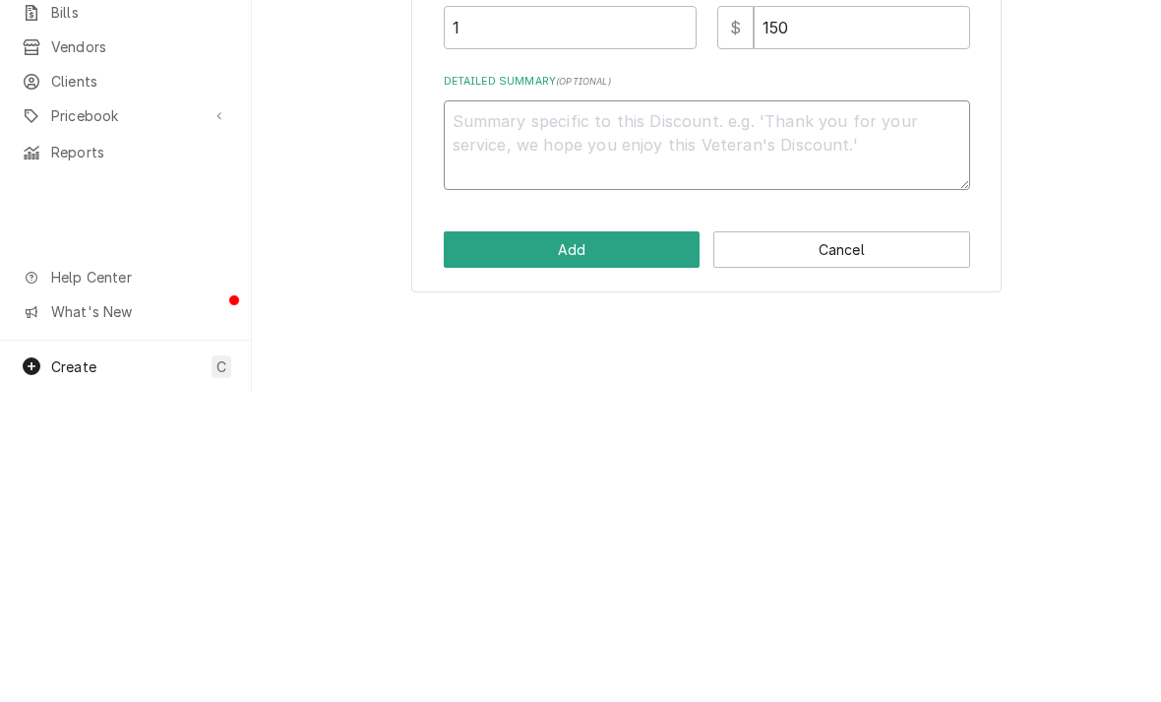
type textarea "x"
type textarea "Th"
type textarea "x"
type textarea "Tha"
type textarea "x"
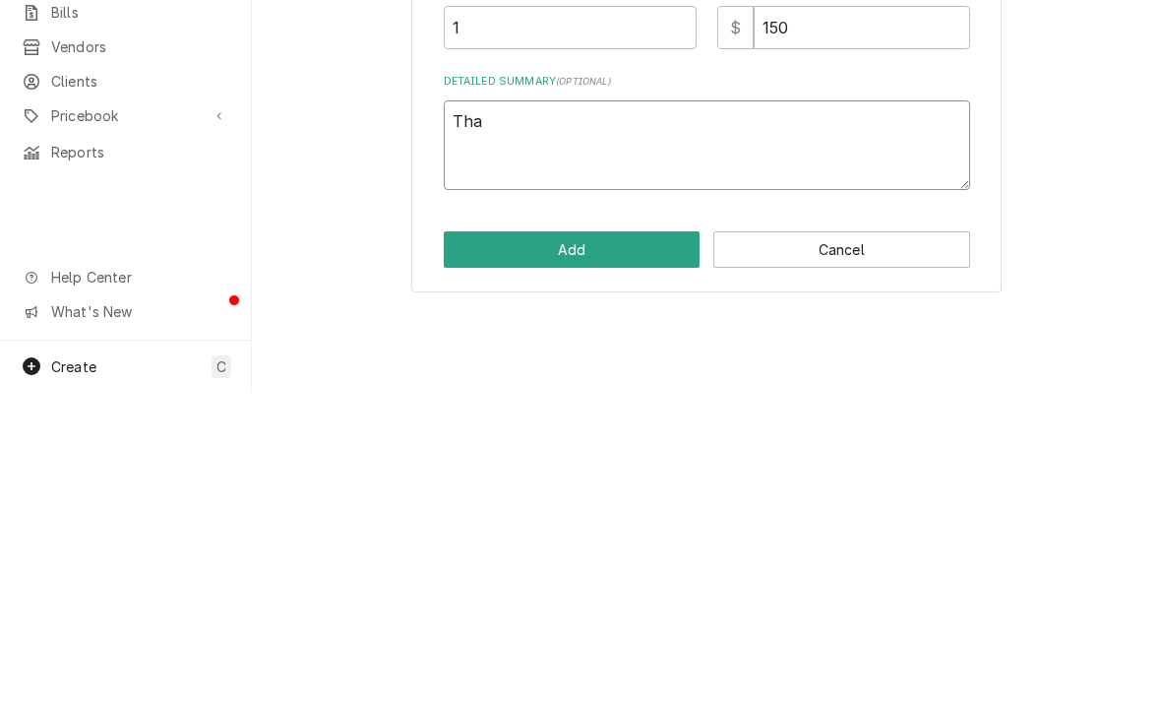
type textarea "Than"
type textarea "x"
type textarea "Thank"
type textarea "x"
type textarea "Thanks"
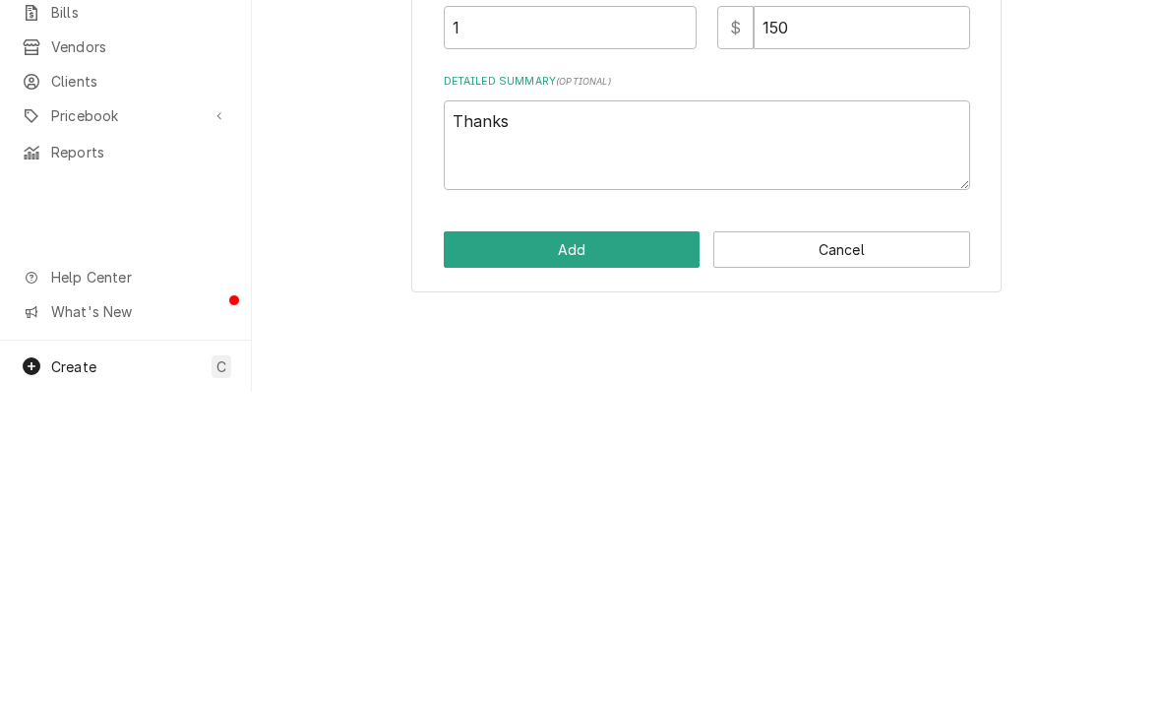
click at [522, 541] on button "Add" at bounding box center [572, 559] width 257 height 36
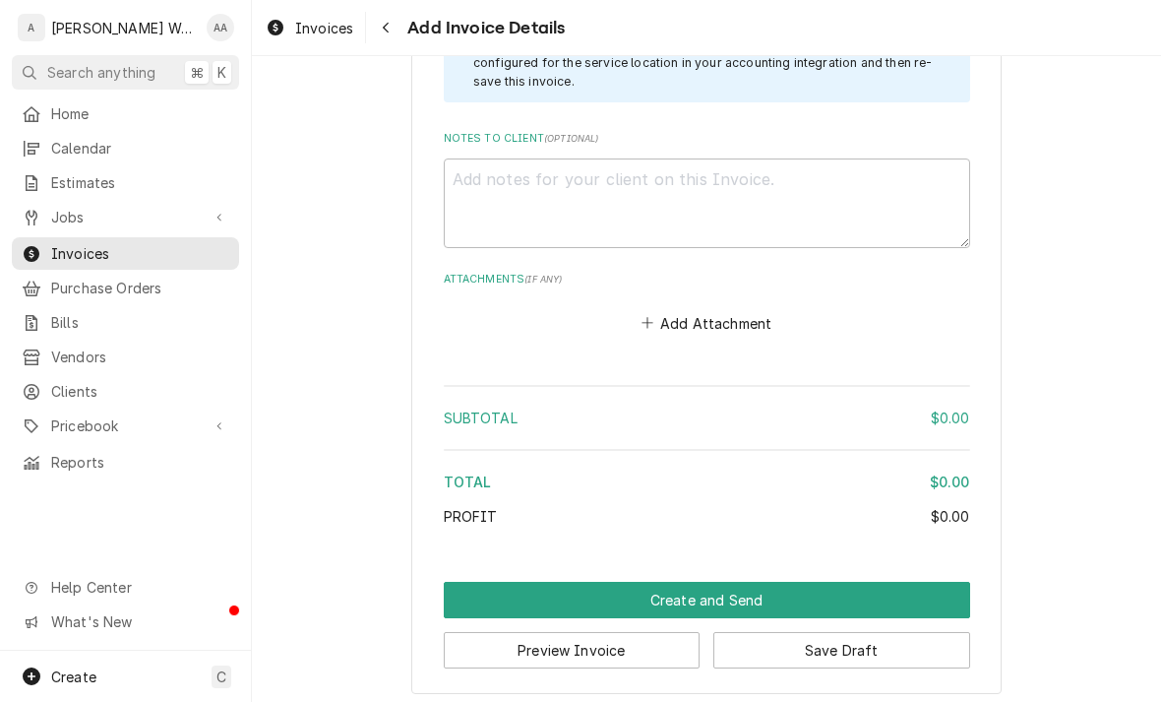
scroll to position [2152, 0]
click at [519, 600] on button "Create and Send" at bounding box center [707, 600] width 526 height 36
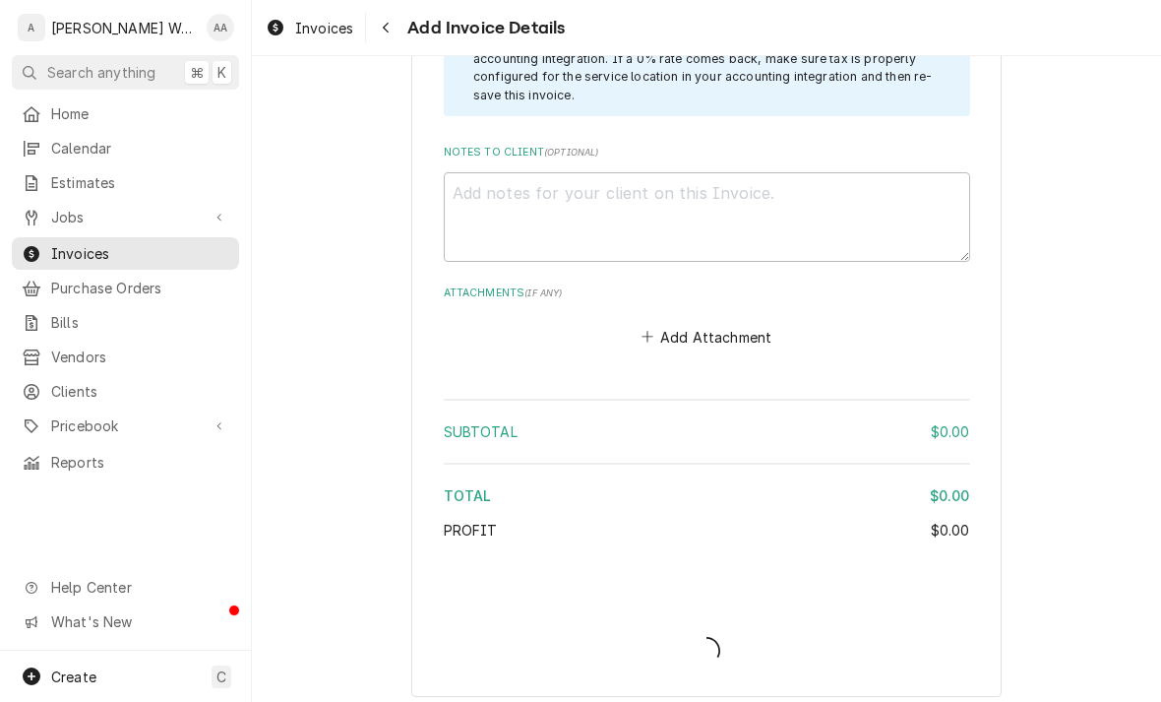
type textarea "x"
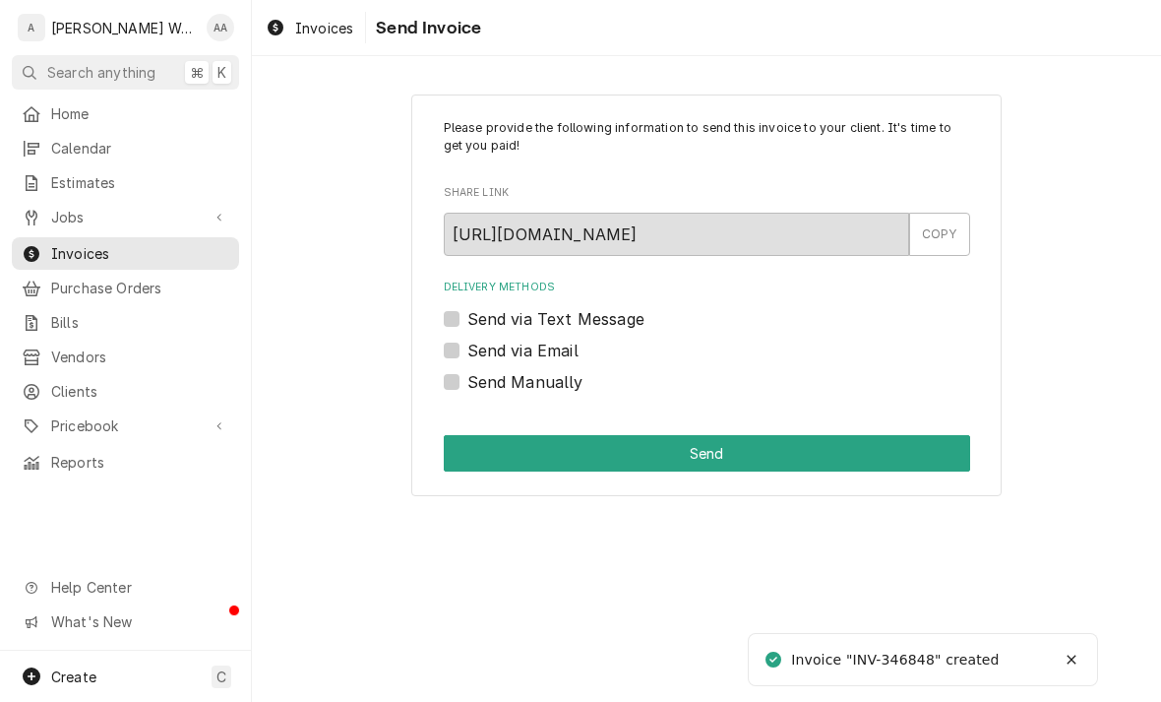
click at [467, 322] on label "Send via Text Message" at bounding box center [555, 319] width 177 height 24
click at [467, 322] on input "Send via Text Message" at bounding box center [730, 328] width 526 height 43
checkbox input "true"
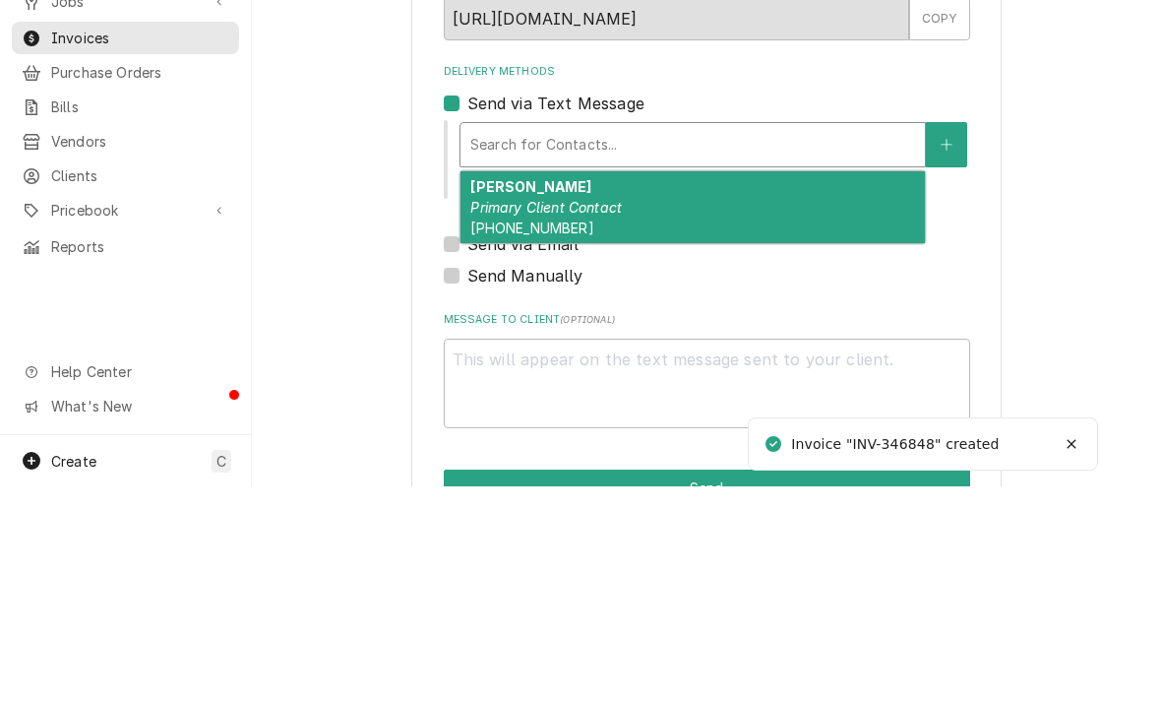
click at [954, 337] on button "Delivery Methods" at bounding box center [946, 359] width 41 height 45
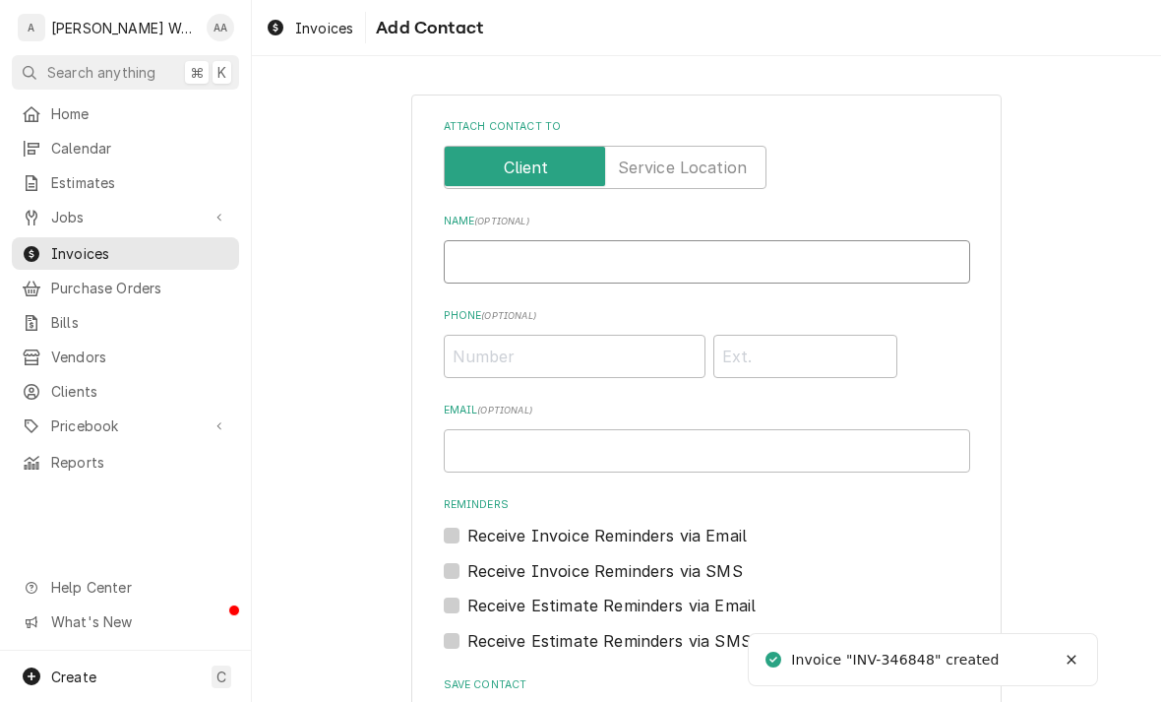
click at [490, 257] on input "Name ( optional )" at bounding box center [707, 261] width 526 height 43
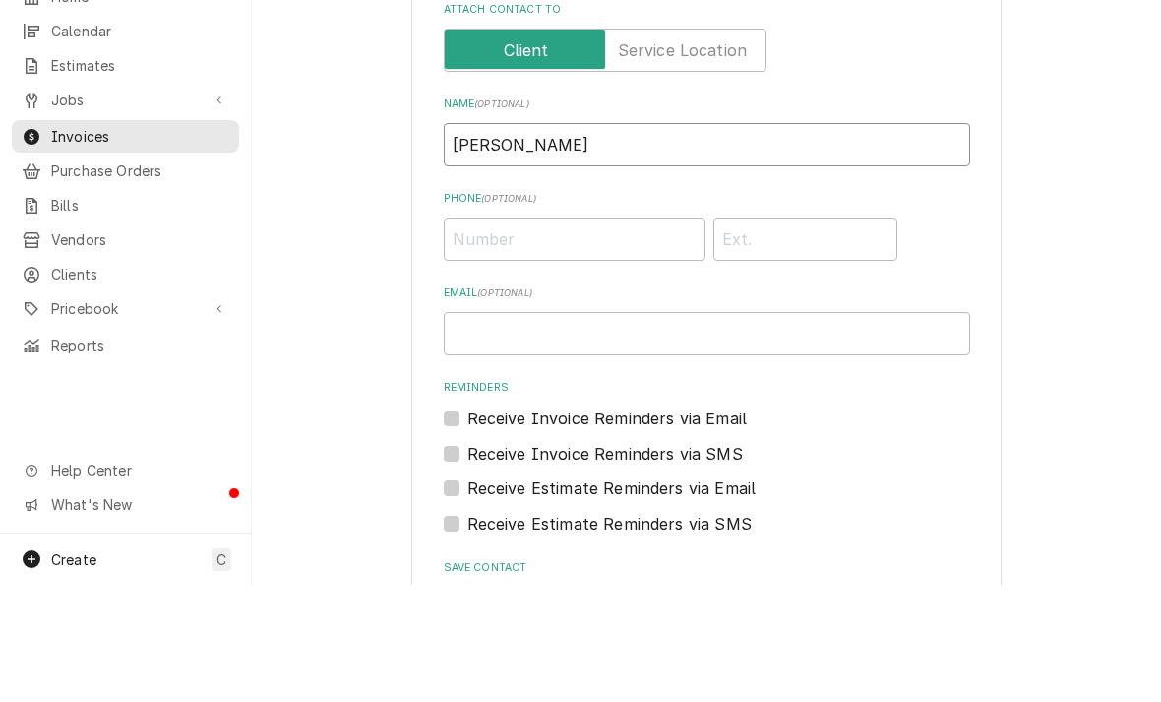
type input "[PERSON_NAME]"
click at [653, 146] on label "Attach contact to" at bounding box center [605, 167] width 323 height 43
click at [653, 146] on input "Attach contact to" at bounding box center [605, 167] width 305 height 43
checkbox input "true"
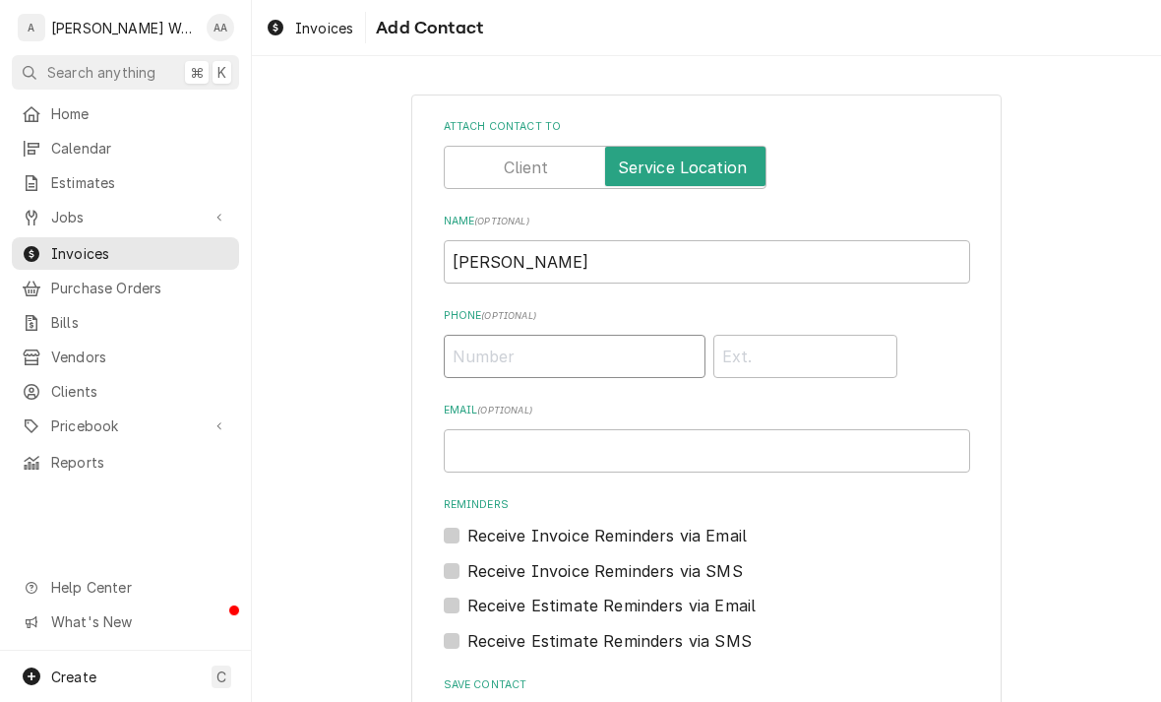
click at [509, 353] on input "Phone ( optional )" at bounding box center [575, 356] width 262 height 43
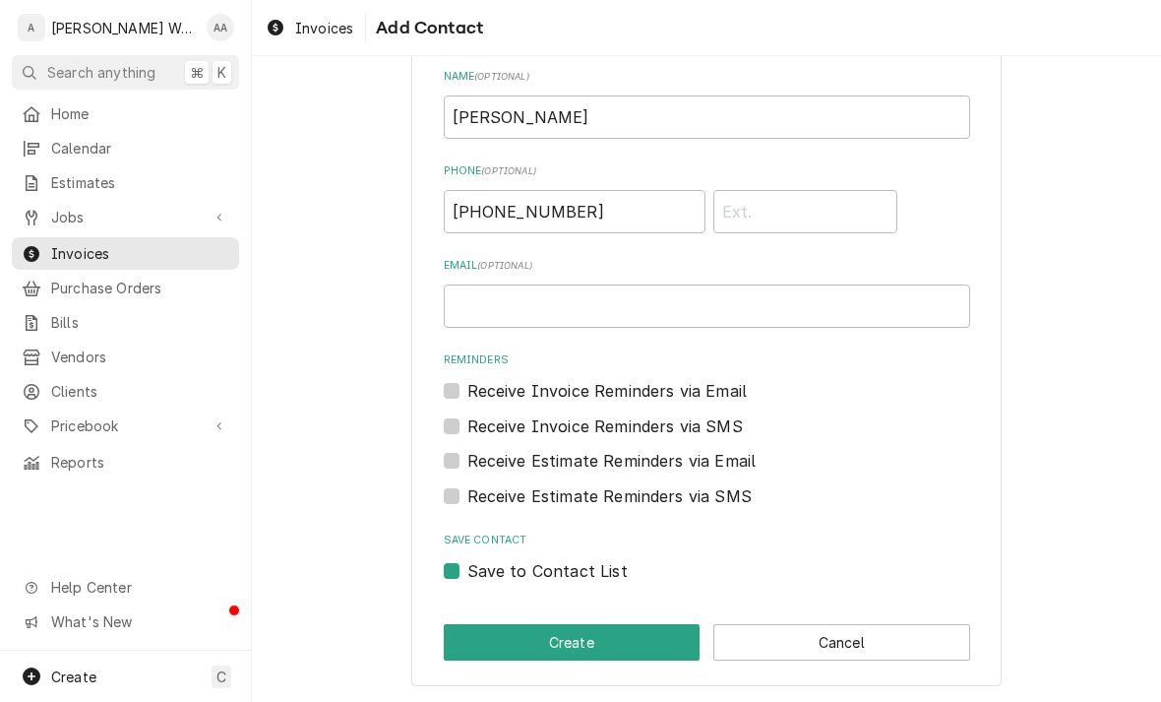
scroll to position [143, 0]
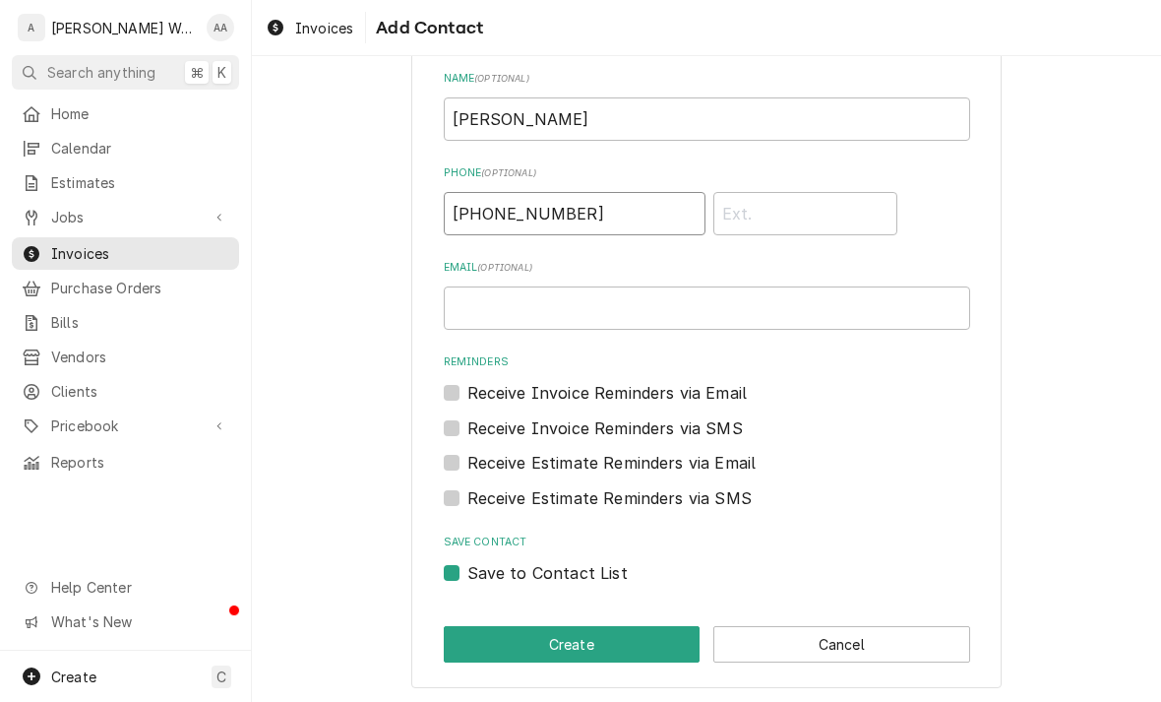
type input "[PHONE_NUMBER]"
click at [467, 570] on label "Save to Contact List" at bounding box center [547, 573] width 160 height 24
click at [467, 570] on input "Save to Contact List" at bounding box center [730, 582] width 526 height 43
click at [467, 567] on label "Save to Contact List" at bounding box center [547, 573] width 160 height 24
click at [467, 567] on input "Save to Contact List" at bounding box center [730, 582] width 526 height 43
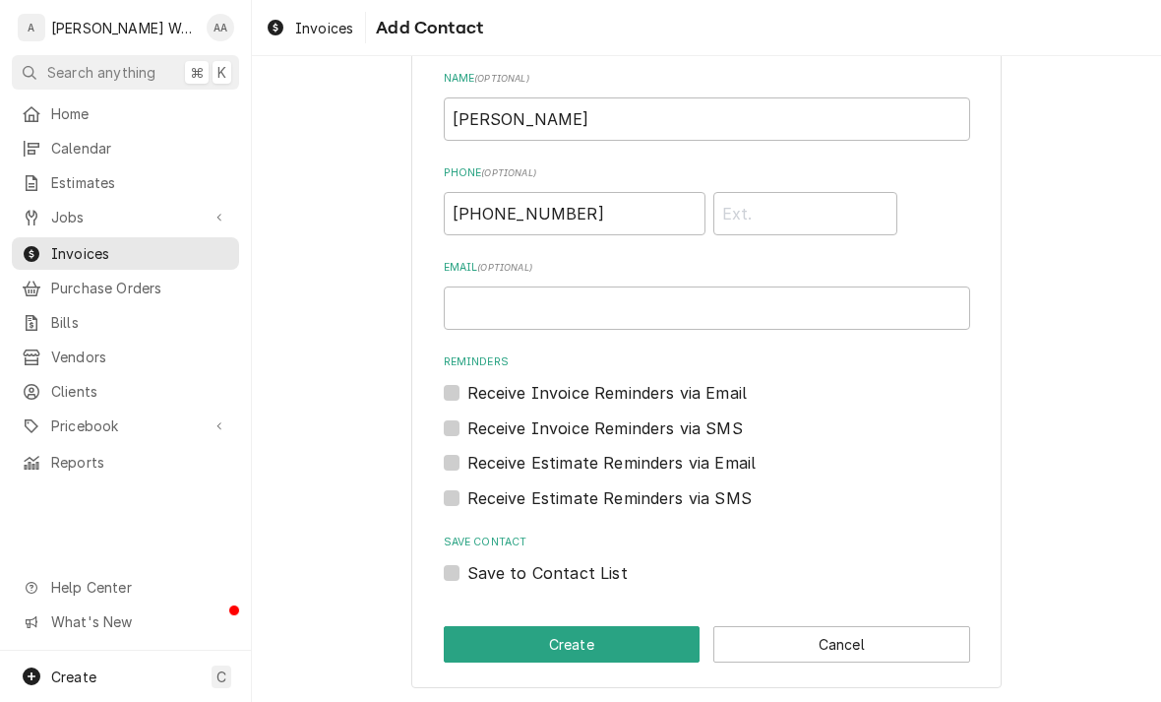
checkbox input "true"
click at [490, 632] on button "Create" at bounding box center [572, 644] width 257 height 36
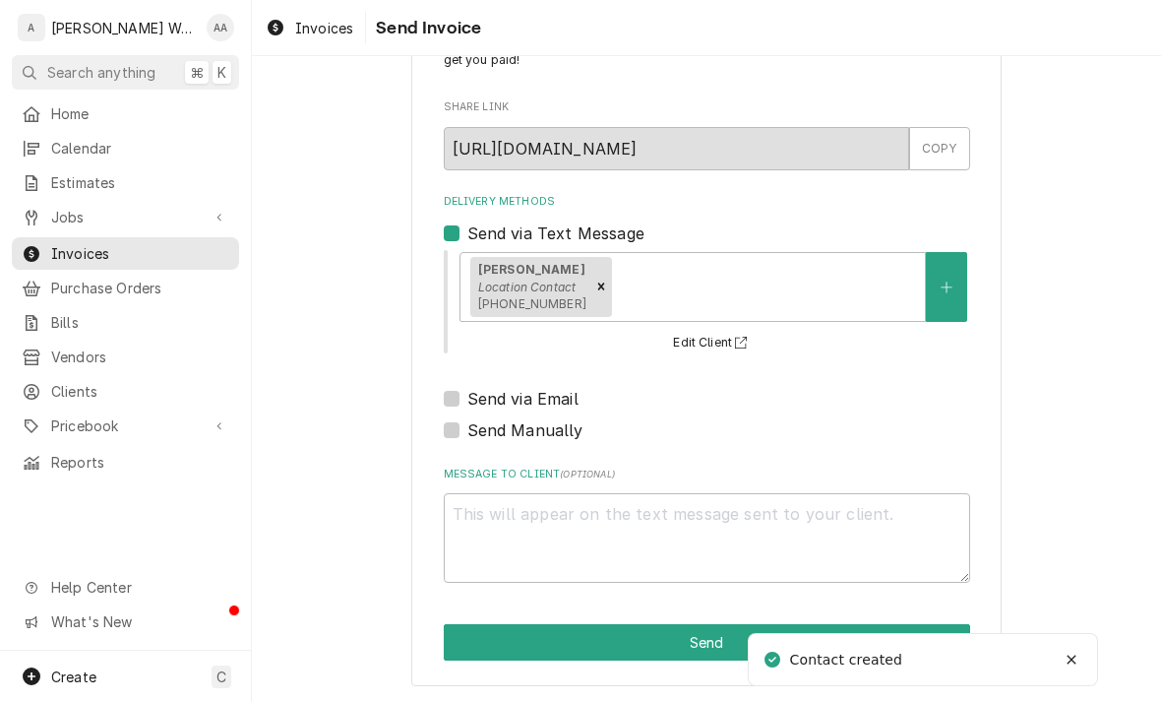
scroll to position [83, 0]
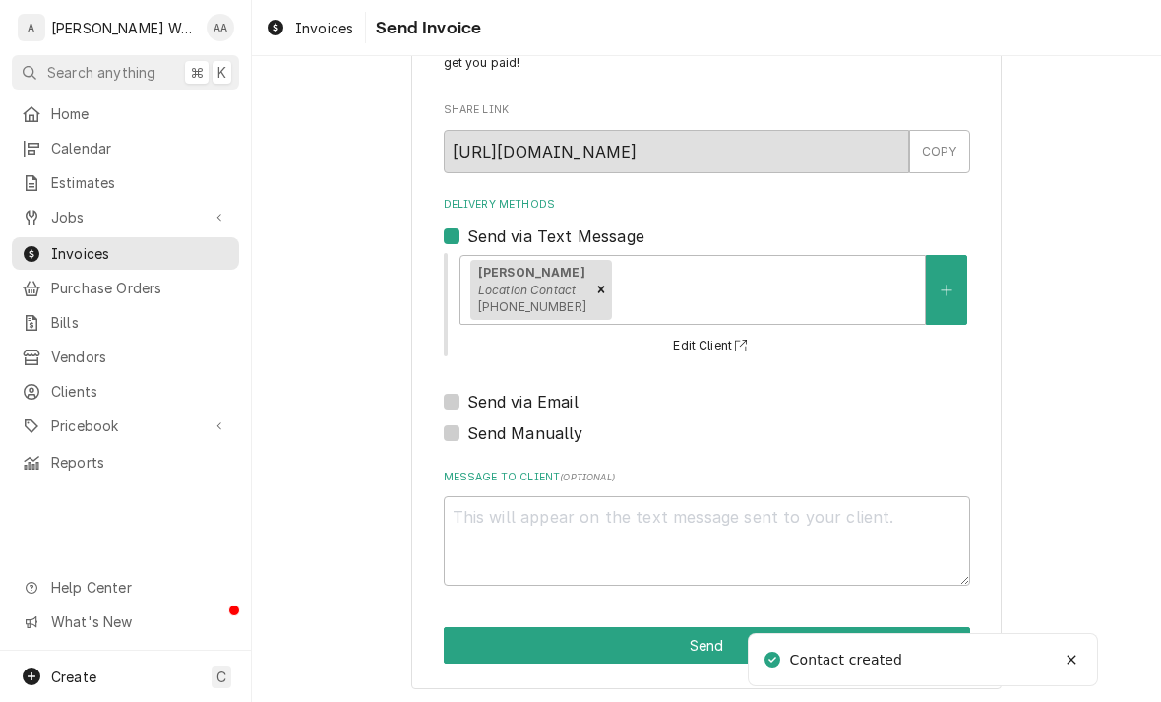
click at [482, 639] on button "Send" at bounding box center [707, 645] width 526 height 36
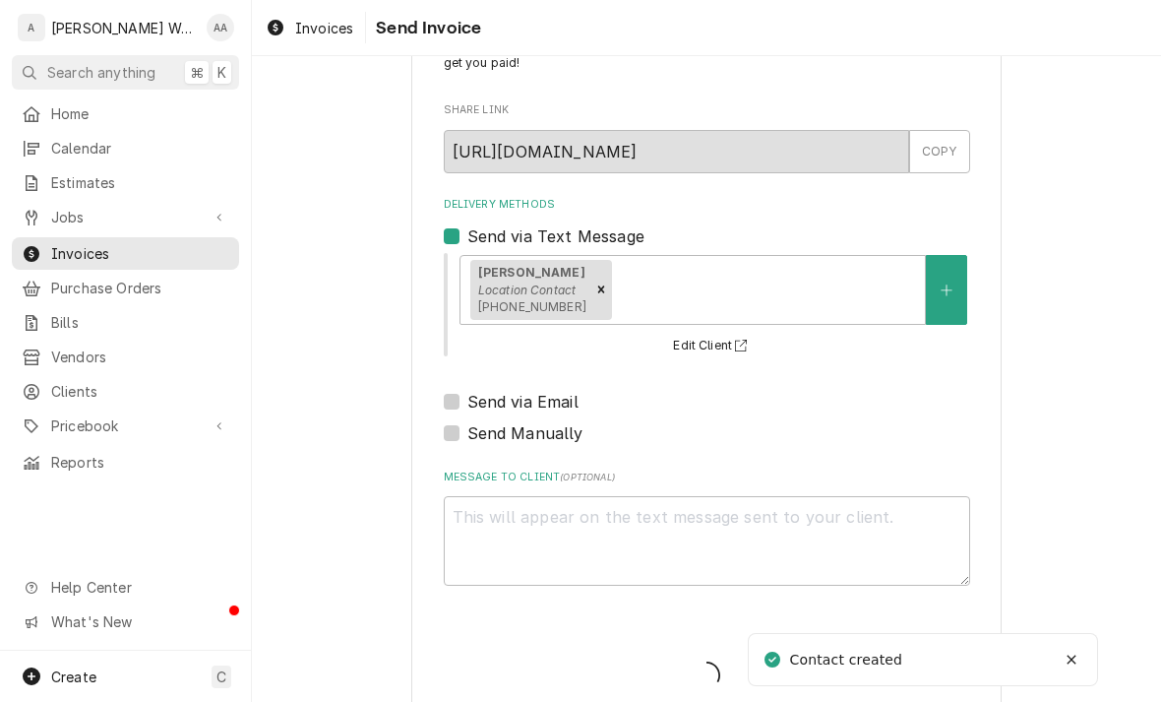
type textarea "x"
